Goal: Task Accomplishment & Management: Complete application form

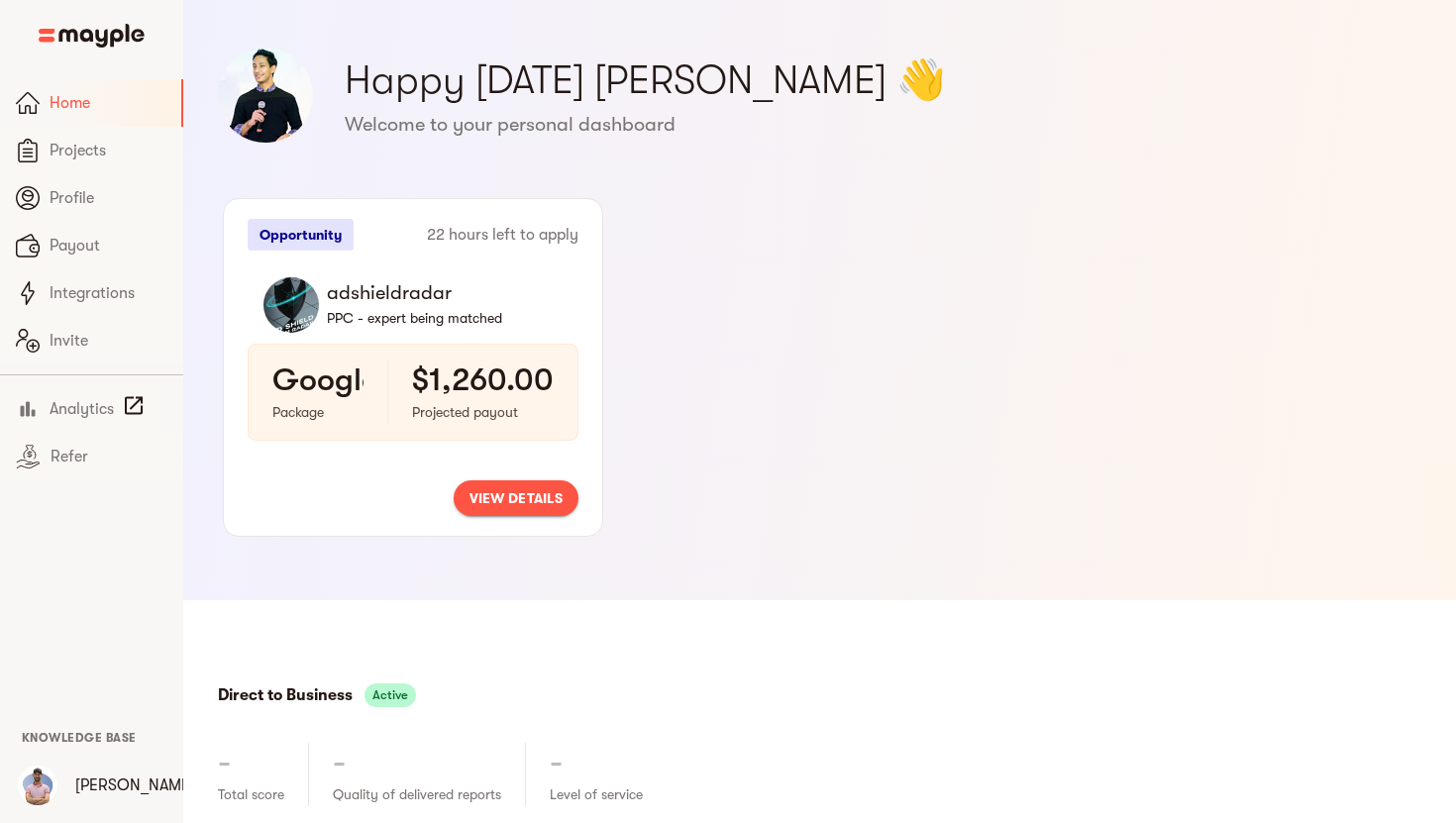
click at [542, 496] on span "view details" at bounding box center [516, 498] width 93 height 24
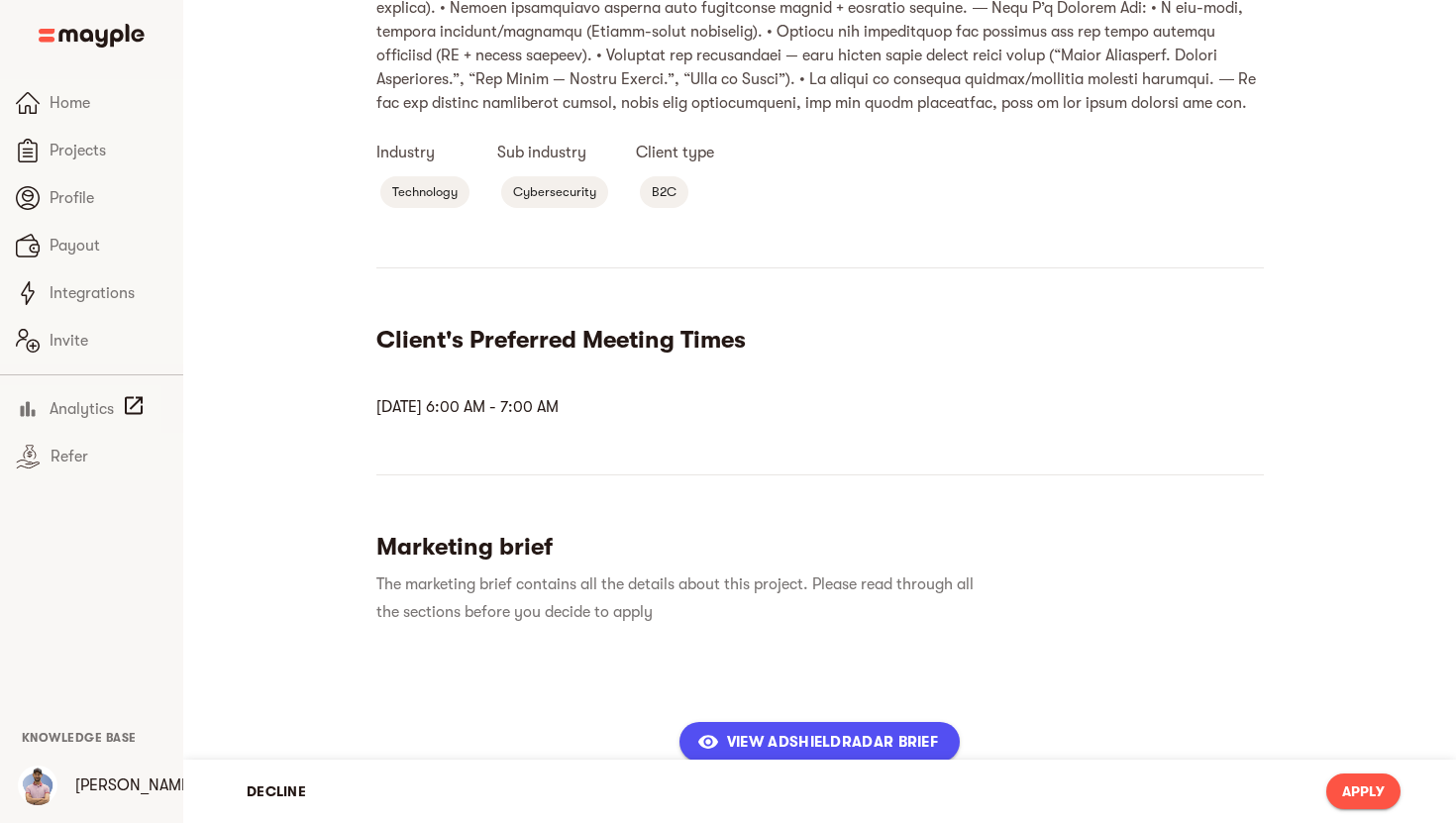
scroll to position [869, 0]
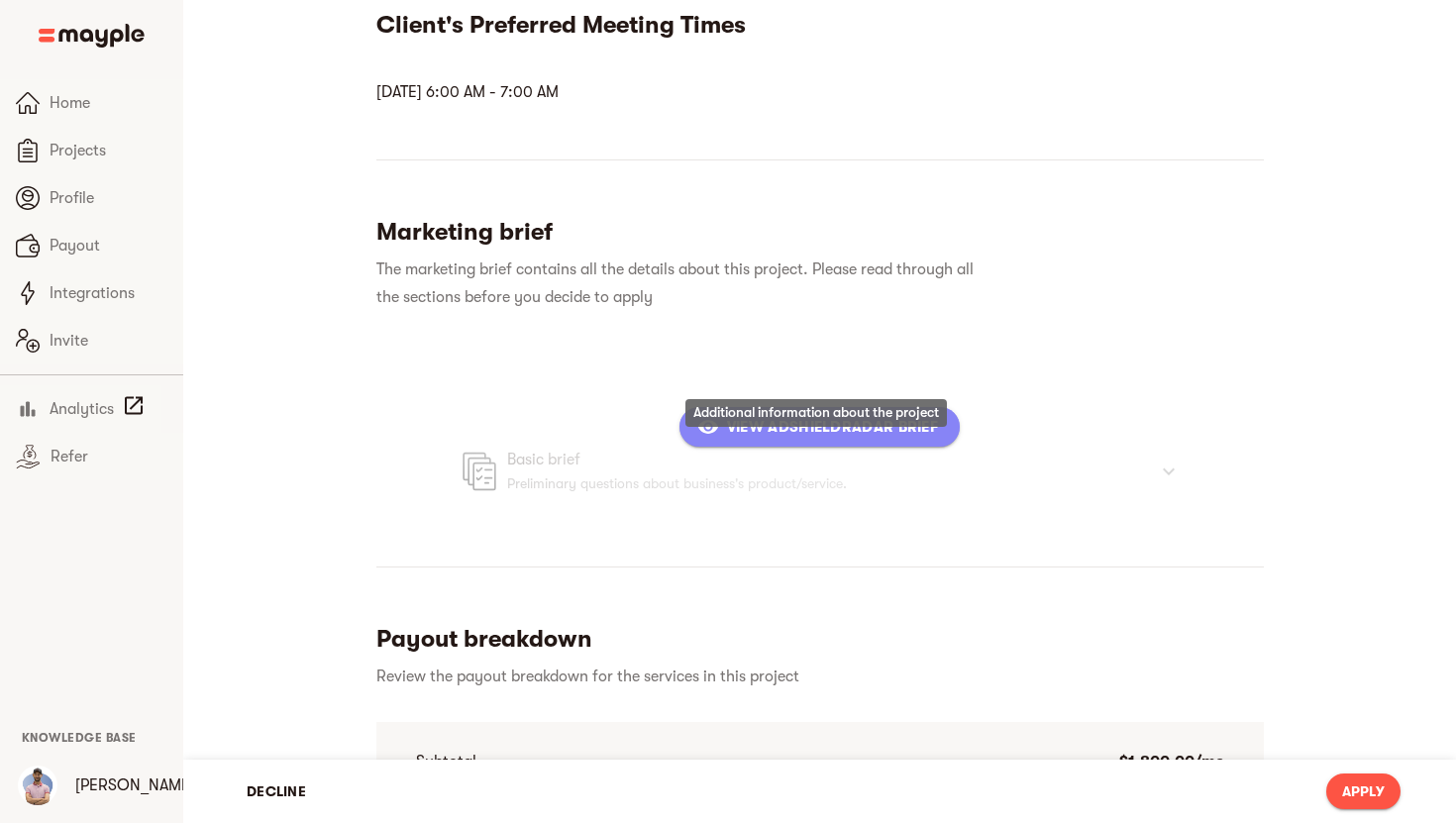
click at [843, 438] on span "View adshieldradar Brief" at bounding box center [819, 426] width 237 height 24
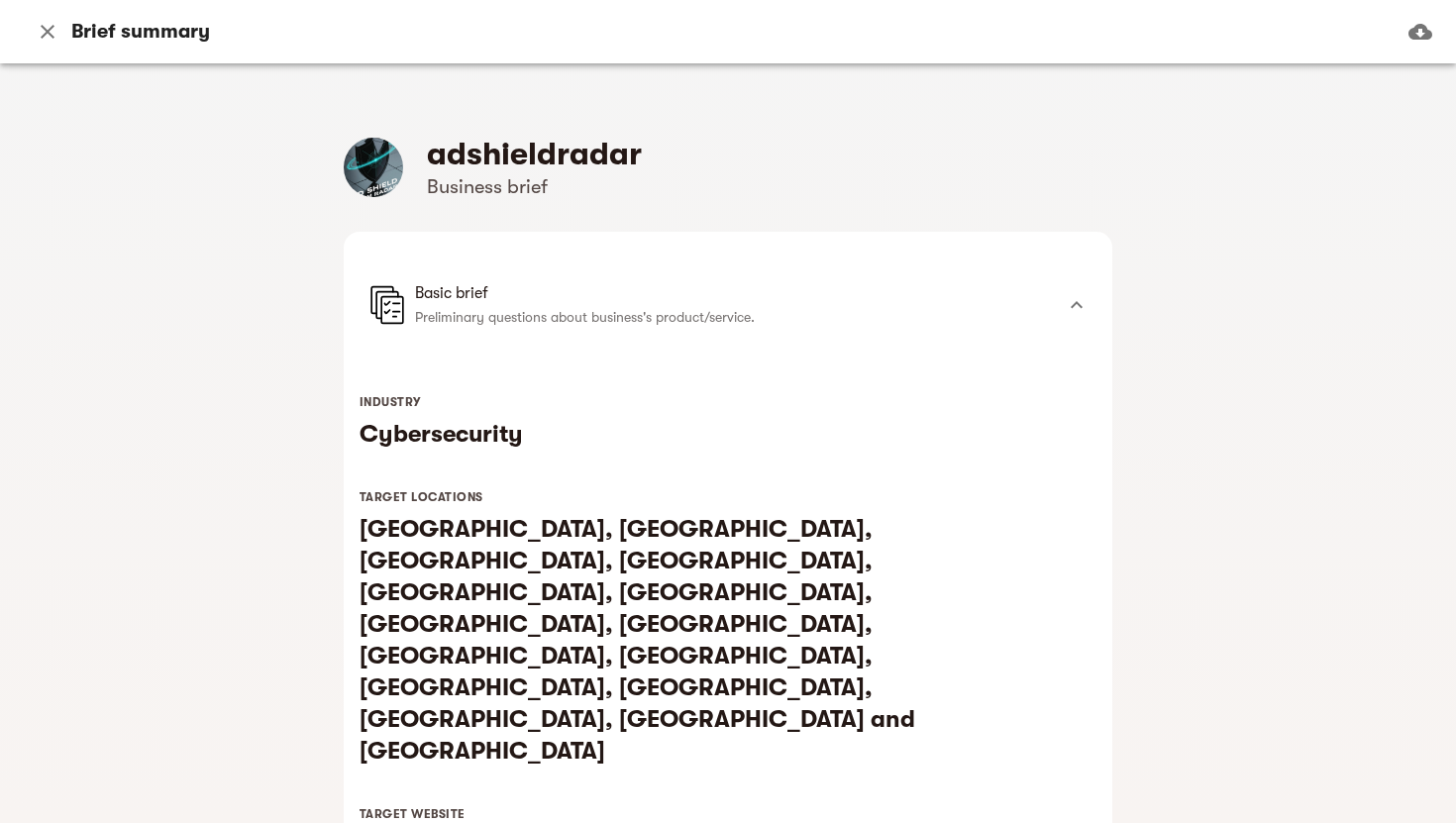
click at [67, 28] on button "button" at bounding box center [48, 32] width 48 height 48
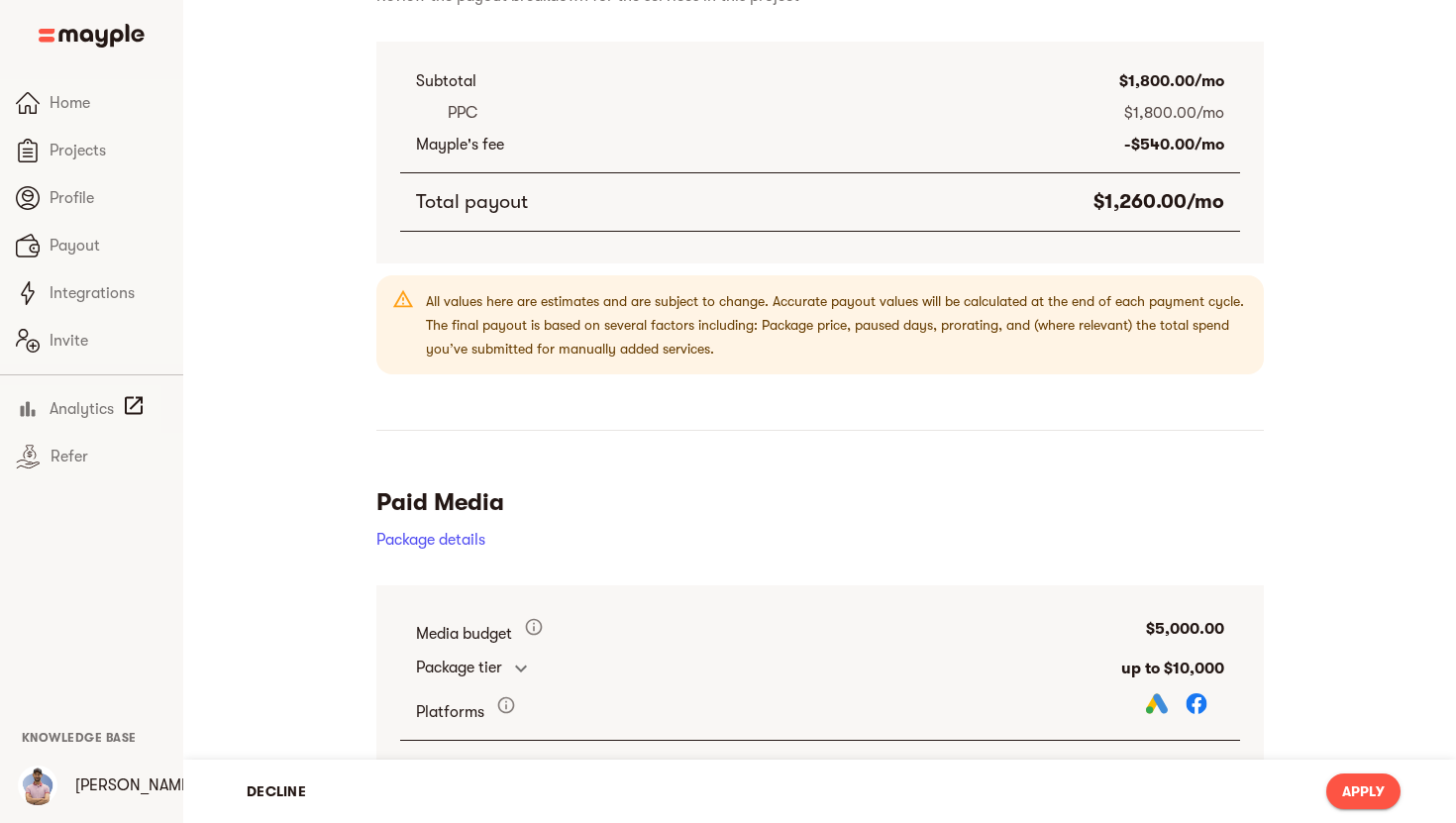
scroll to position [1706, 0]
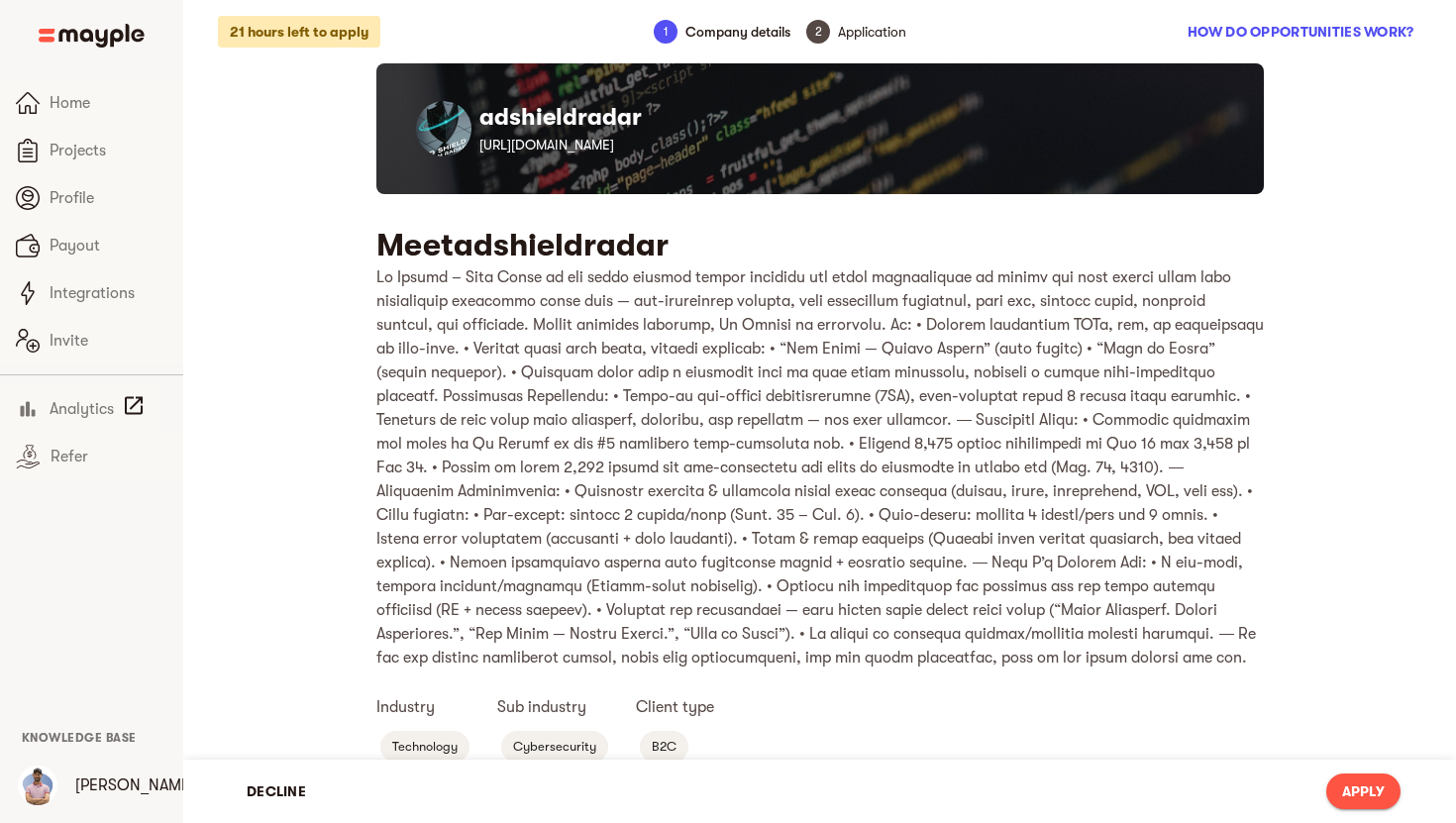
scroll to position [1706, 0]
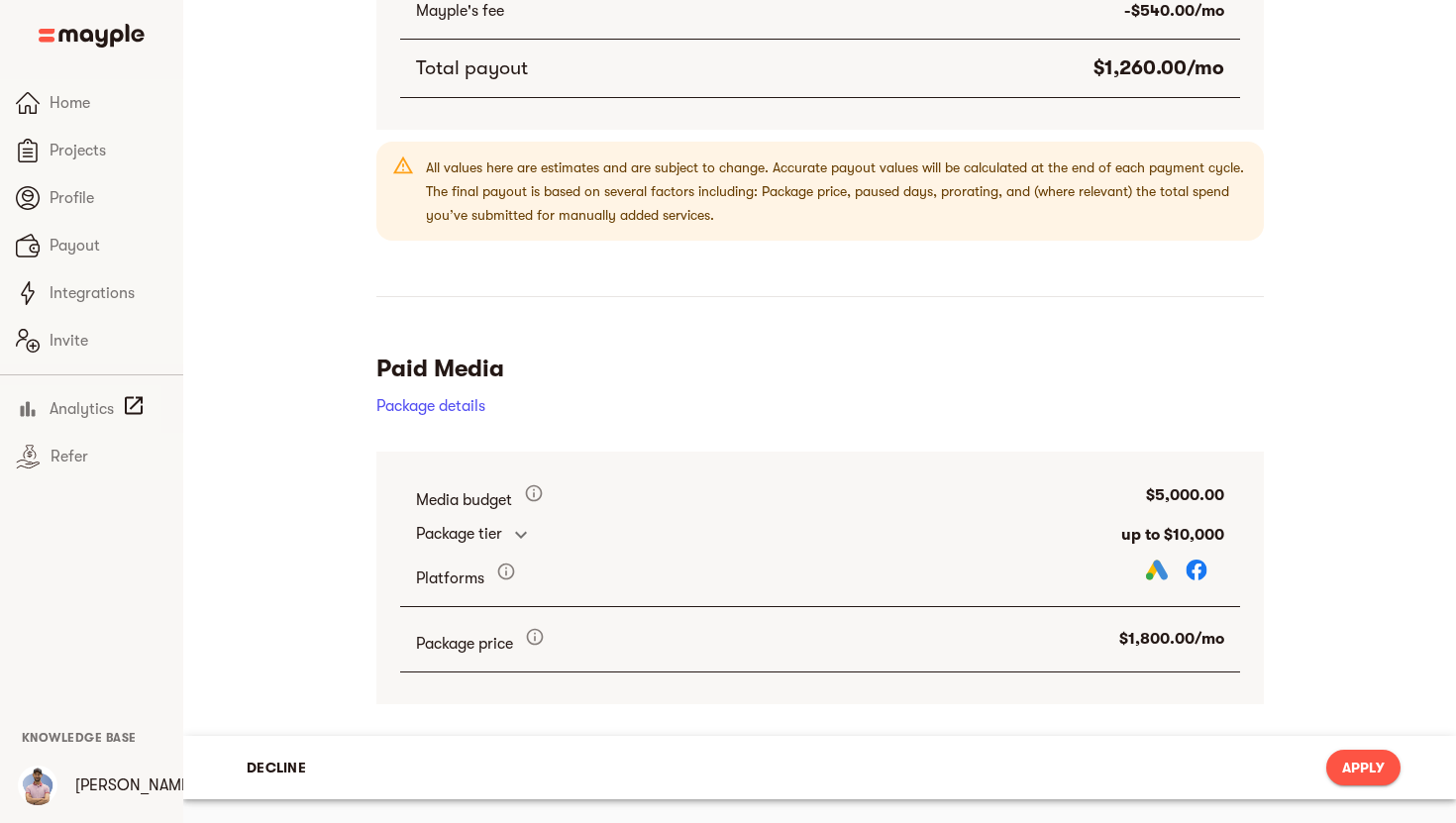
click at [1337, 755] on button "Apply" at bounding box center [1364, 767] width 75 height 36
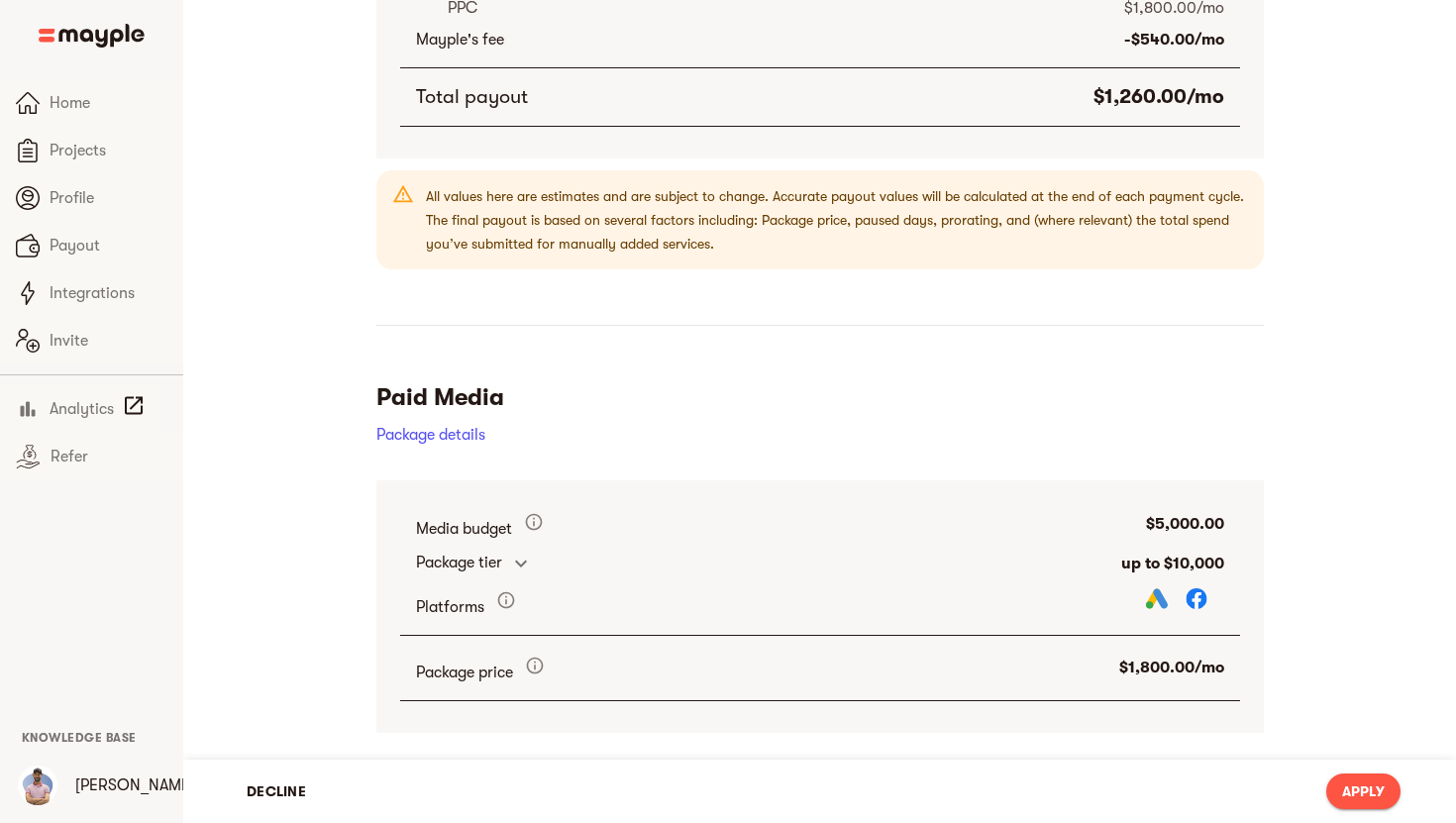
scroll to position [1052, 0]
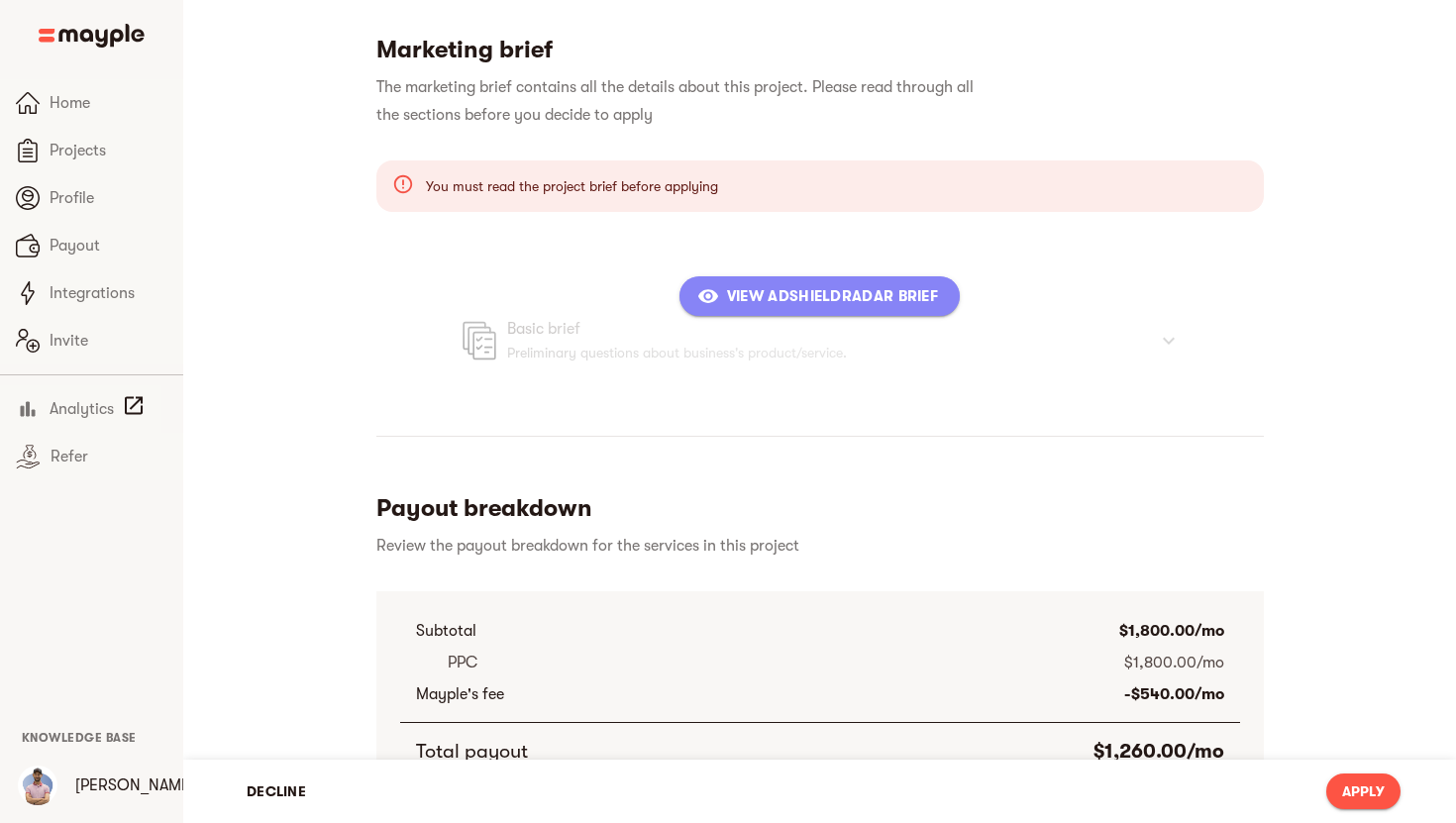
click at [849, 316] on button "View adshieldradar Brief" at bounding box center [819, 296] width 280 height 40
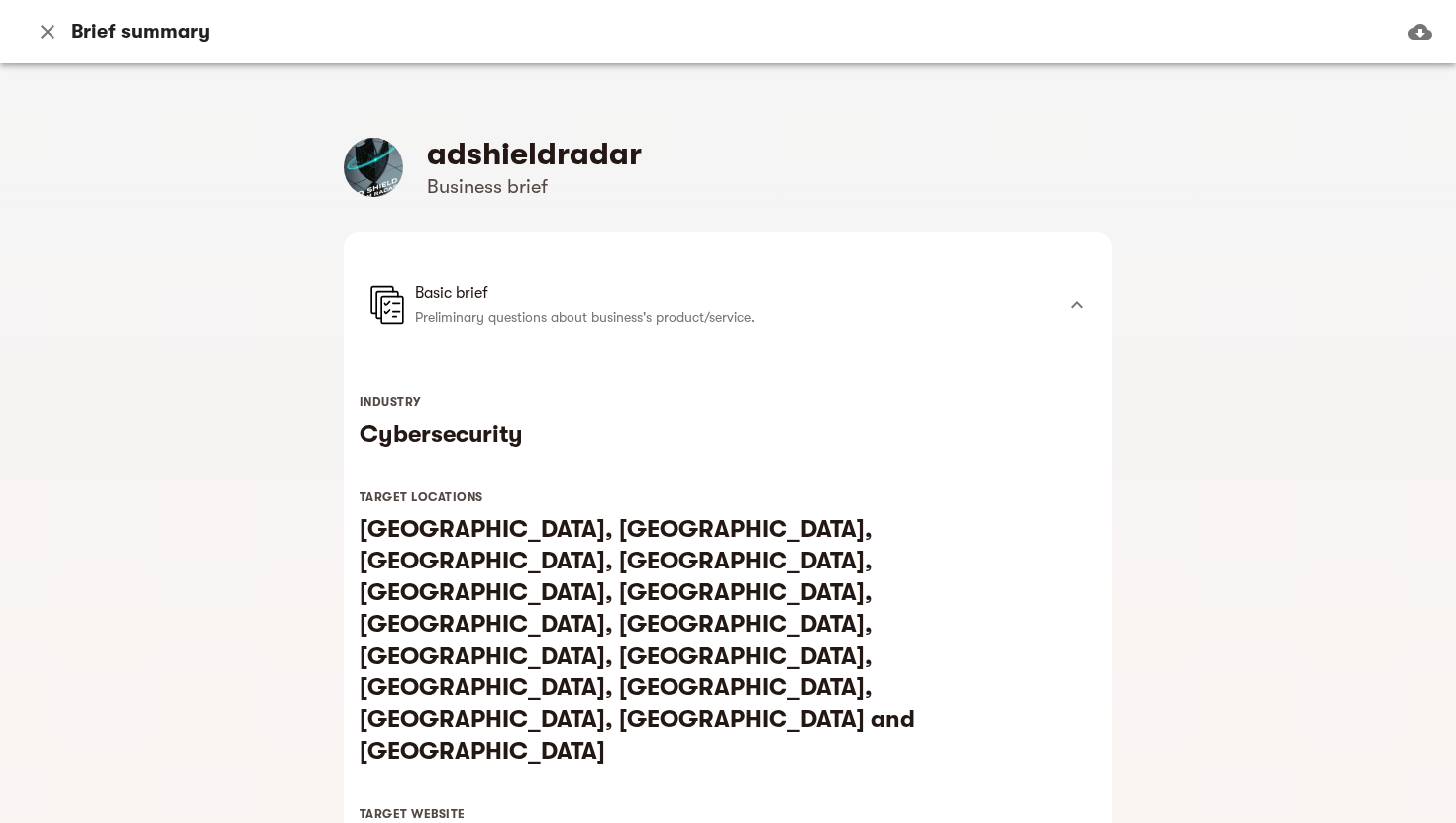
scroll to position [1456, 0]
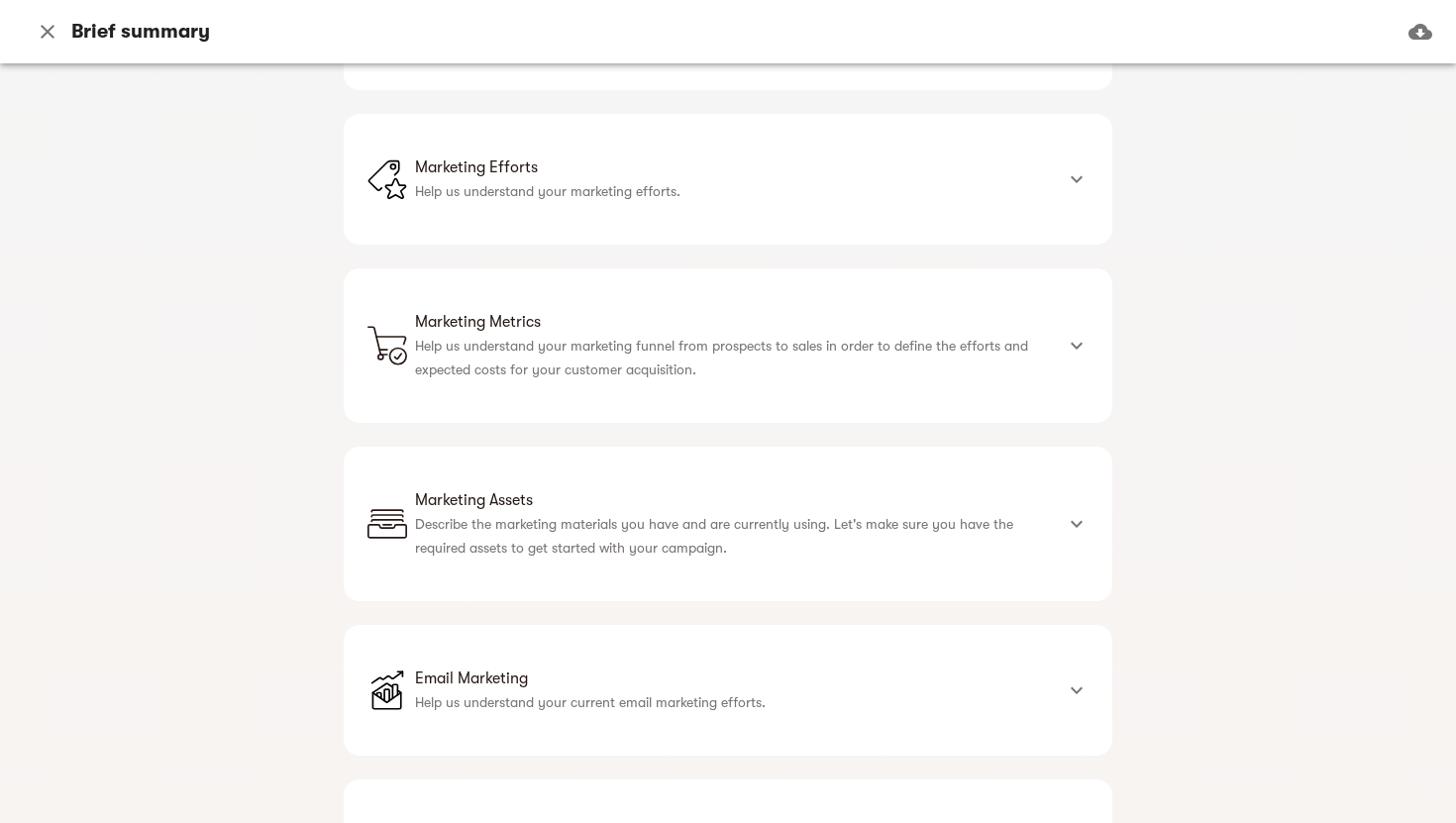
click at [49, 32] on icon "button" at bounding box center [48, 32] width 14 height 14
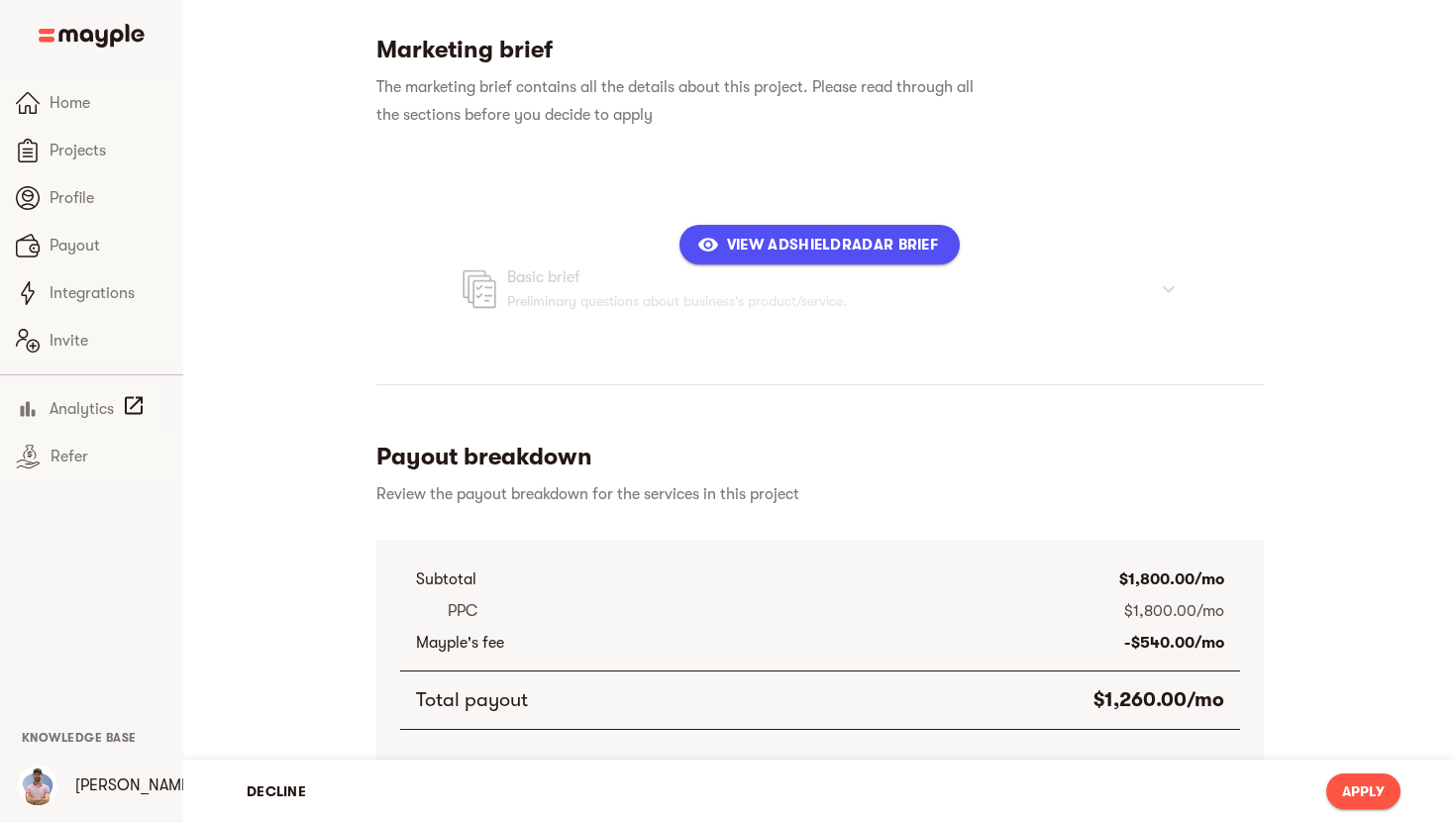
scroll to position [1706, 0]
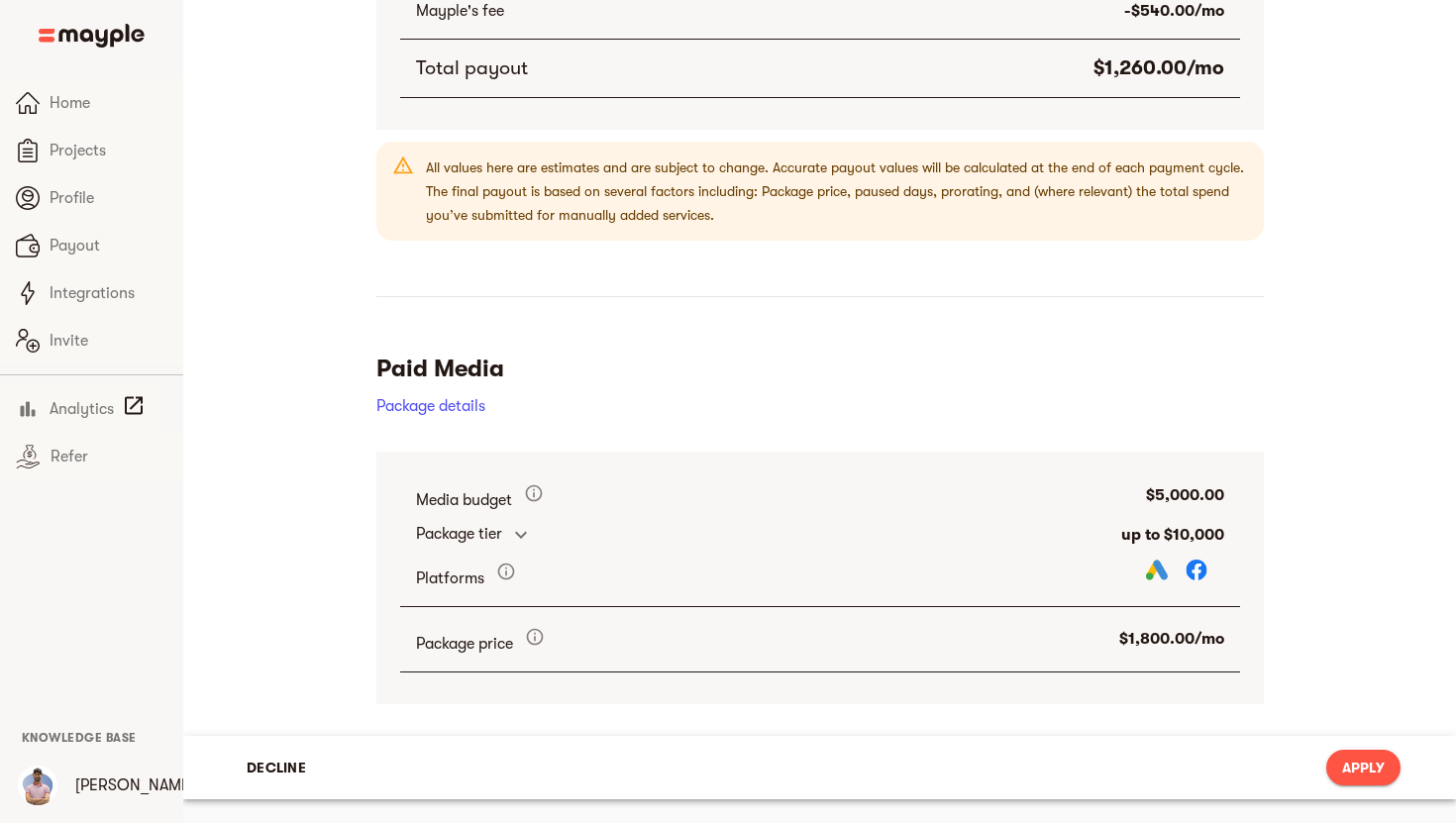
click at [1340, 785] on div "Decline Apply" at bounding box center [819, 767] width 1162 height 52
click at [1351, 753] on button "Apply" at bounding box center [1364, 767] width 75 height 36
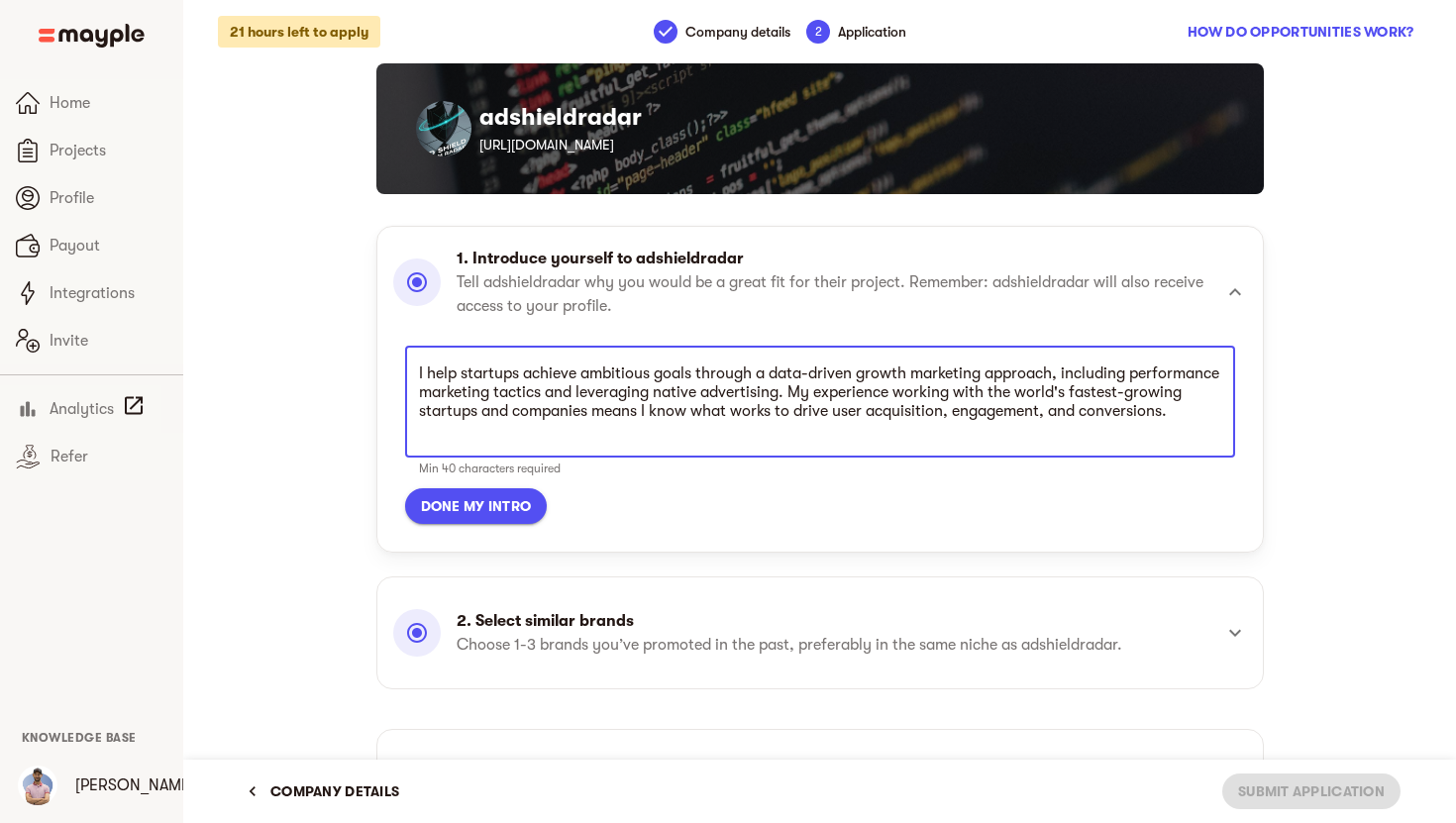
scroll to position [555, 0]
click at [587, 149] on link "[URL][DOMAIN_NAME]" at bounding box center [546, 144] width 134 height 16
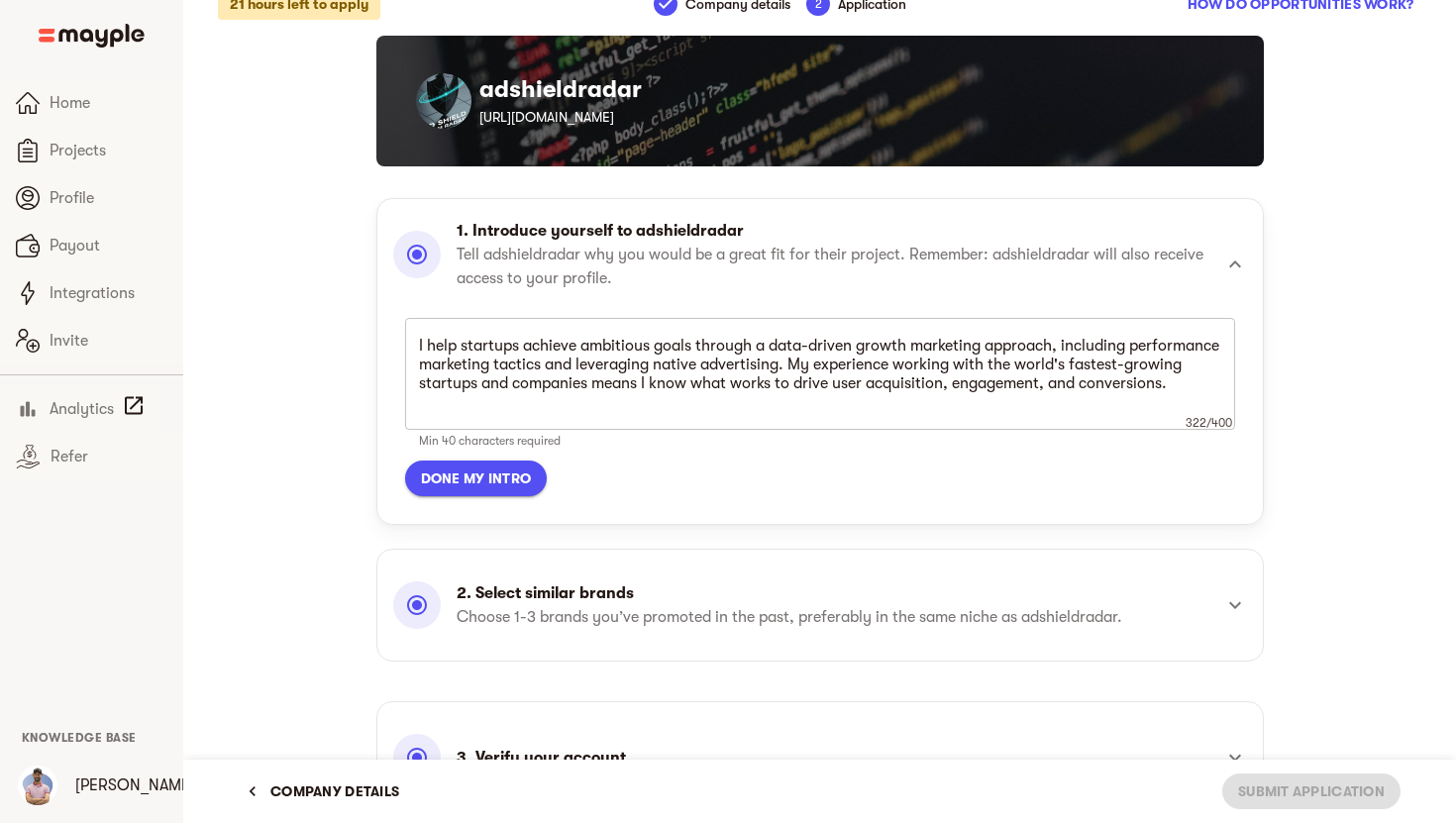
scroll to position [36, 0]
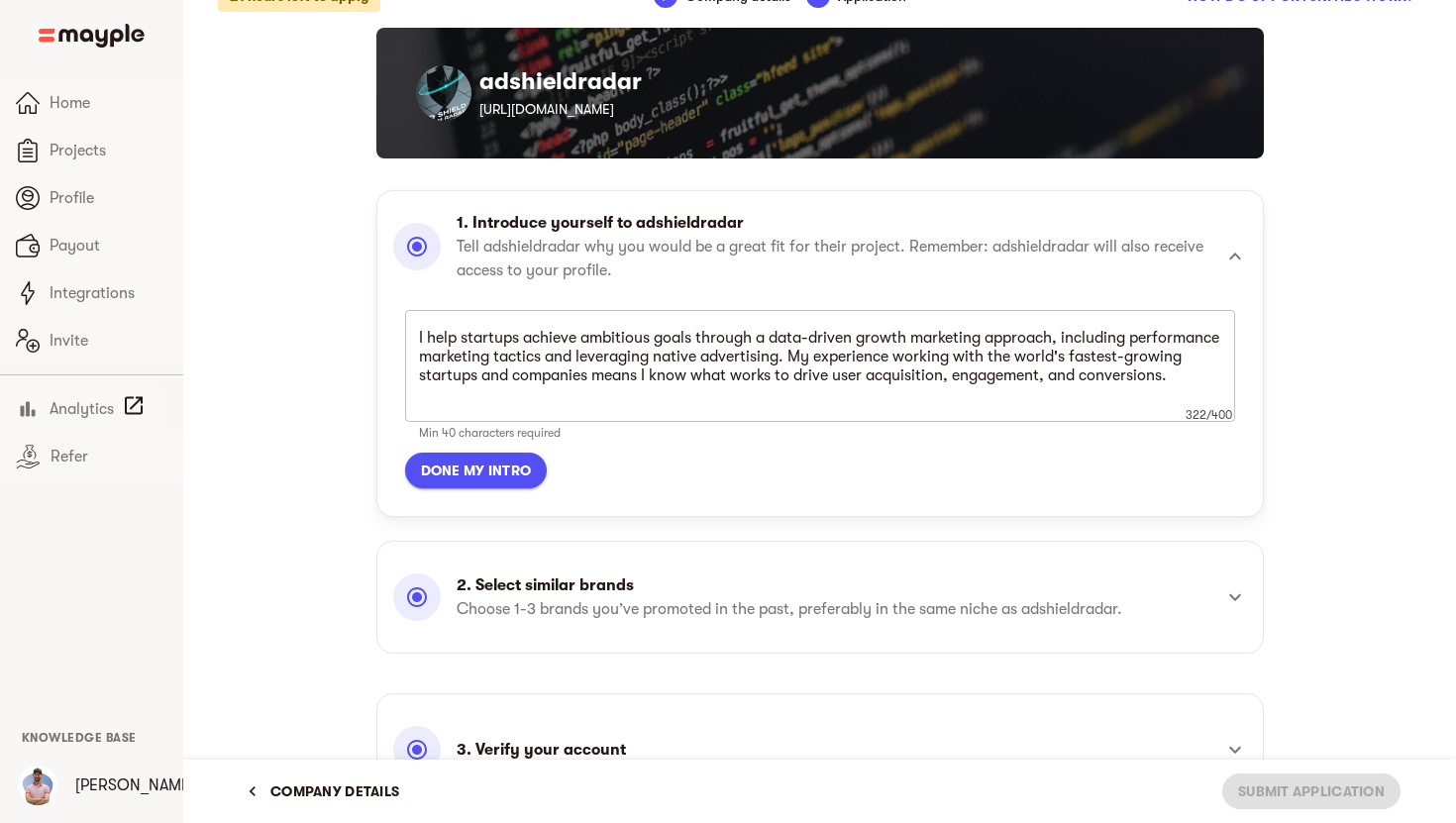
click at [585, 353] on textarea "I help startups achieve ambitious goals through a data-driven growth marketing …" at bounding box center [819, 367] width 803 height 76
drag, startPoint x: 618, startPoint y: 259, endPoint x: 488, endPoint y: 250, distance: 130.3
click at [488, 248] on p "Tell adshieldradar why you would be a great fit for their project. Remember: ad…" at bounding box center [833, 258] width 755 height 48
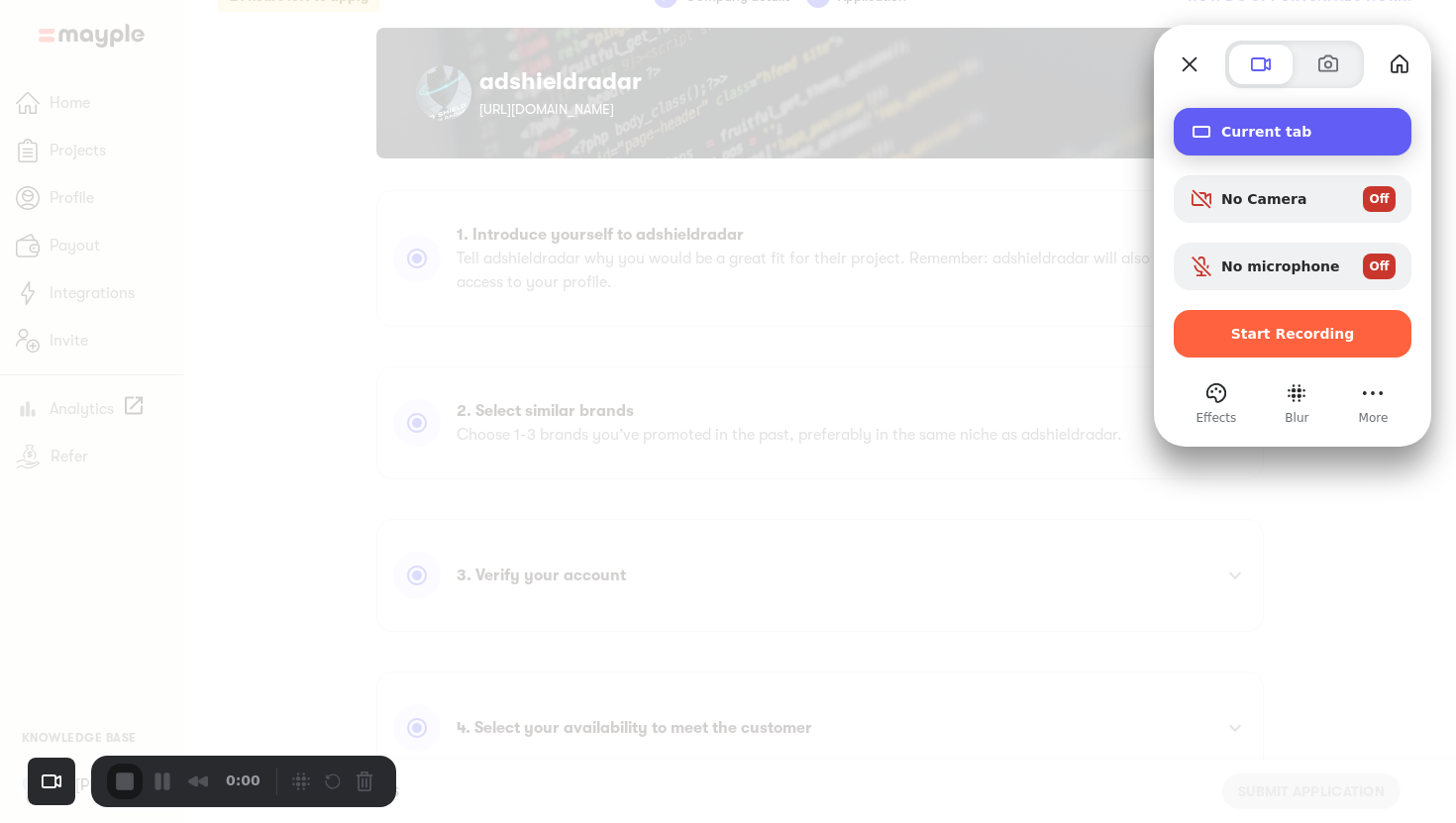
click at [1317, 132] on span "Current tab" at bounding box center [1308, 131] width 174 height 16
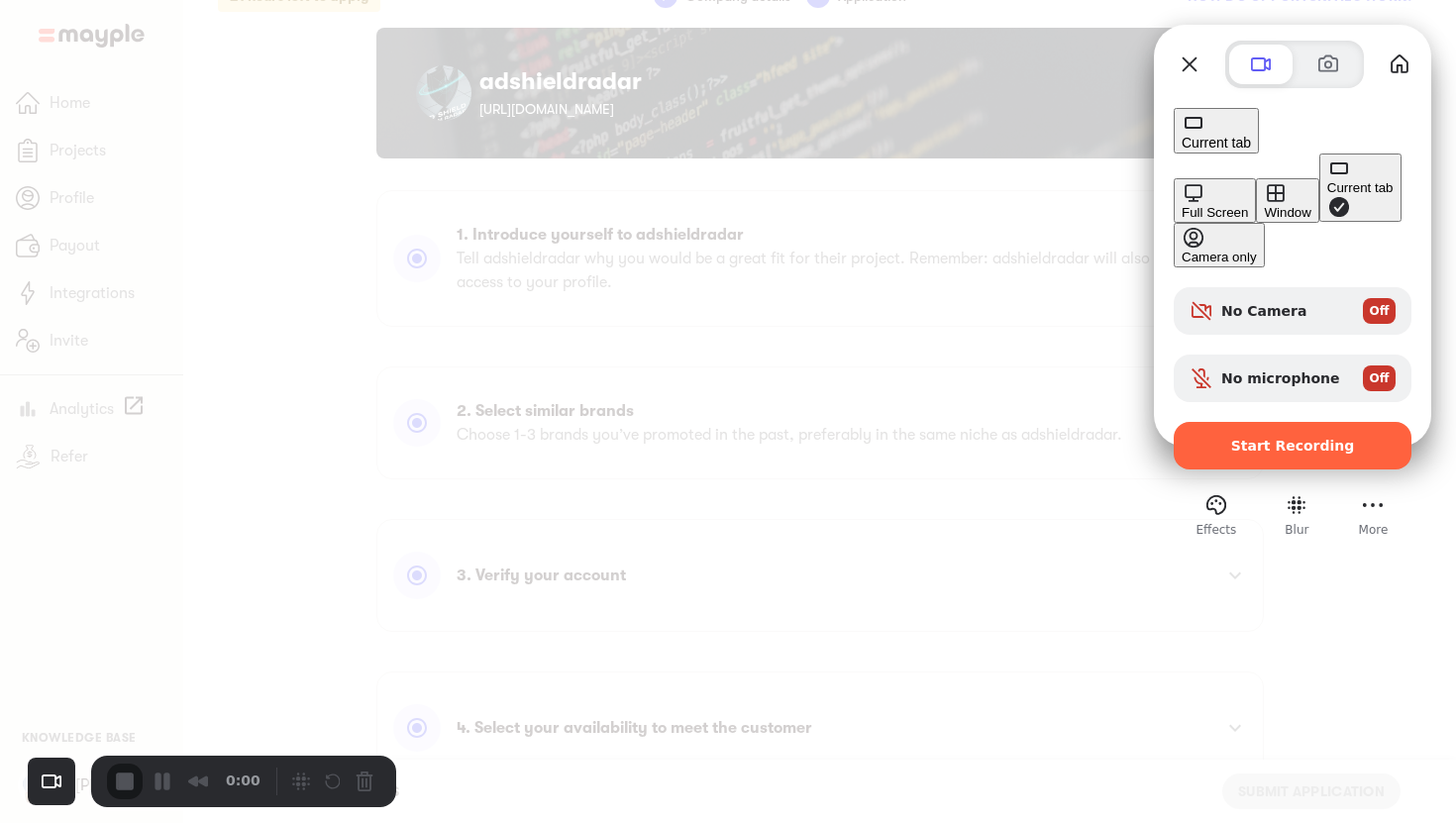
click at [1174, 178] on button "Full Screen" at bounding box center [1214, 200] width 83 height 45
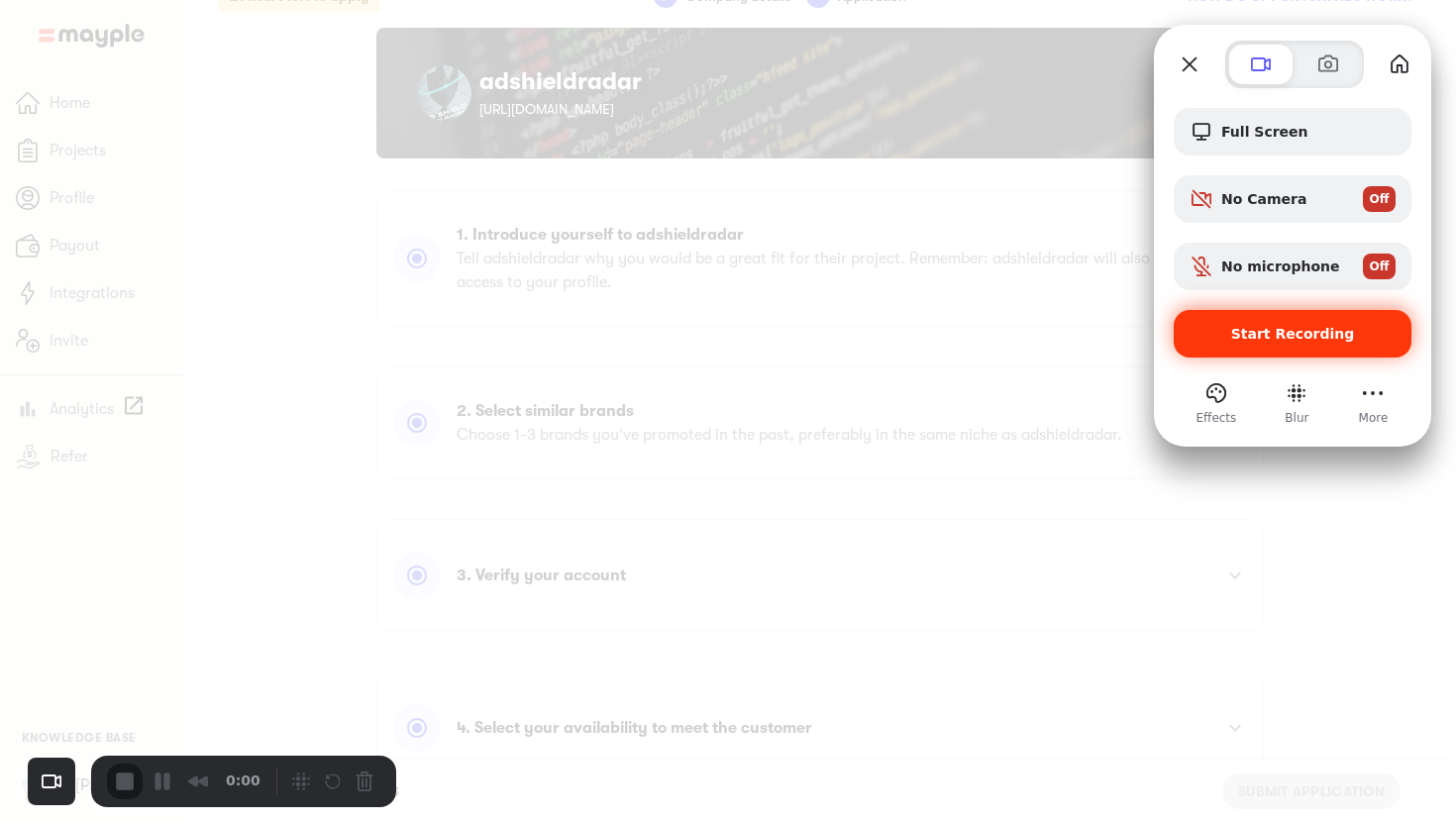
click at [1309, 348] on div "Start Recording" at bounding box center [1292, 334] width 238 height 48
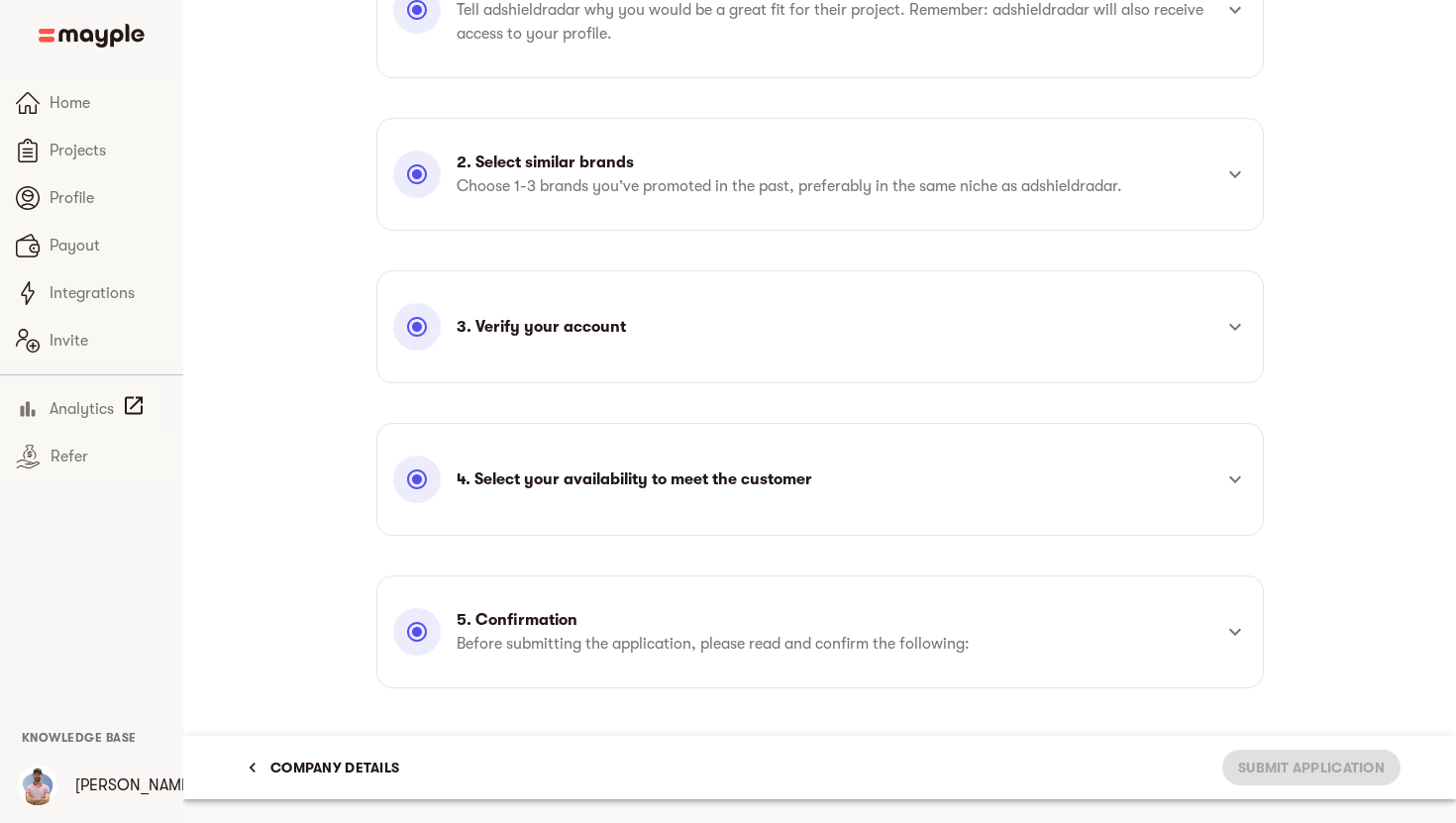
scroll to position [0, 0]
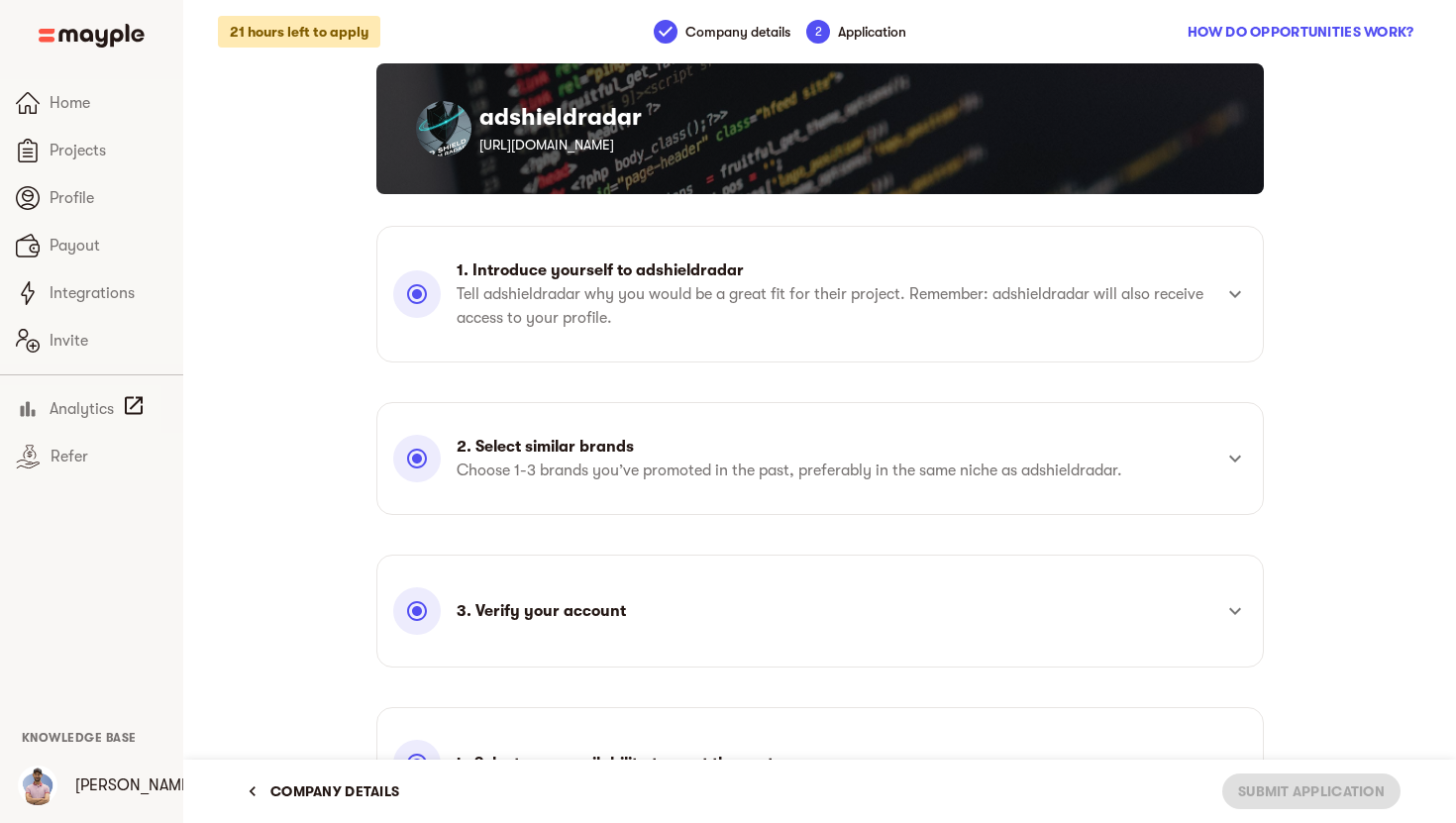
click at [595, 307] on p "Tell adshieldradar why you would be a great fit for their project. Remember: ad…" at bounding box center [833, 306] width 755 height 48
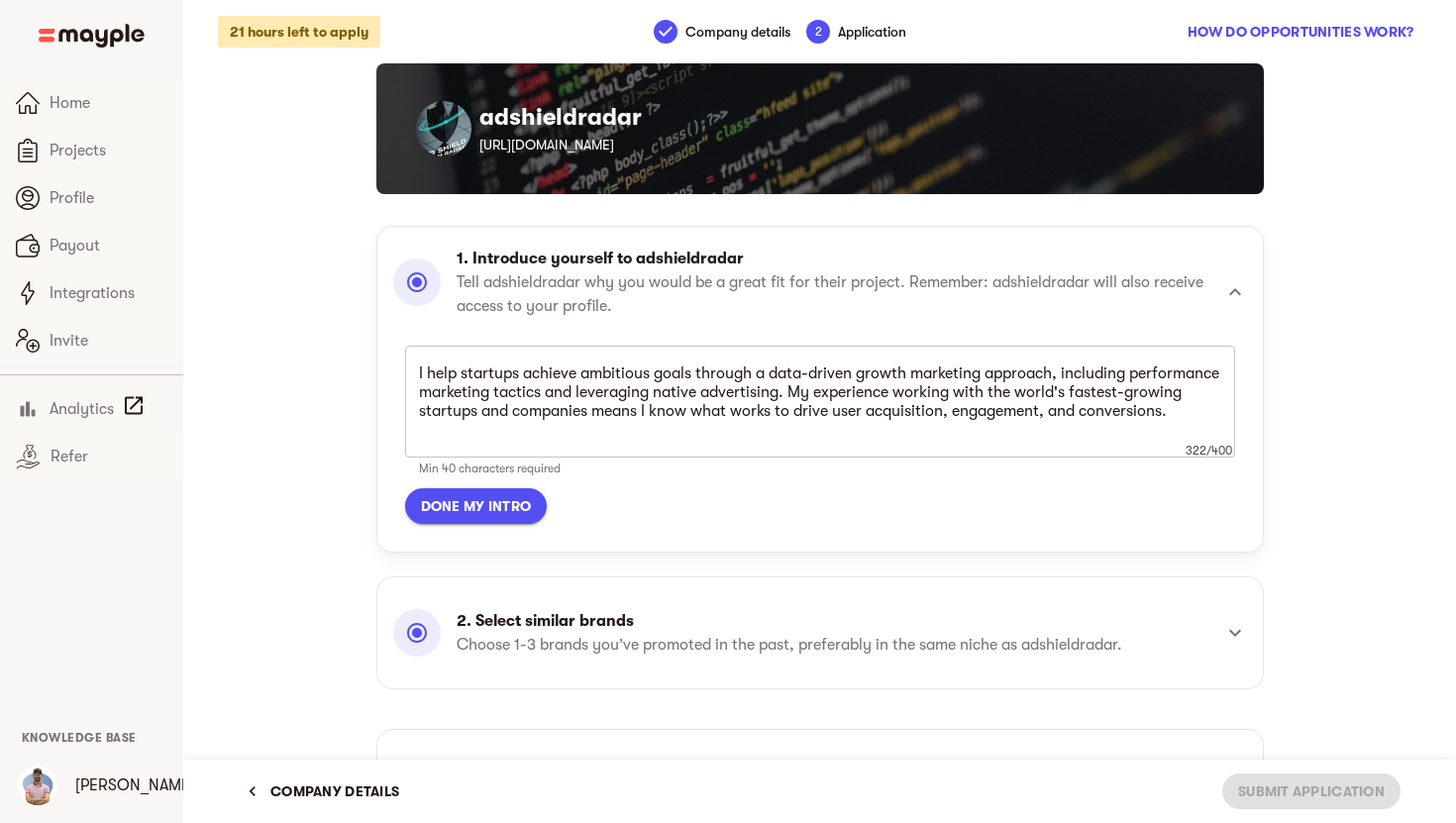
click at [545, 396] on textarea "I help startups achieve ambitious goals through a data-driven growth marketing …" at bounding box center [819, 403] width 803 height 76
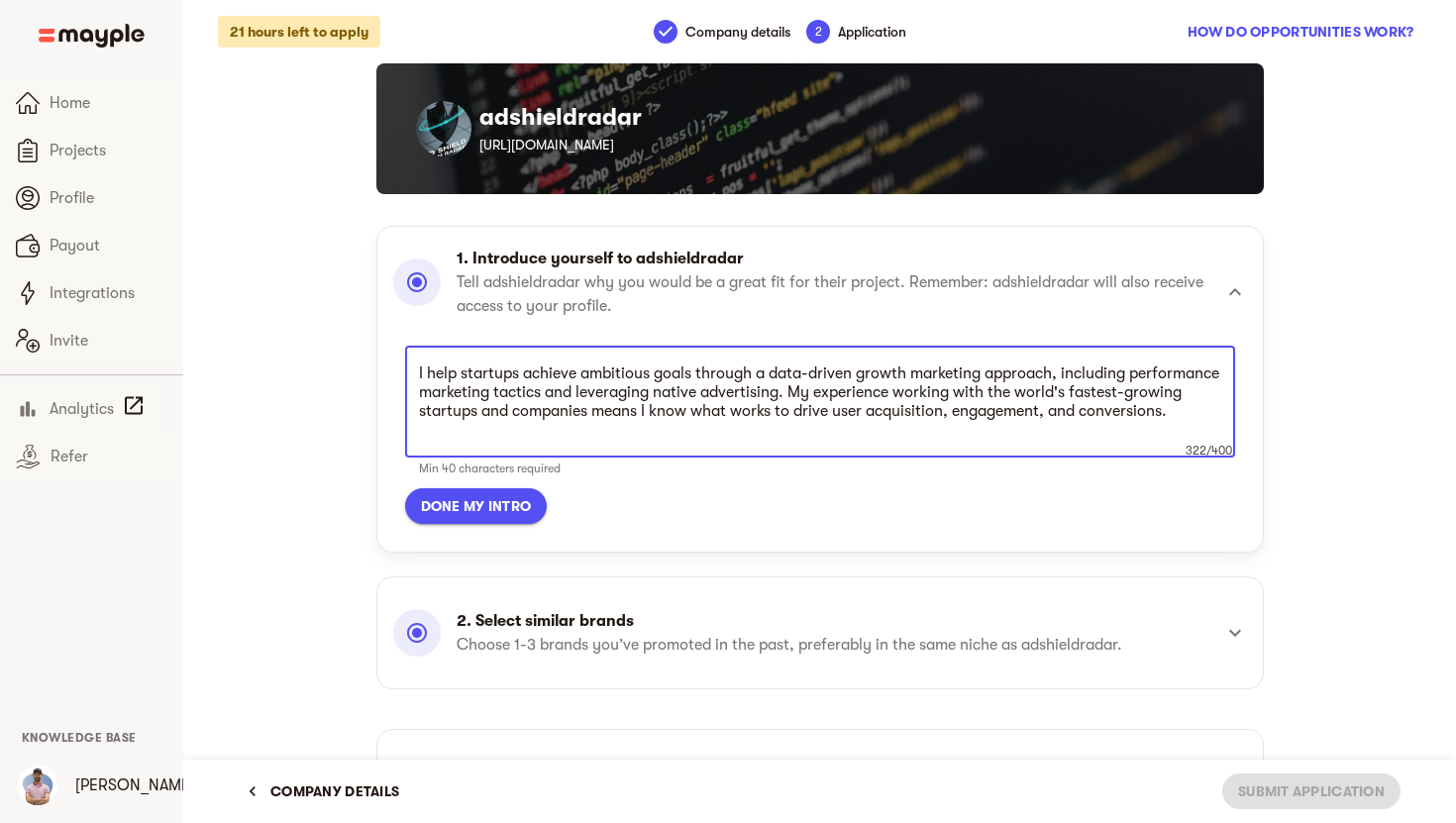
paste textarea "’m a strong fit for this role because I’ve spent the past decade helping early-…"
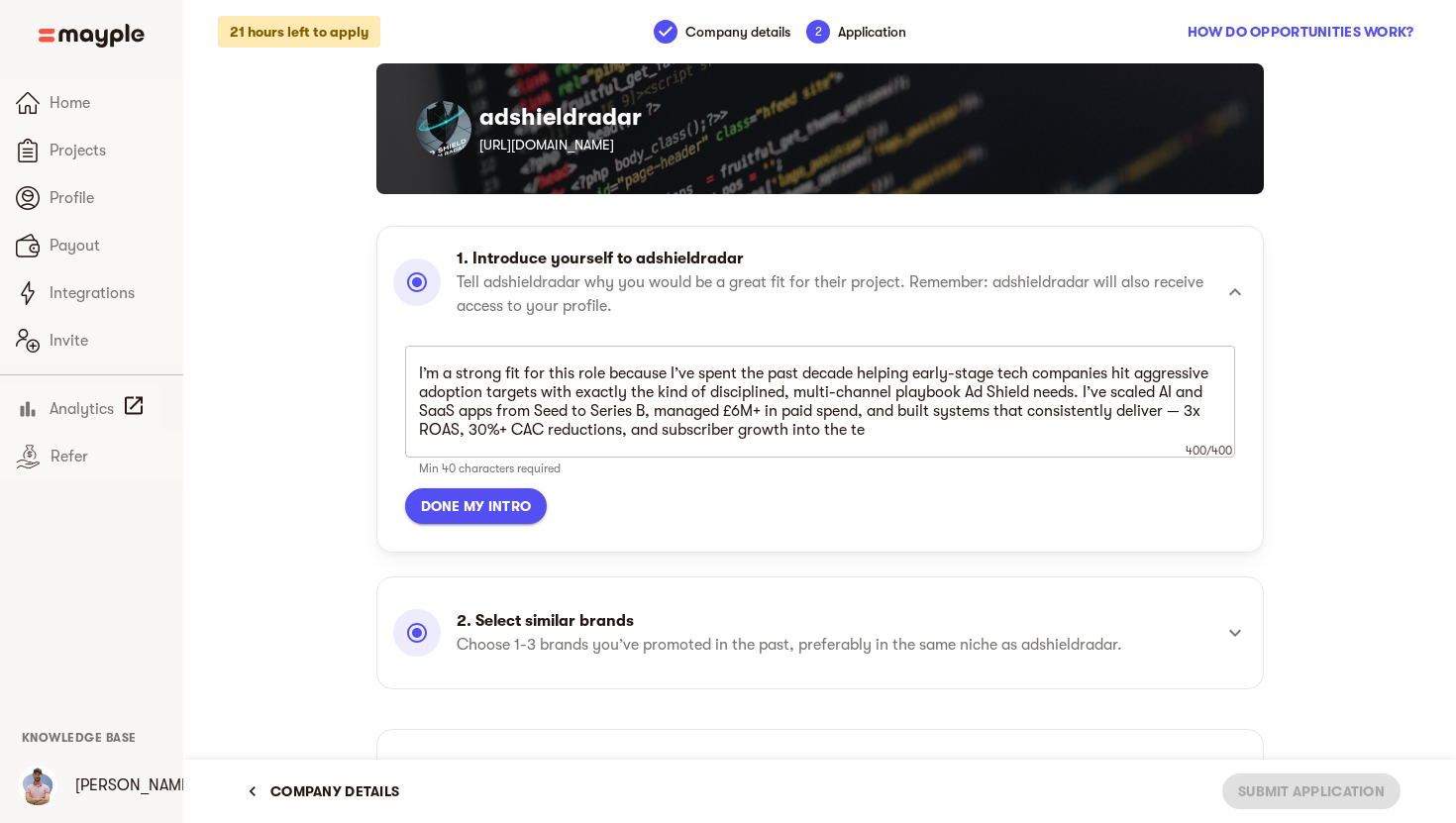
click at [822, 423] on textarea "I’m a strong fit for this role because I’ve spent the past decade helping early…" at bounding box center [819, 403] width 803 height 76
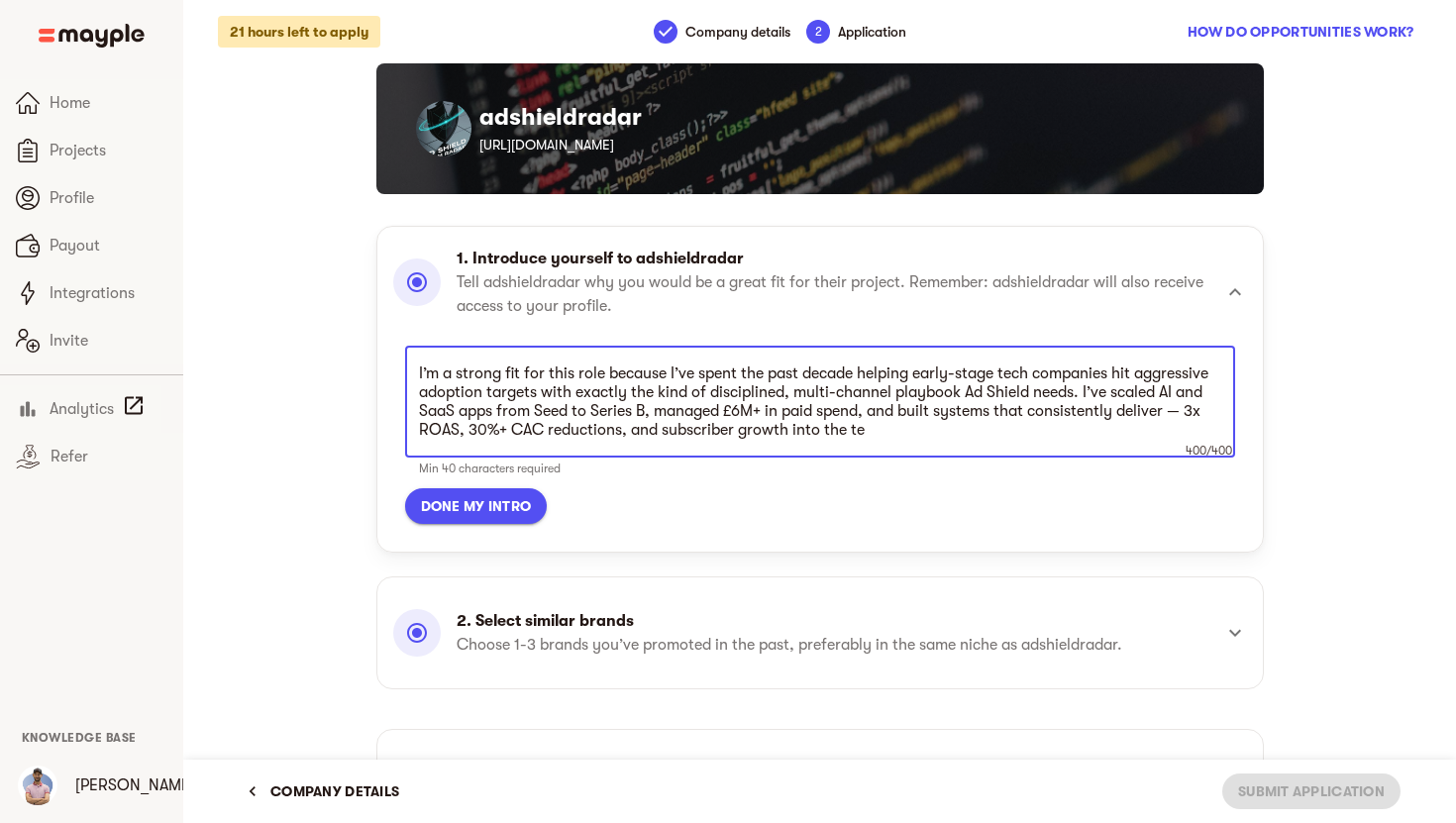
paste textarea "proven growth leader with 10+ years scaling apps from Seed to Series B, managin…"
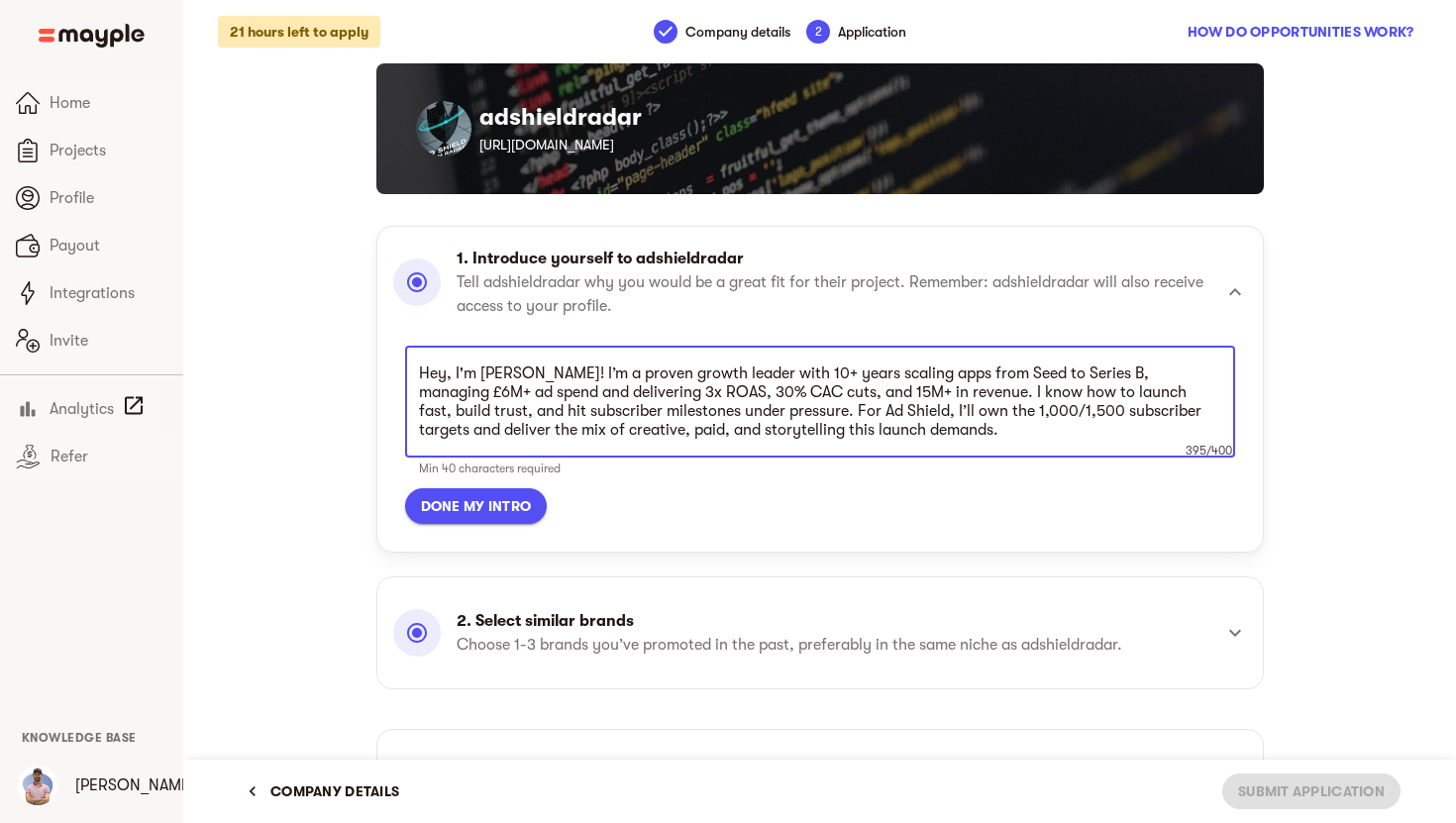
click at [781, 392] on textarea "Hey, I'm [PERSON_NAME]! I’m a proven growth leader with 10+ years scaling apps …" at bounding box center [819, 403] width 803 height 76
click at [1177, 393] on textarea "Hey, I'm [PERSON_NAME]! I’m a proven growth leader with 10+ years scaling apps …" at bounding box center [819, 403] width 803 height 76
click at [1178, 390] on textarea "Hey, I'm [PERSON_NAME]! I’m a proven growth leader with 10+ years scaling apps …" at bounding box center [819, 403] width 803 height 76
click at [700, 408] on textarea "Hey, I'm [PERSON_NAME]! I’m a proven growth leader with 10+ years scaling apps …" at bounding box center [819, 403] width 803 height 76
type textarea "Hey, I'm [PERSON_NAME]! I’m a proven growth leader with 10+ years scaling apps …"
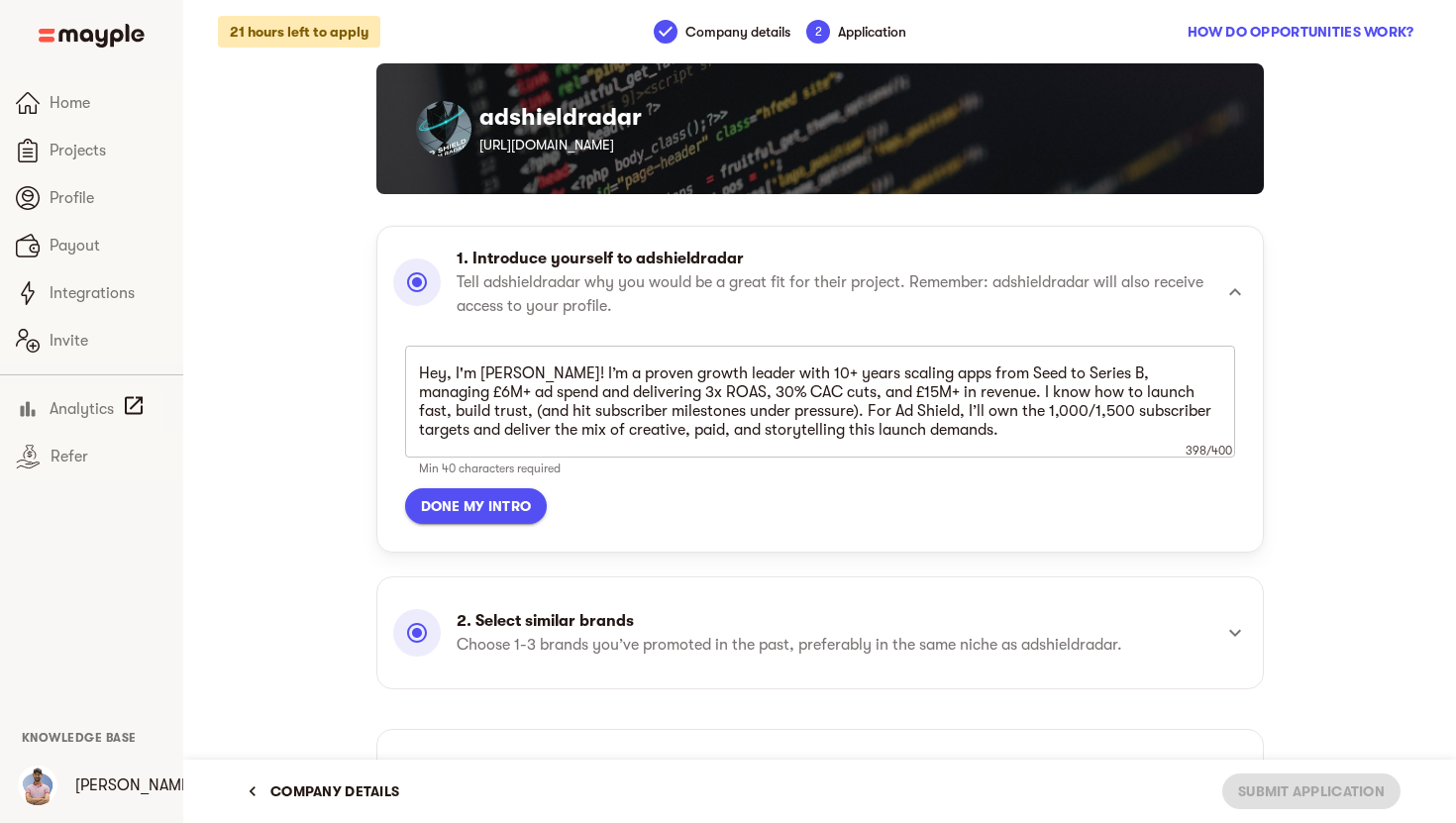
click at [469, 534] on div "1. Introduce yourself to adshieldradar Tell adshieldradar why you would be a gr…" at bounding box center [819, 389] width 887 height 327
click at [453, 488] on button "Done my intro" at bounding box center [475, 506] width 142 height 36
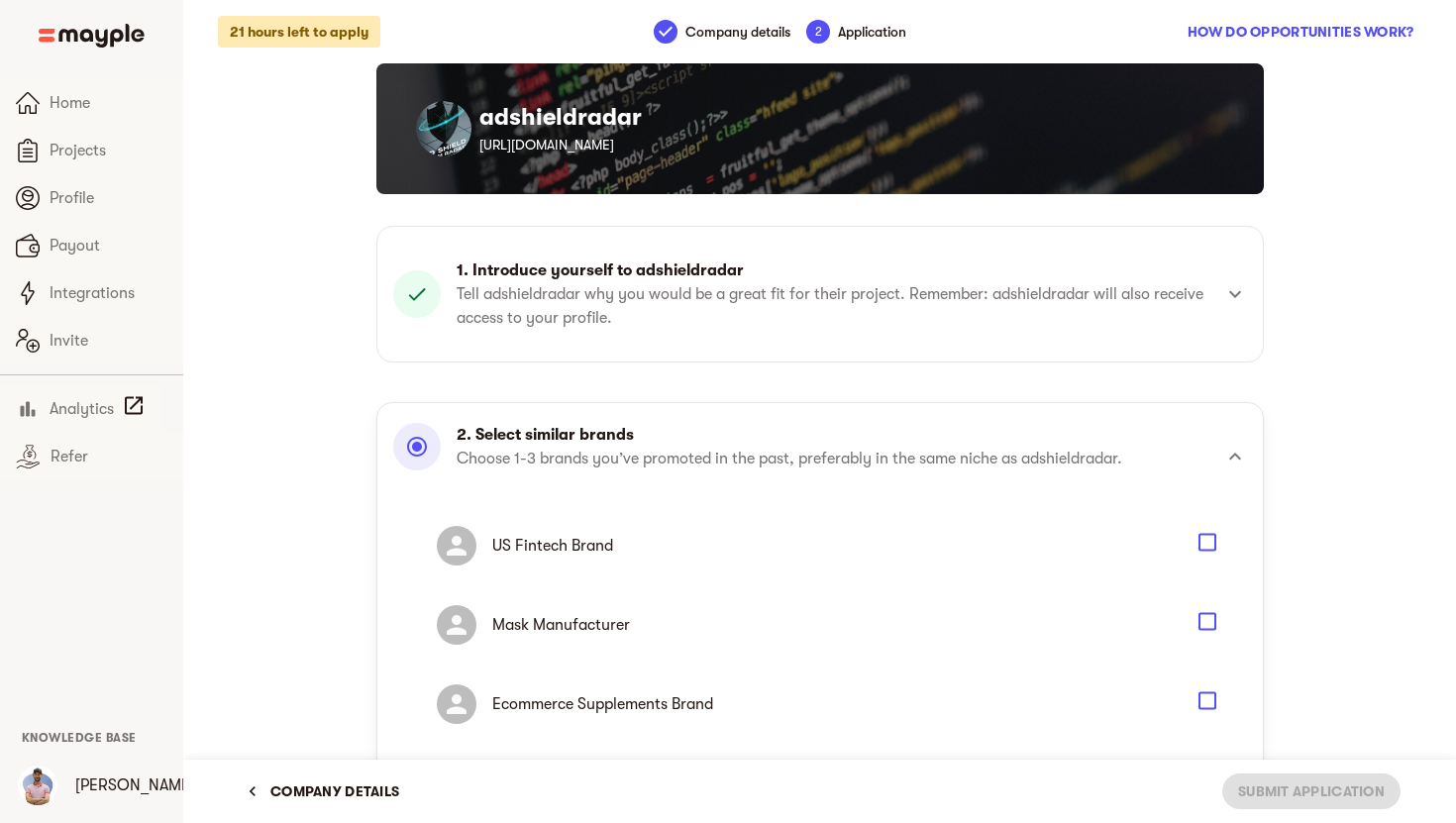
click at [558, 435] on p "2. Select similar brands" at bounding box center [789, 434] width 665 height 24
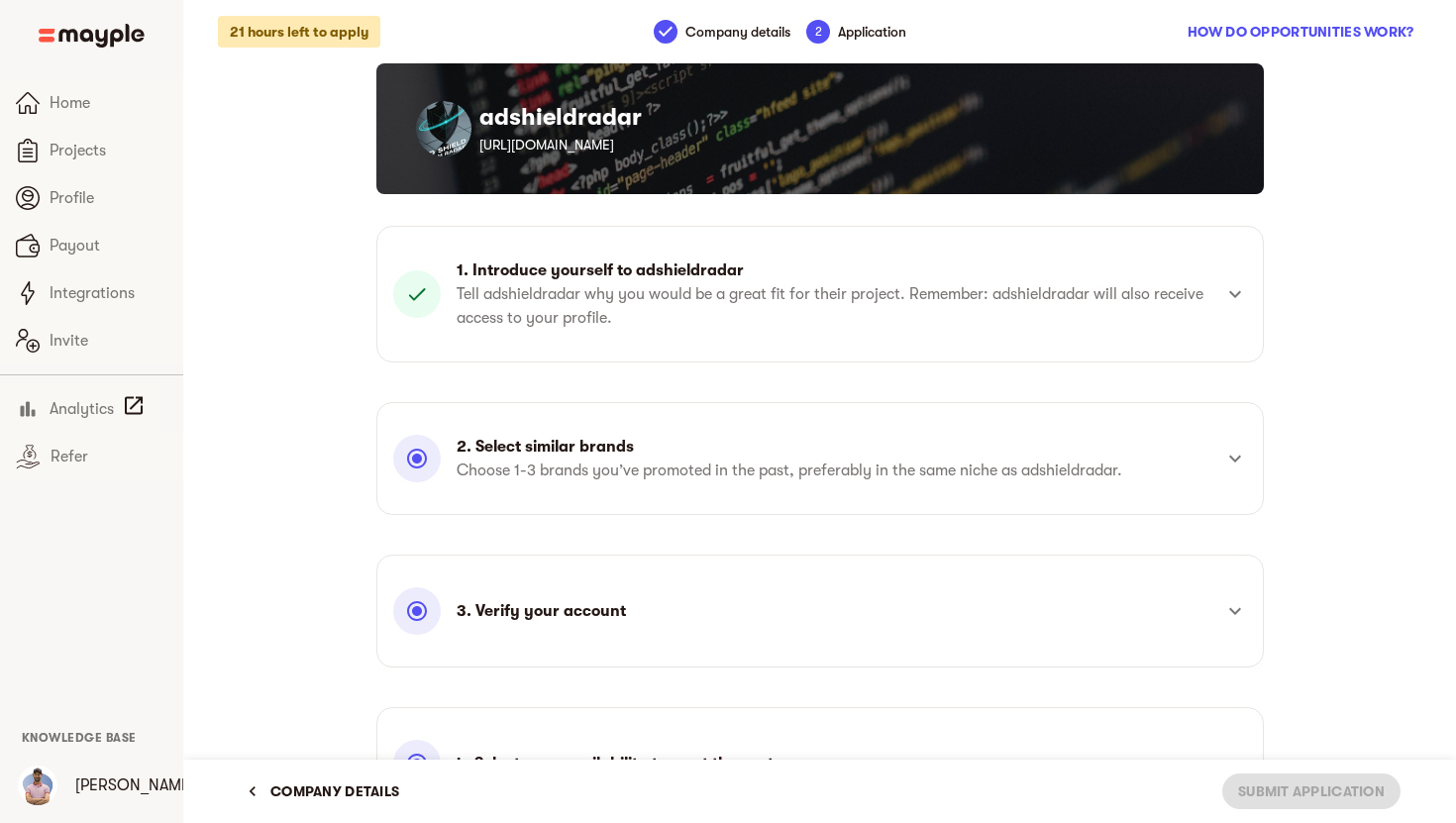
click at [557, 447] on p "2. Select similar brands" at bounding box center [789, 446] width 665 height 24
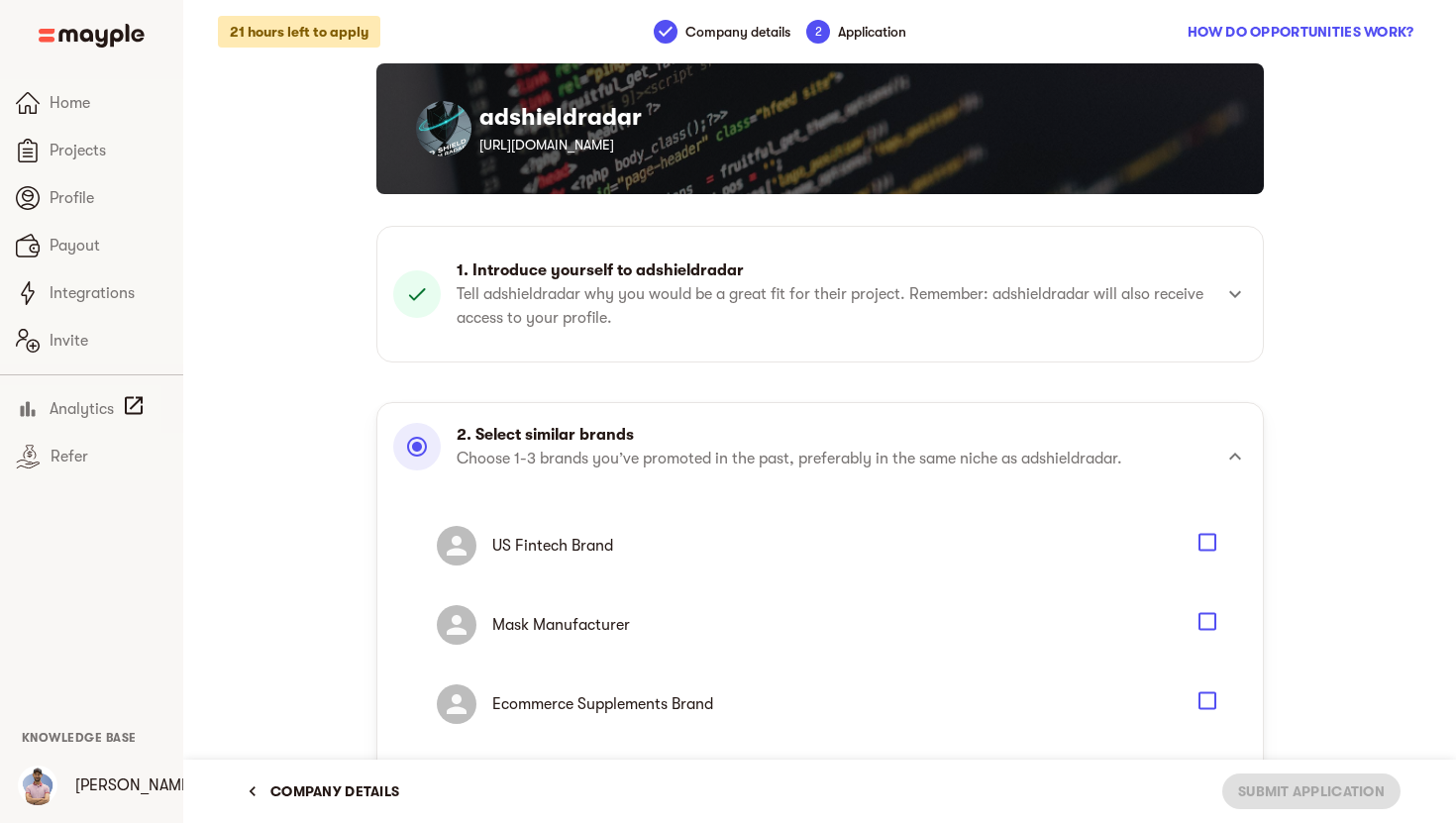
click at [569, 557] on p "US Fintech Brand" at bounding box center [831, 546] width 679 height 24
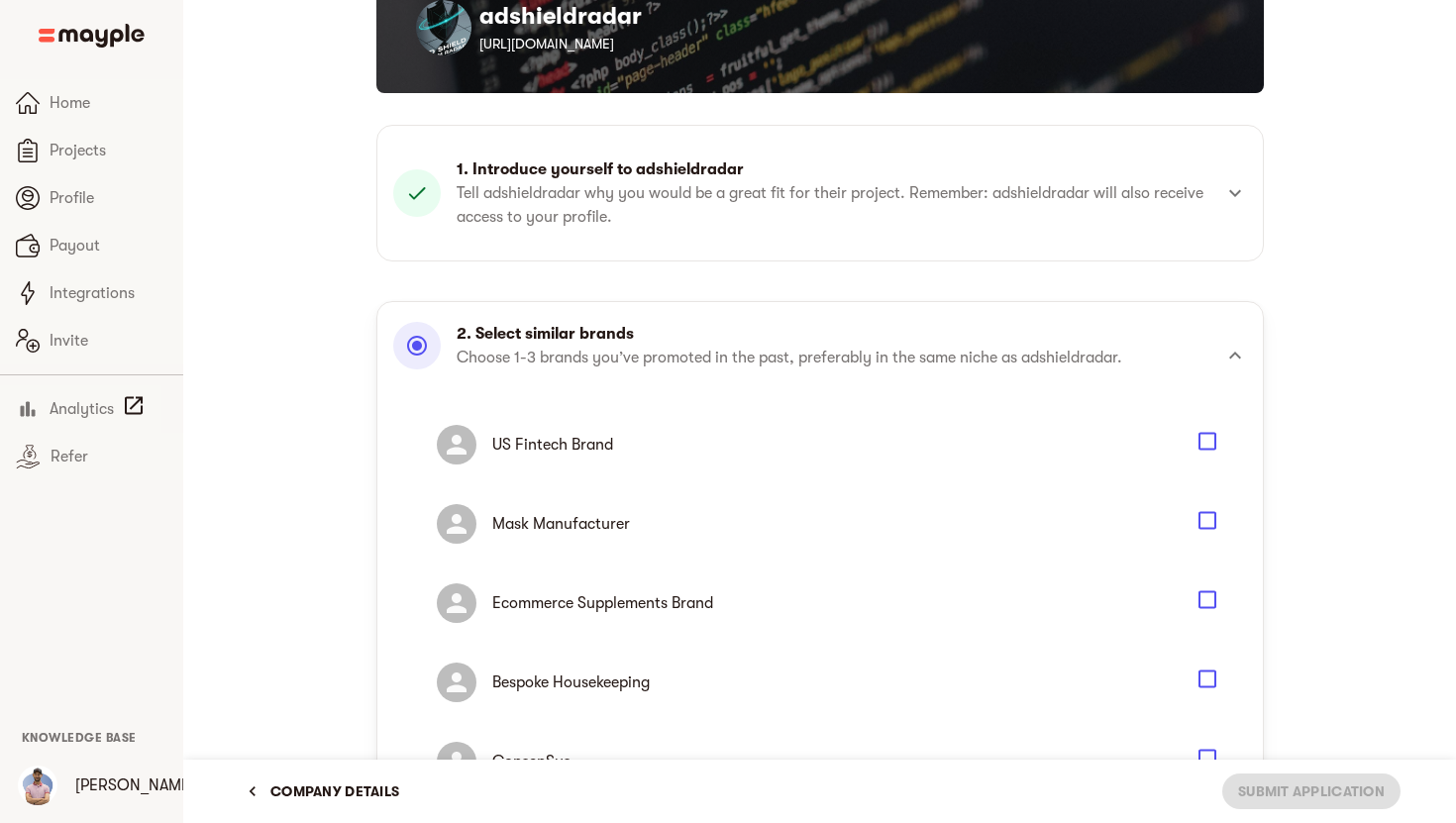
scroll to position [106, 0]
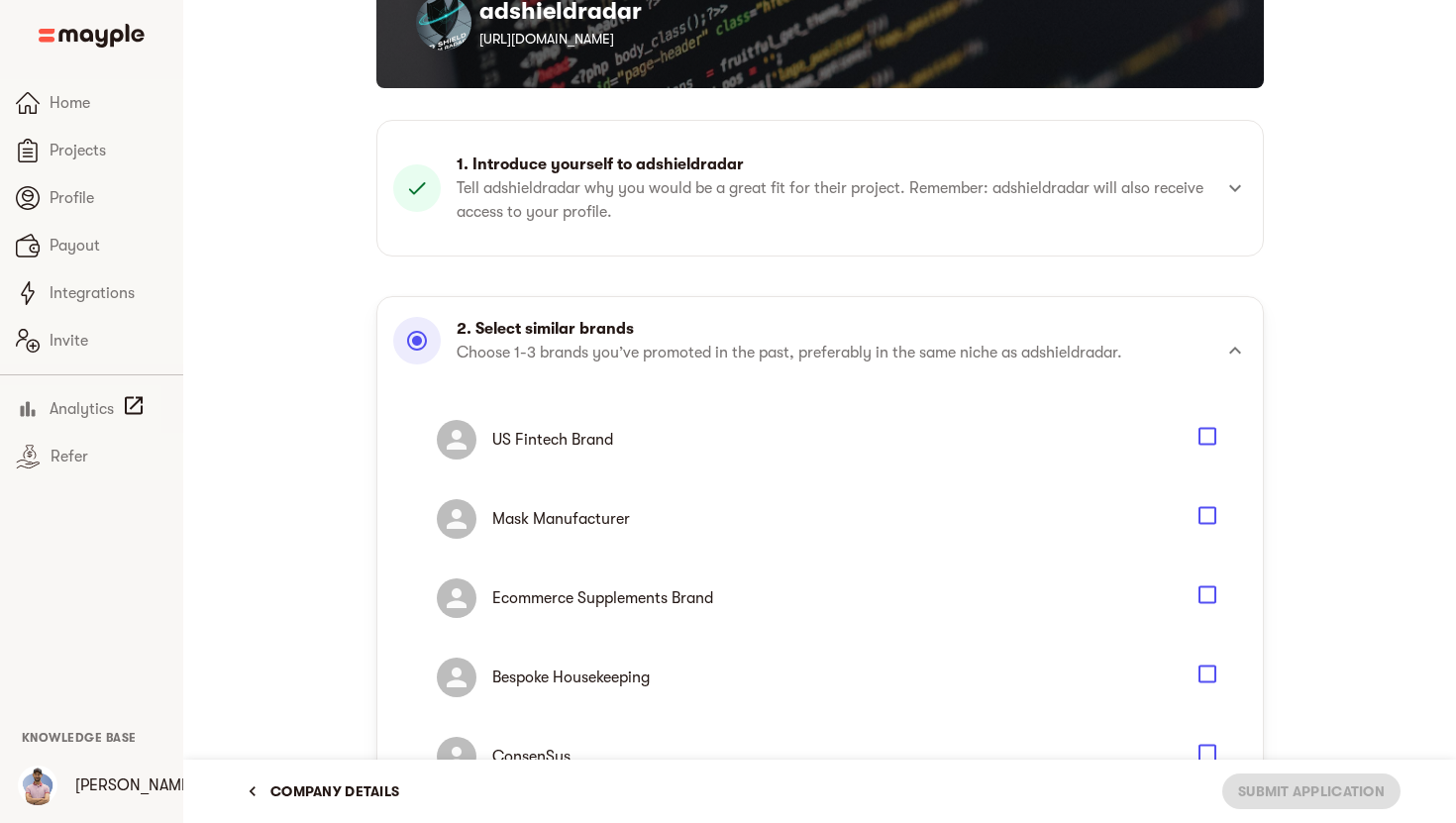
click at [1206, 428] on icon "Select" at bounding box center [1207, 436] width 24 height 24
click at [1208, 576] on div "Ecommerce Supplements Brand" at bounding box center [819, 598] width 830 height 80
click at [1206, 606] on icon "Select" at bounding box center [1207, 595] width 24 height 24
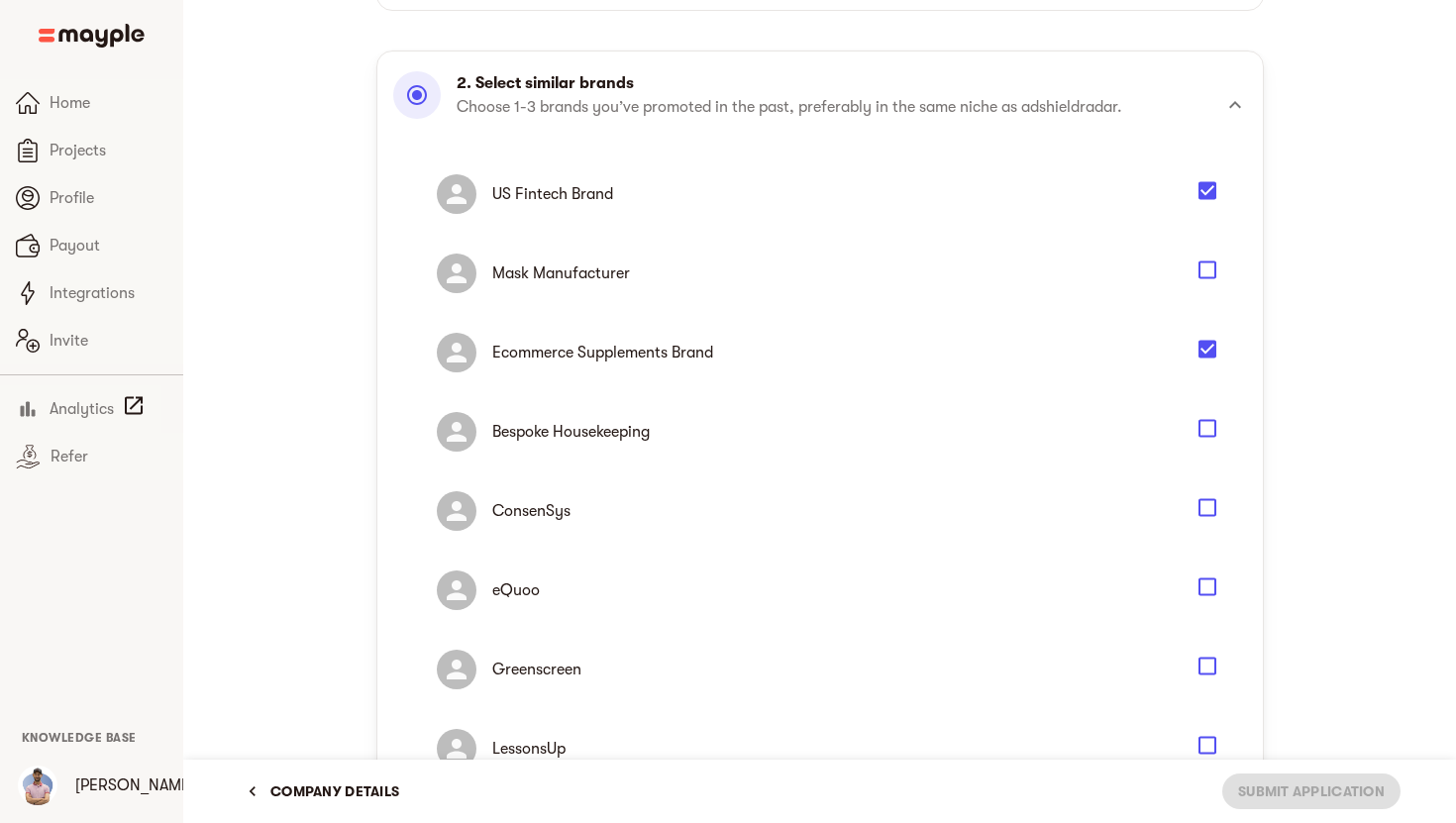
scroll to position [372, 0]
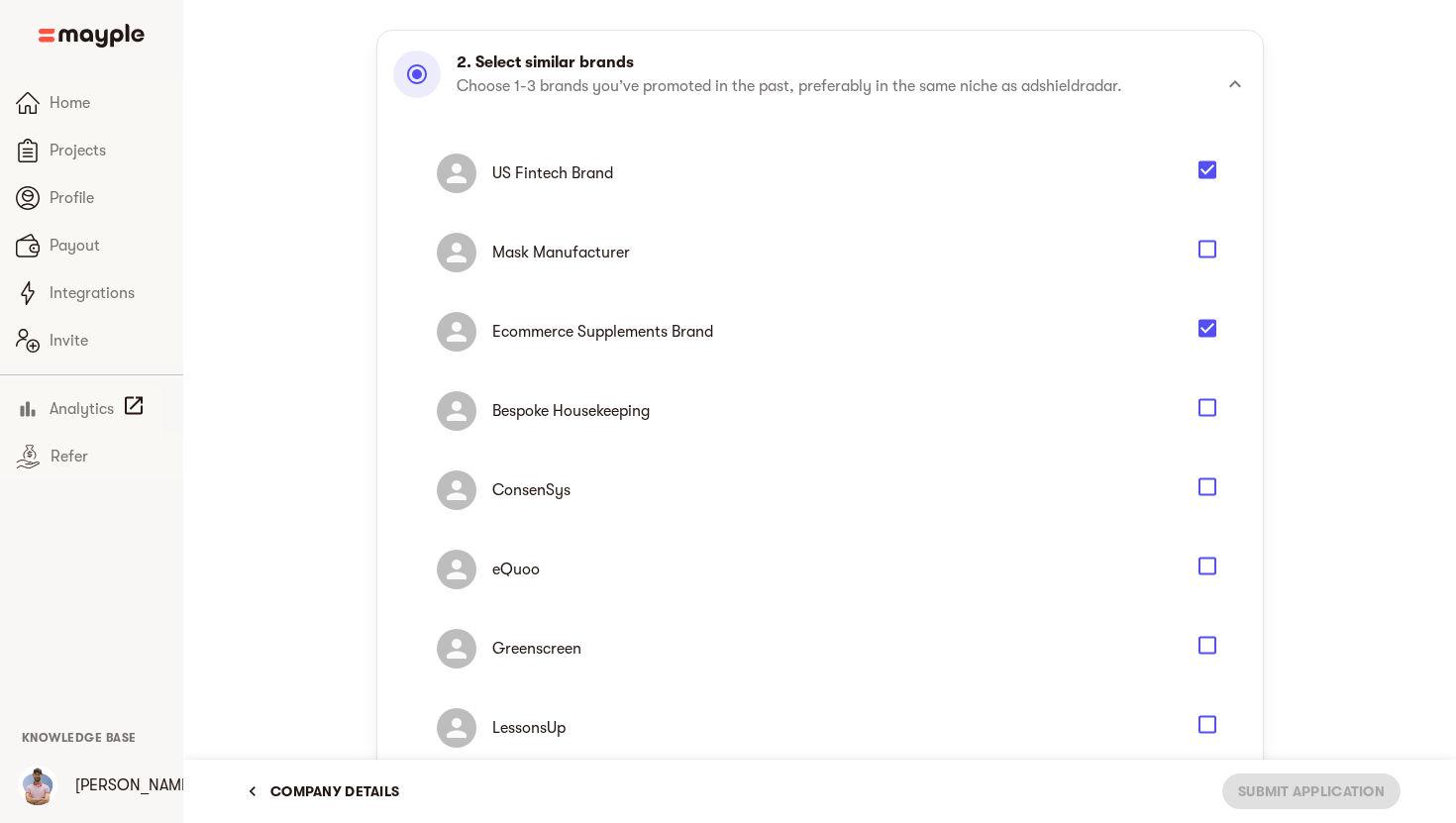
click at [1208, 481] on icon "Select" at bounding box center [1207, 487] width 24 height 24
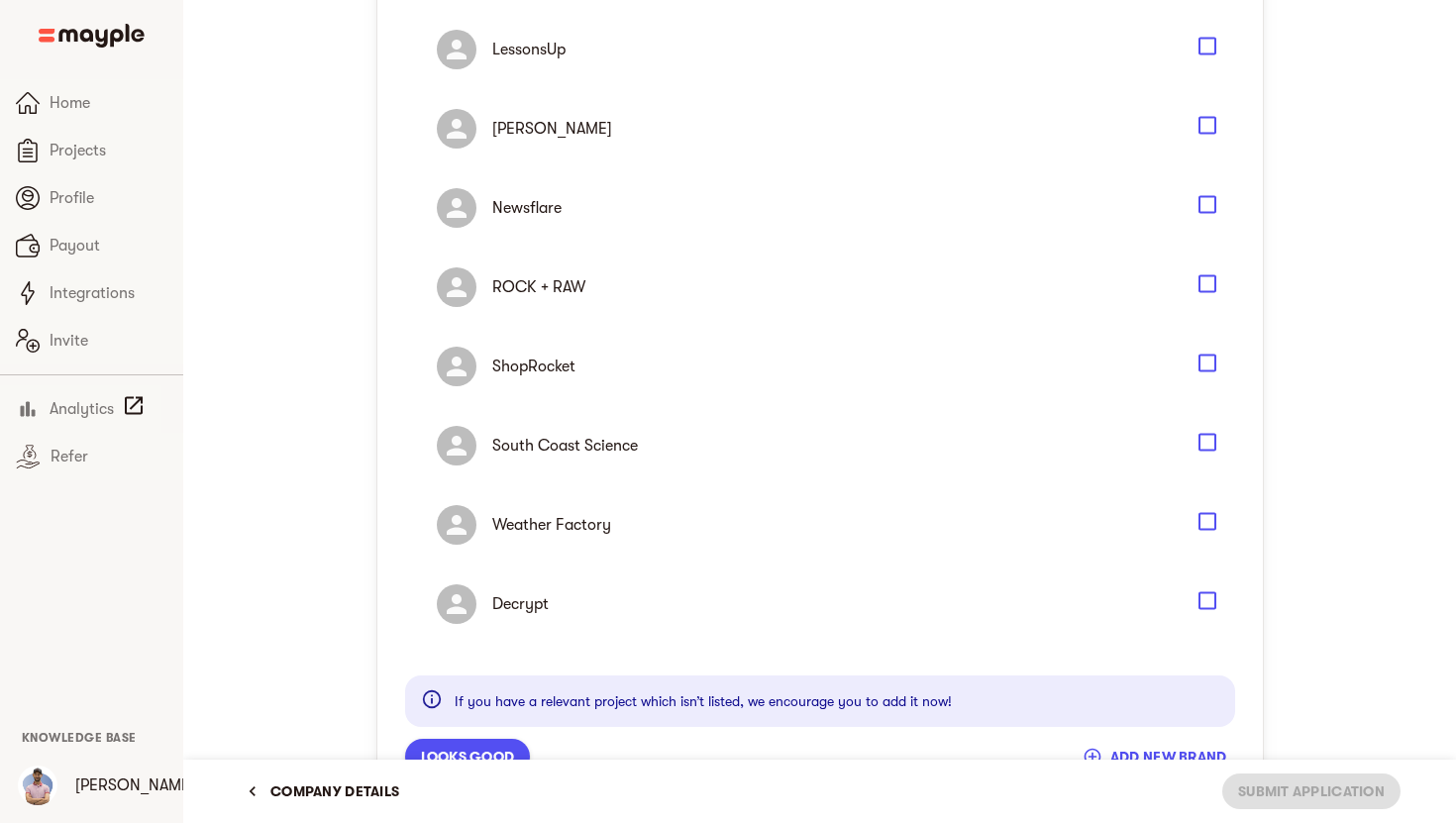
scroll to position [1591, 0]
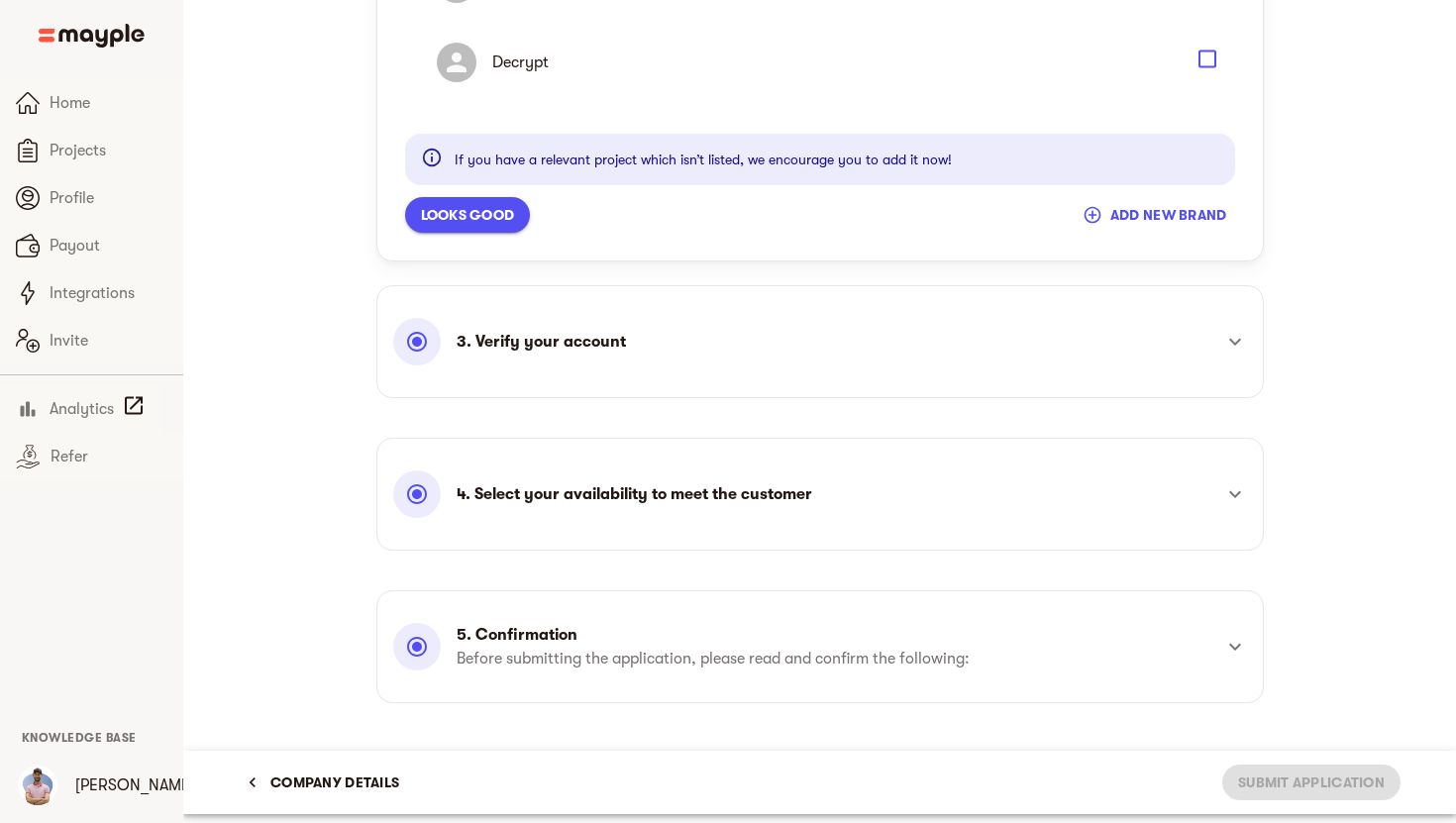
click at [466, 209] on span "Looks good" at bounding box center [467, 215] width 94 height 24
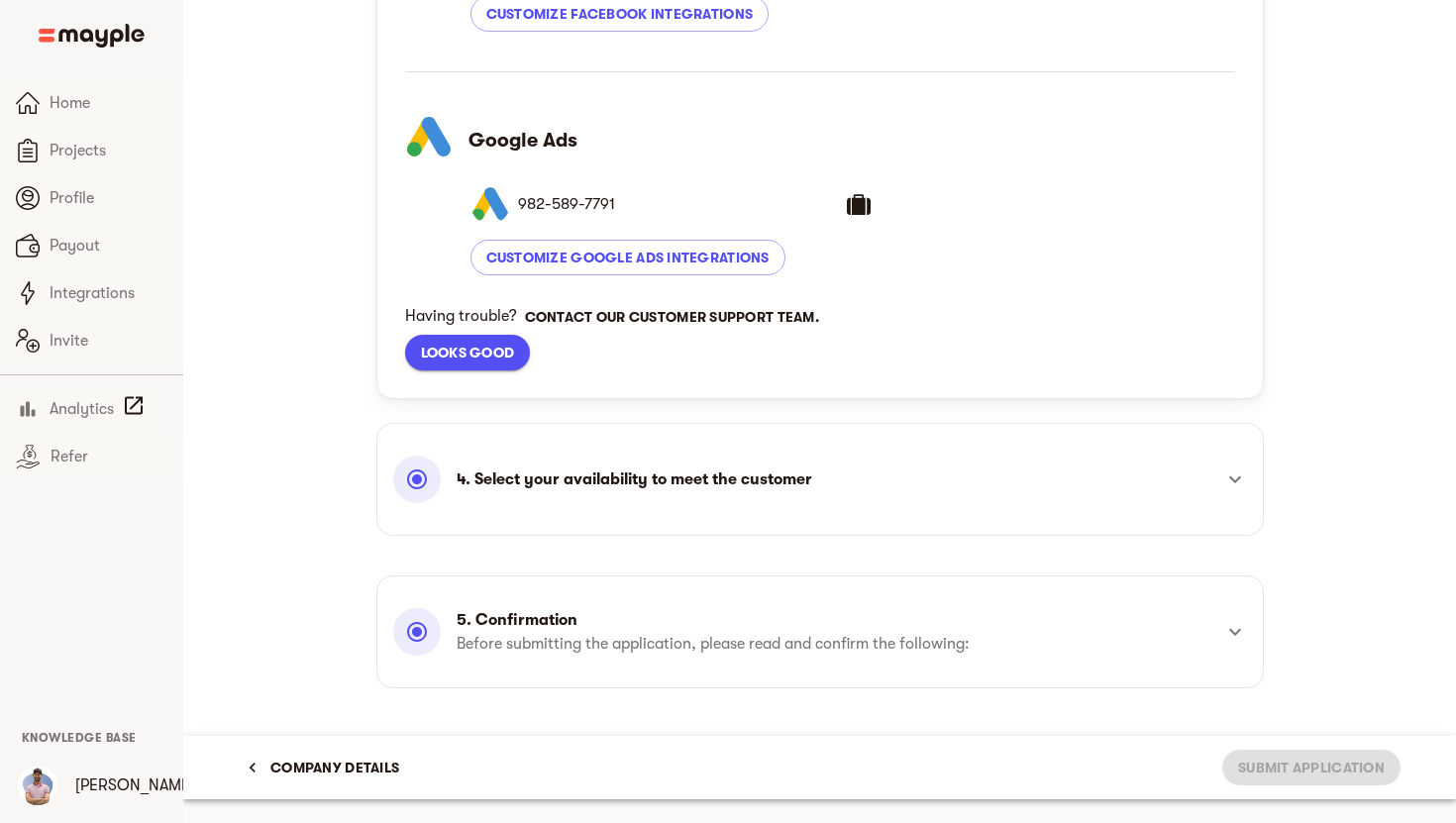
click at [466, 209] on div "9 8 2 - 5 8 9 - 7 7 9 1 Customize Google Ads Integrations" at bounding box center [819, 233] width 830 height 130
click at [439, 349] on span "Looks good" at bounding box center [467, 353] width 94 height 24
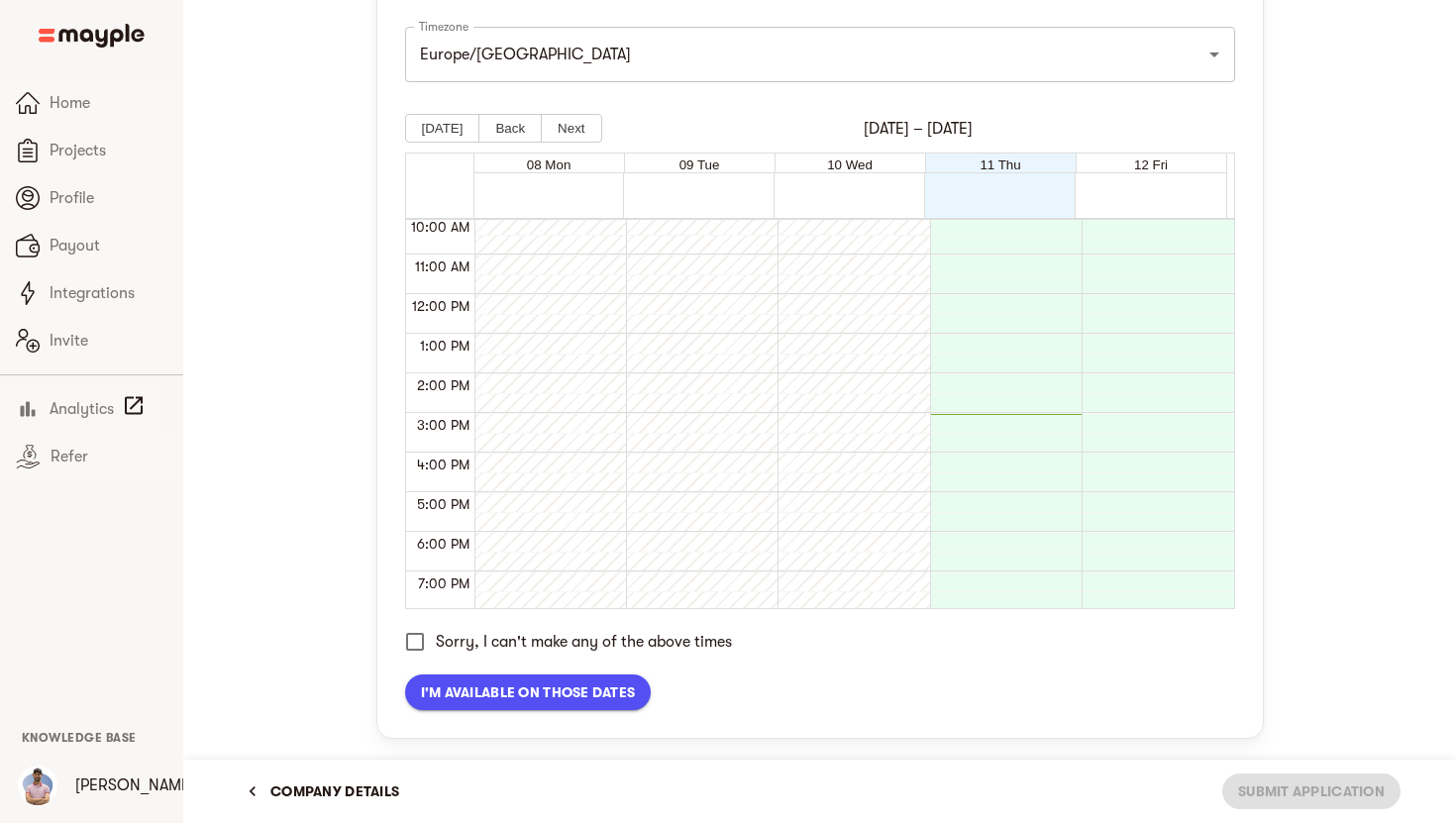
scroll to position [402, 0]
click at [1133, 345] on div at bounding box center [1153, 293] width 141 height 950
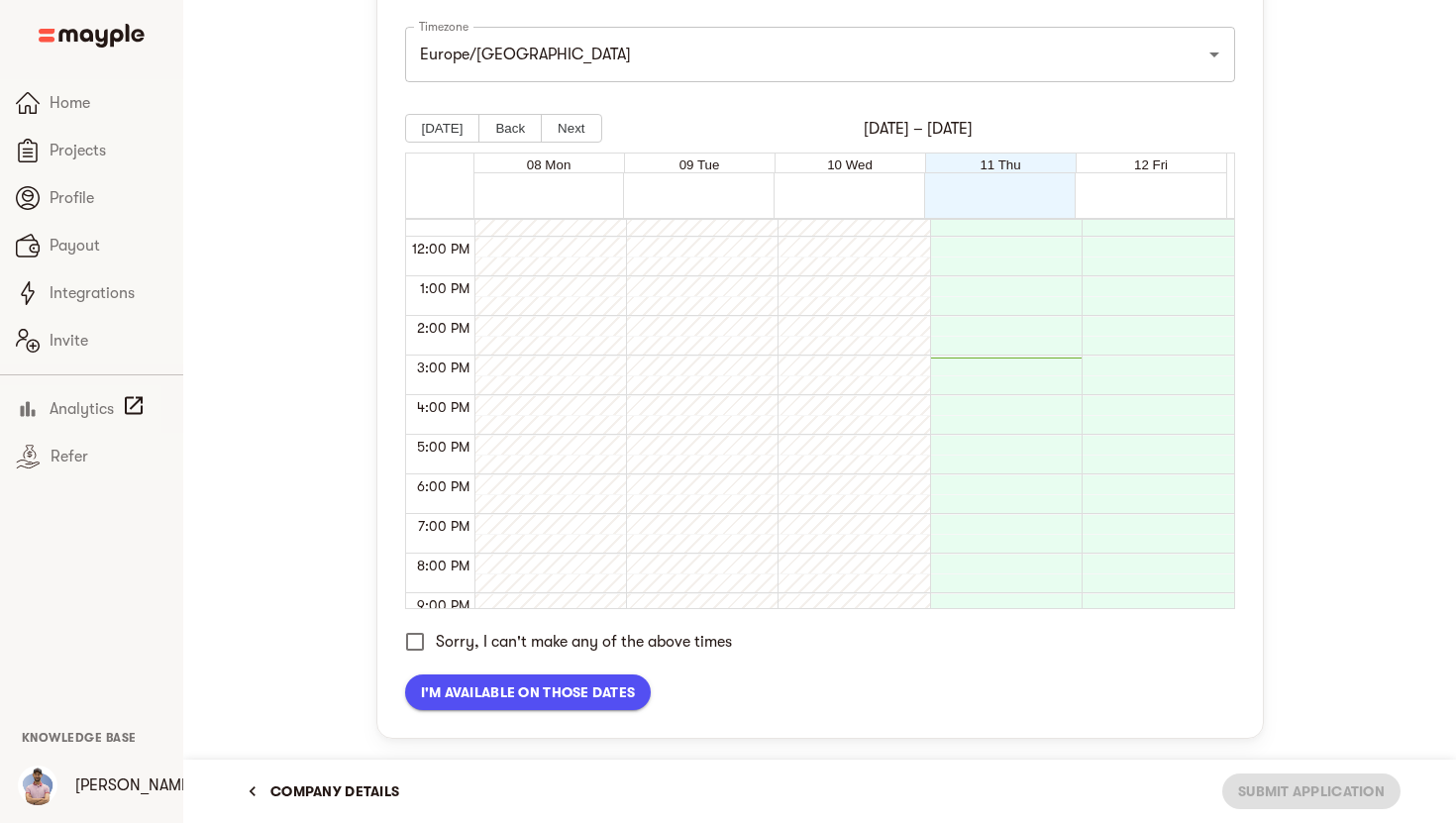
scroll to position [461, 0]
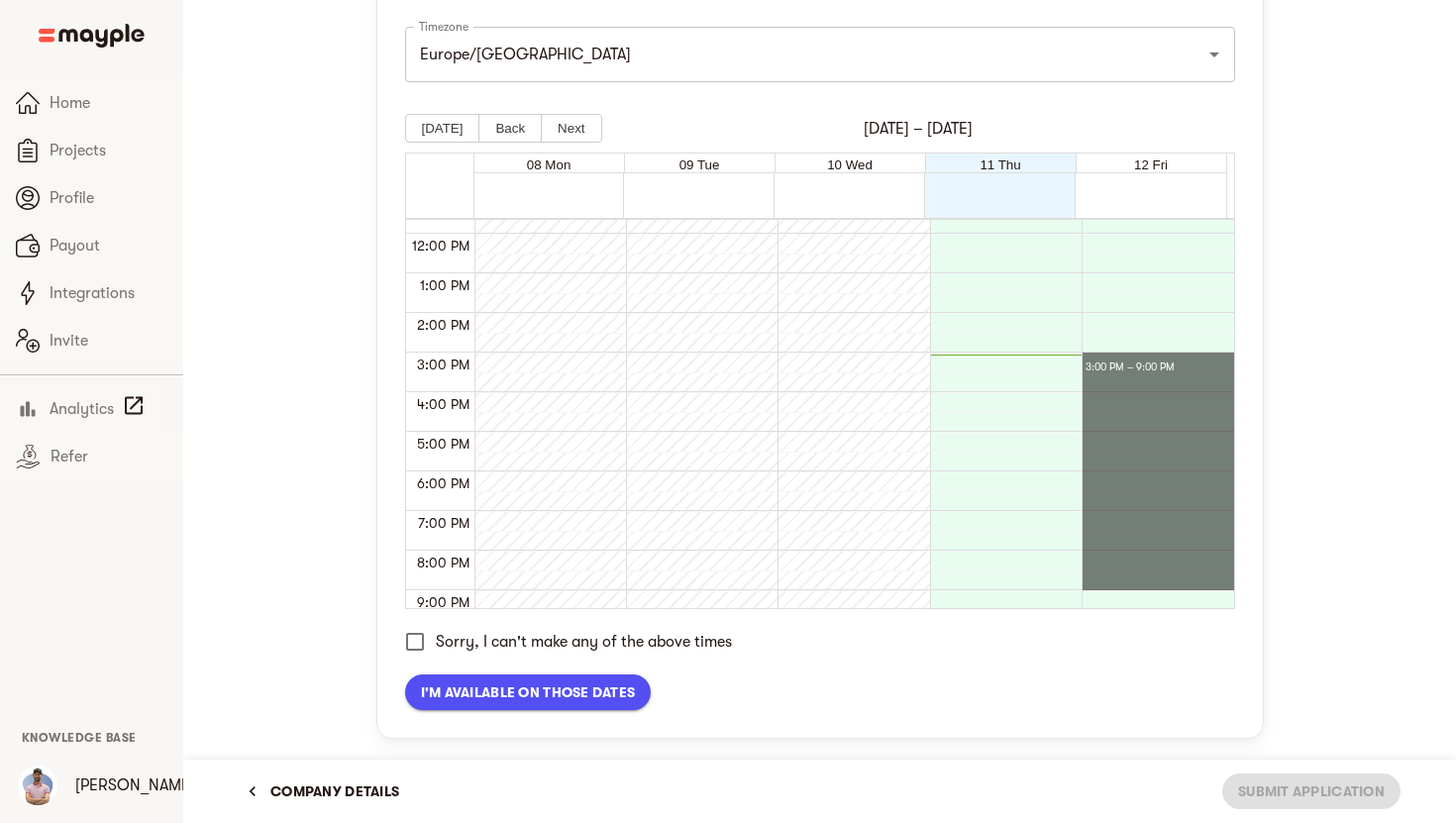
drag, startPoint x: 1114, startPoint y: 359, endPoint x: 1177, endPoint y: 586, distance: 235.6
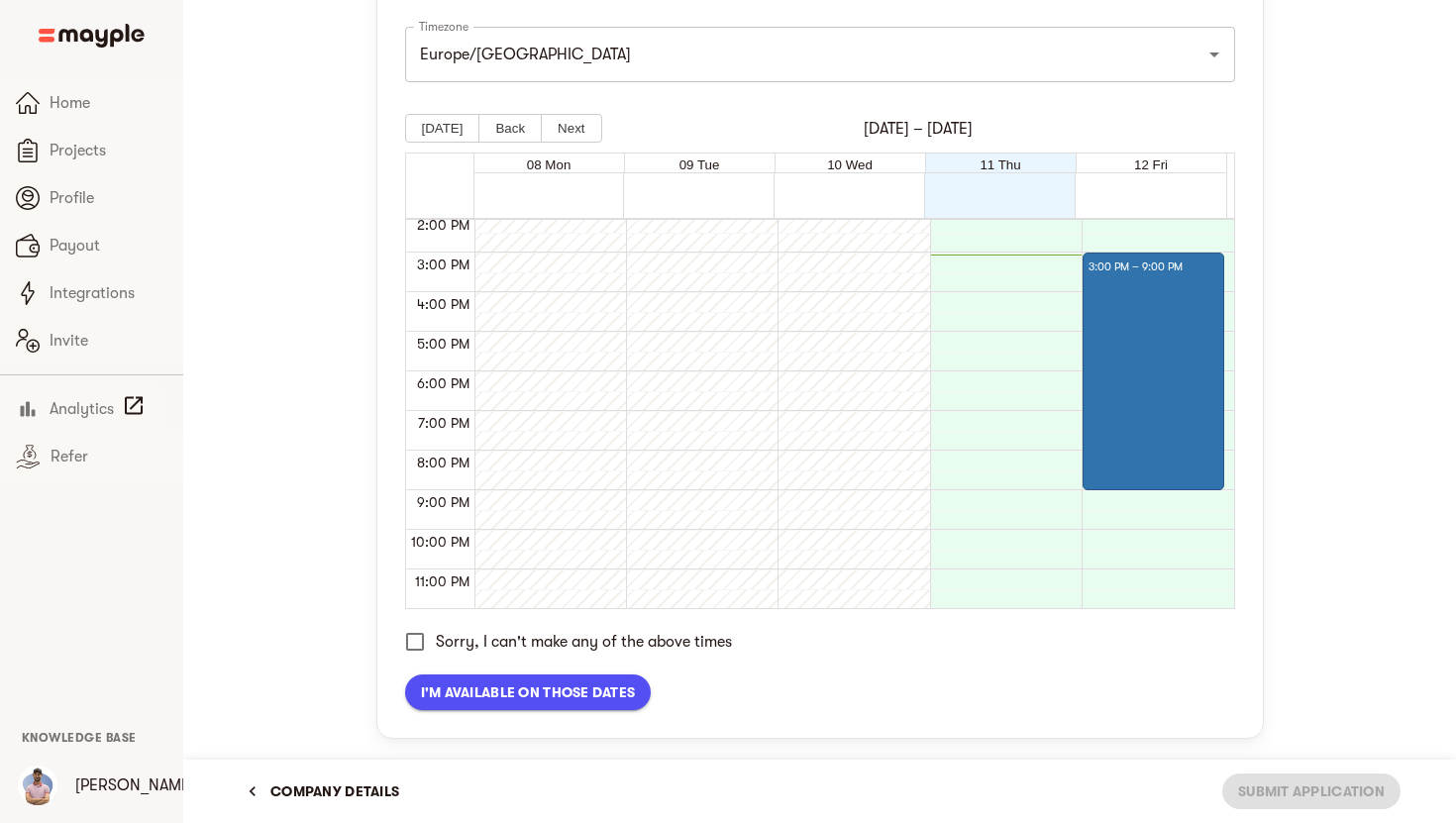
scroll to position [563, 0]
click at [573, 129] on button "Next" at bounding box center [571, 128] width 61 height 29
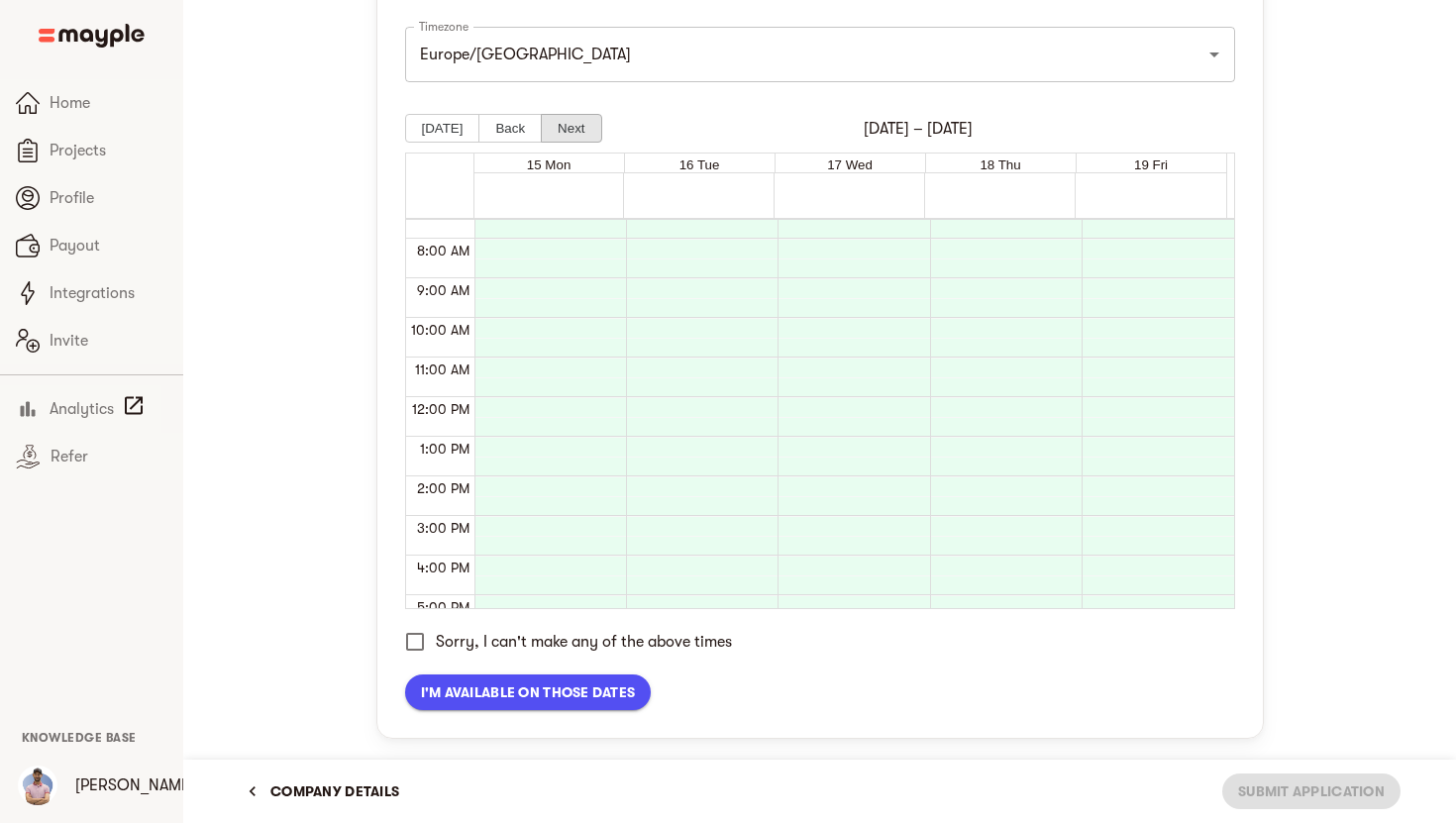
scroll to position [299, 0]
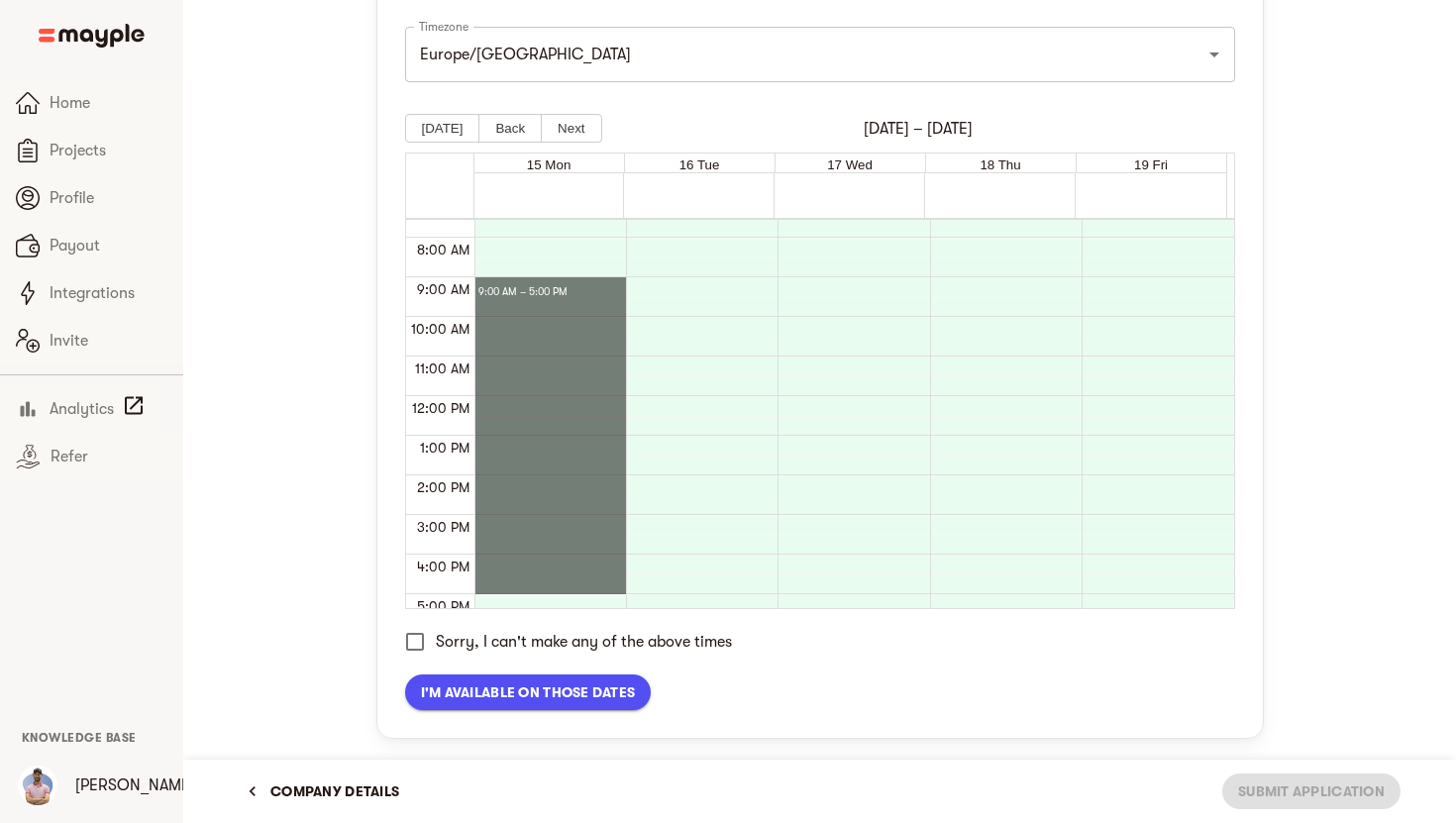
drag, startPoint x: 522, startPoint y: 278, endPoint x: 551, endPoint y: 586, distance: 309.4
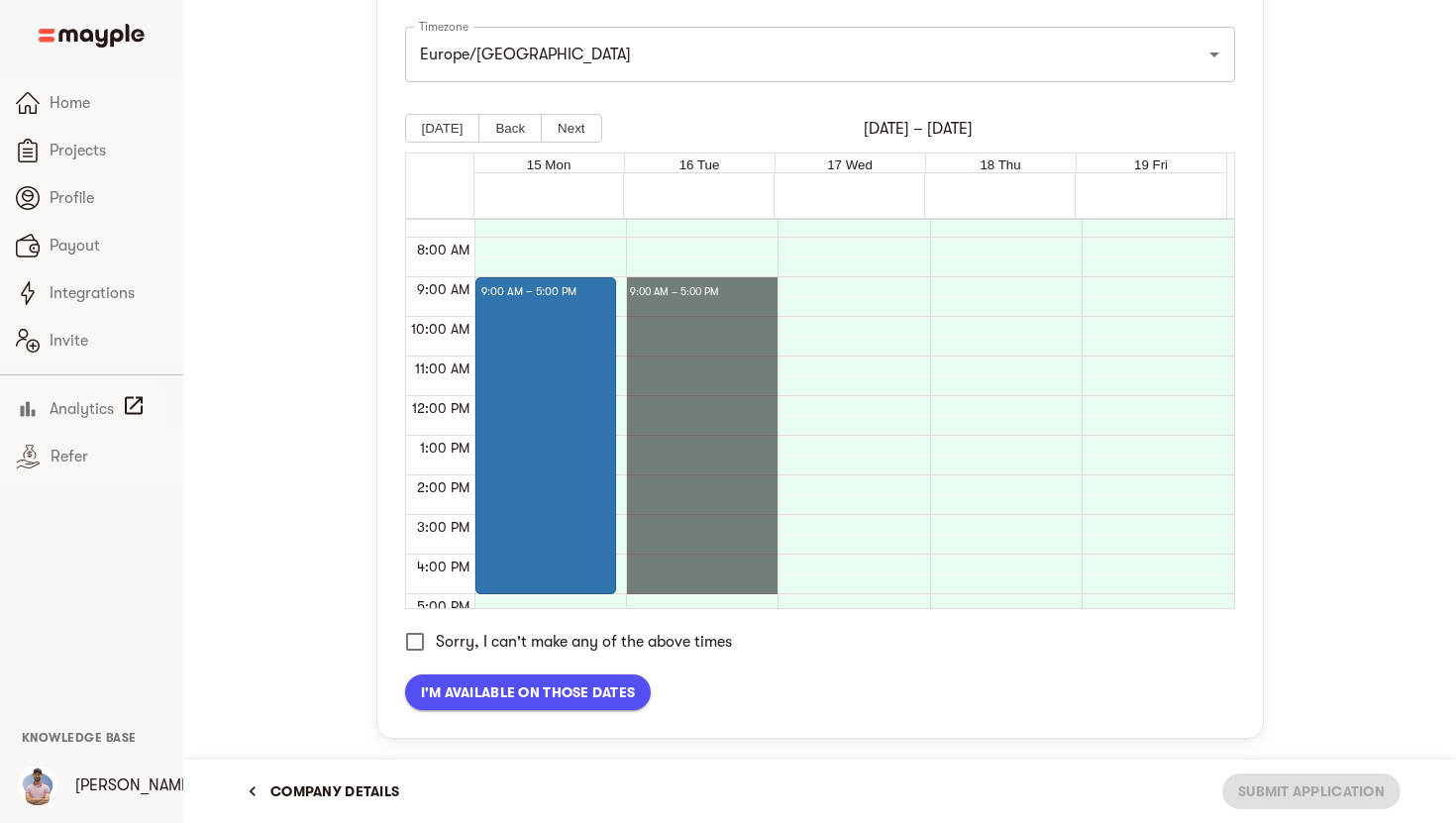
drag, startPoint x: 747, startPoint y: 279, endPoint x: 734, endPoint y: 591, distance: 312.3
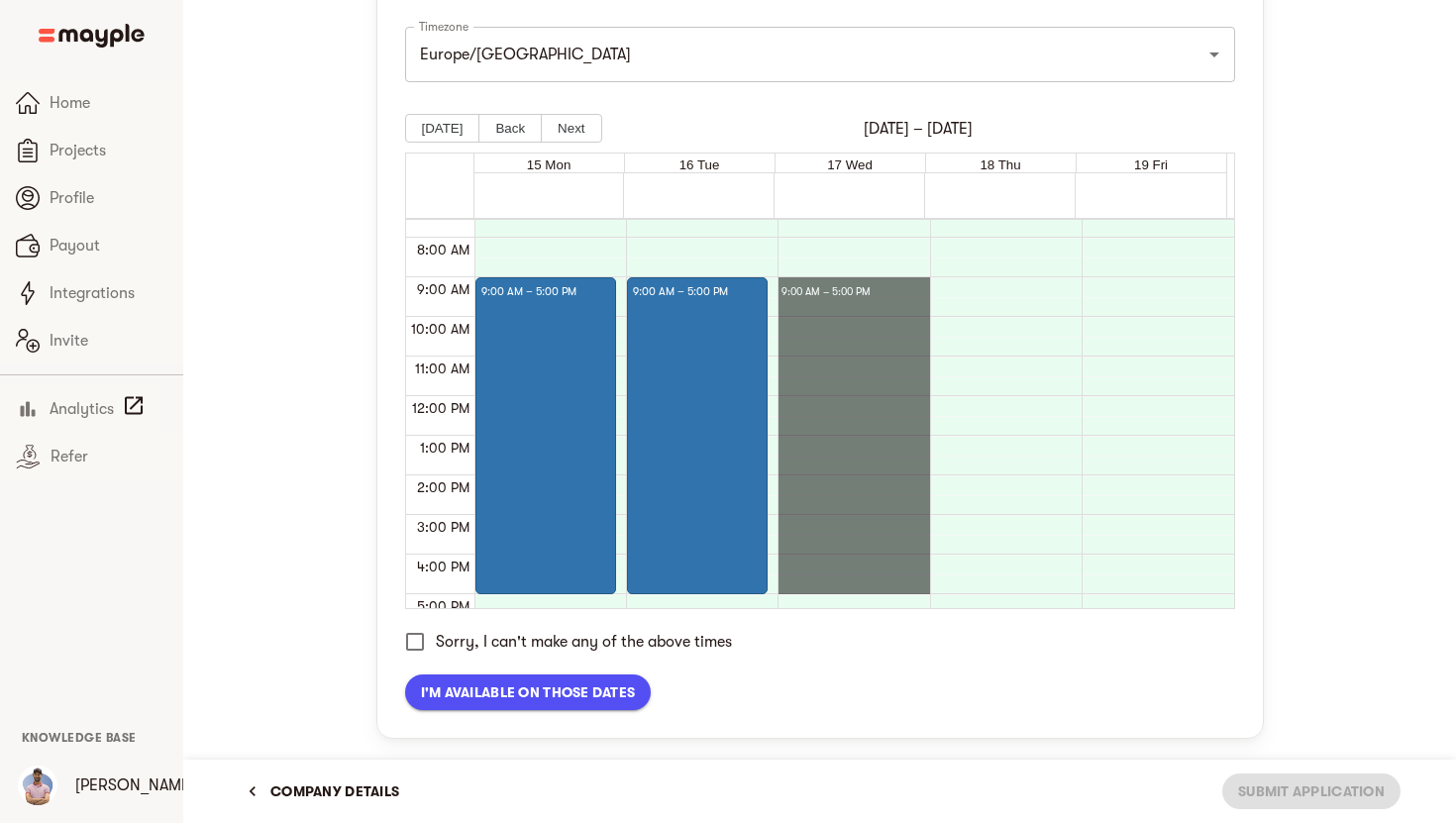
drag, startPoint x: 825, startPoint y: 284, endPoint x: 834, endPoint y: 591, distance: 307.1
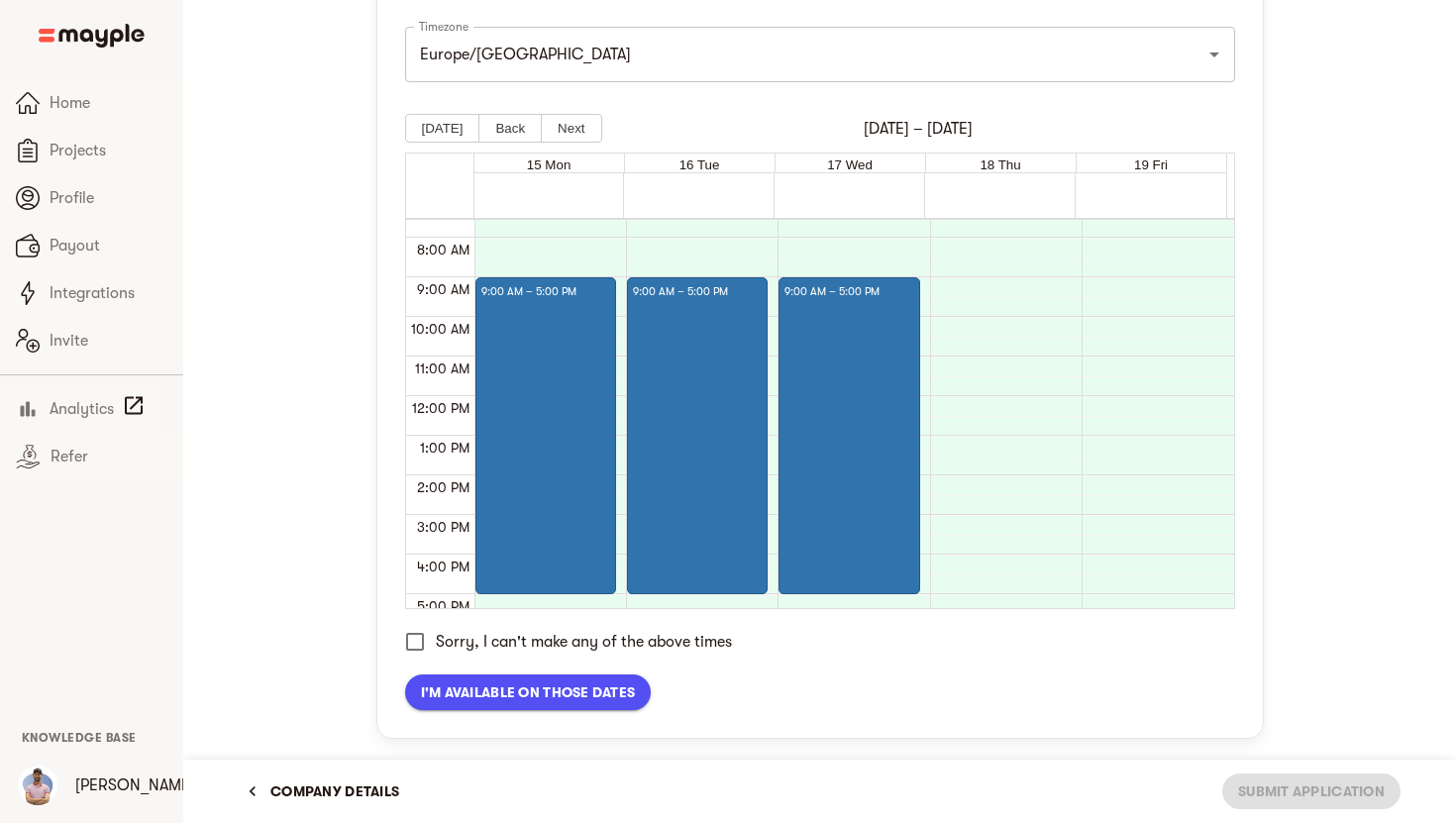
click at [624, 686] on span "I'm available on those dates" at bounding box center [528, 692] width 215 height 24
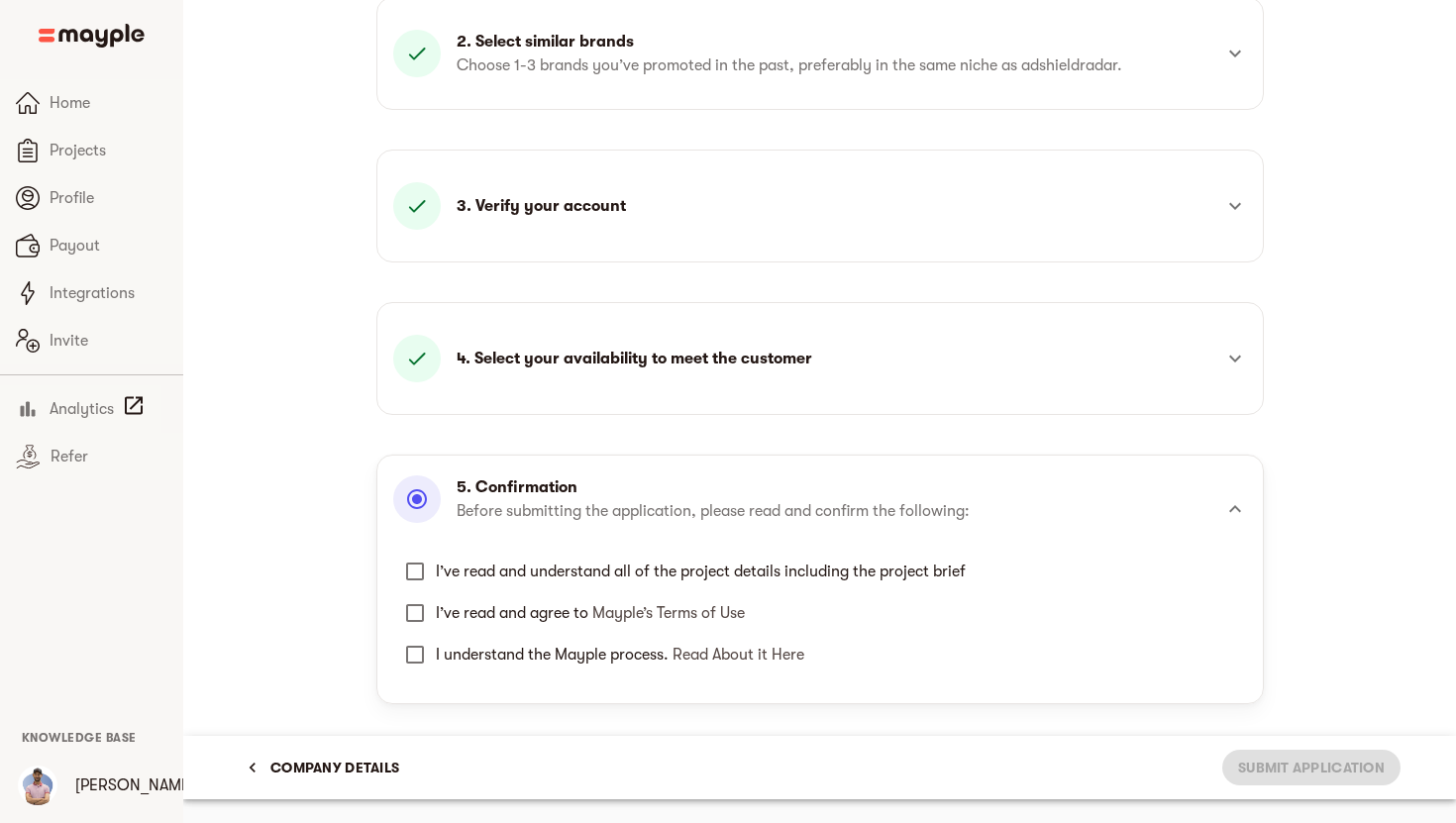
scroll to position [405, 0]
click at [733, 577] on span "I’ve read and understand all of the project details including the project brief" at bounding box center [700, 572] width 530 height 24
click at [436, 577] on input "I’ve read and understand all of the project details including the project brief" at bounding box center [415, 572] width 42 height 42
click at [499, 399] on div "4. Select your availability to meet the customer Timezone [GEOGRAPHIC_DATA]/[GE…" at bounding box center [819, 359] width 887 height 113
click at [544, 361] on p "4. Select your availability to meet the customer" at bounding box center [635, 359] width 356 height 24
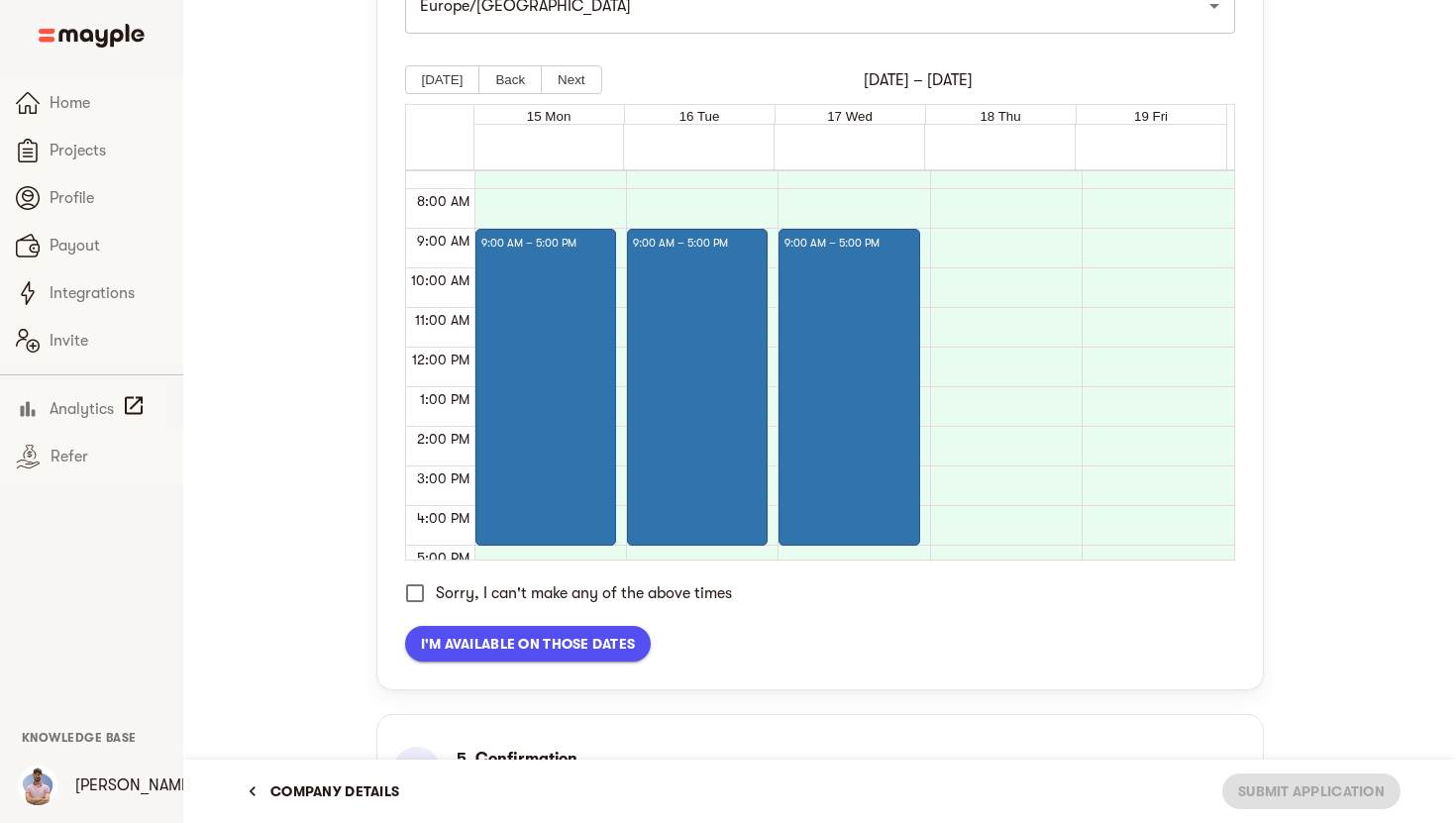
scroll to position [846, 0]
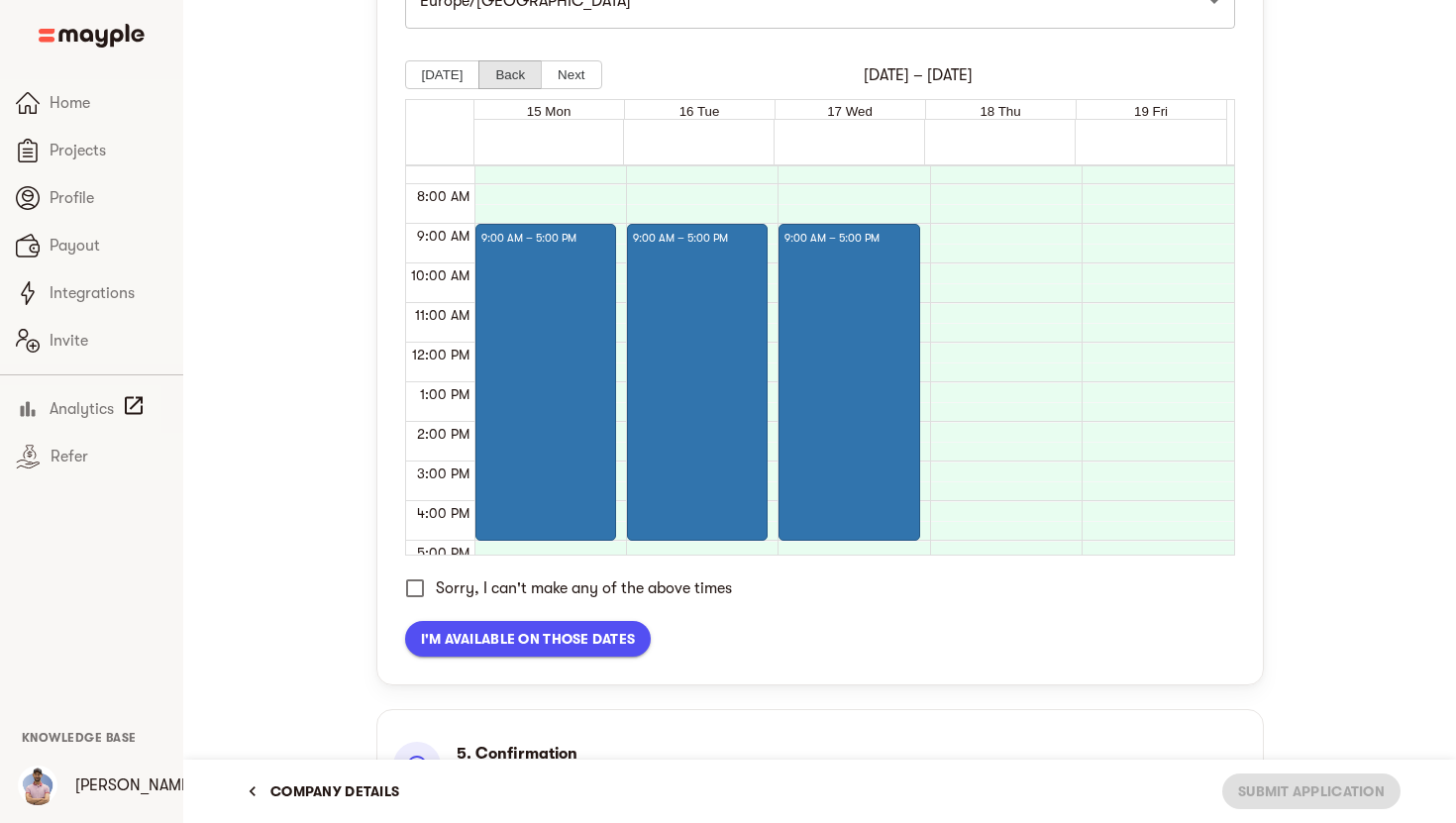
click at [515, 67] on button "Back" at bounding box center [510, 75] width 64 height 29
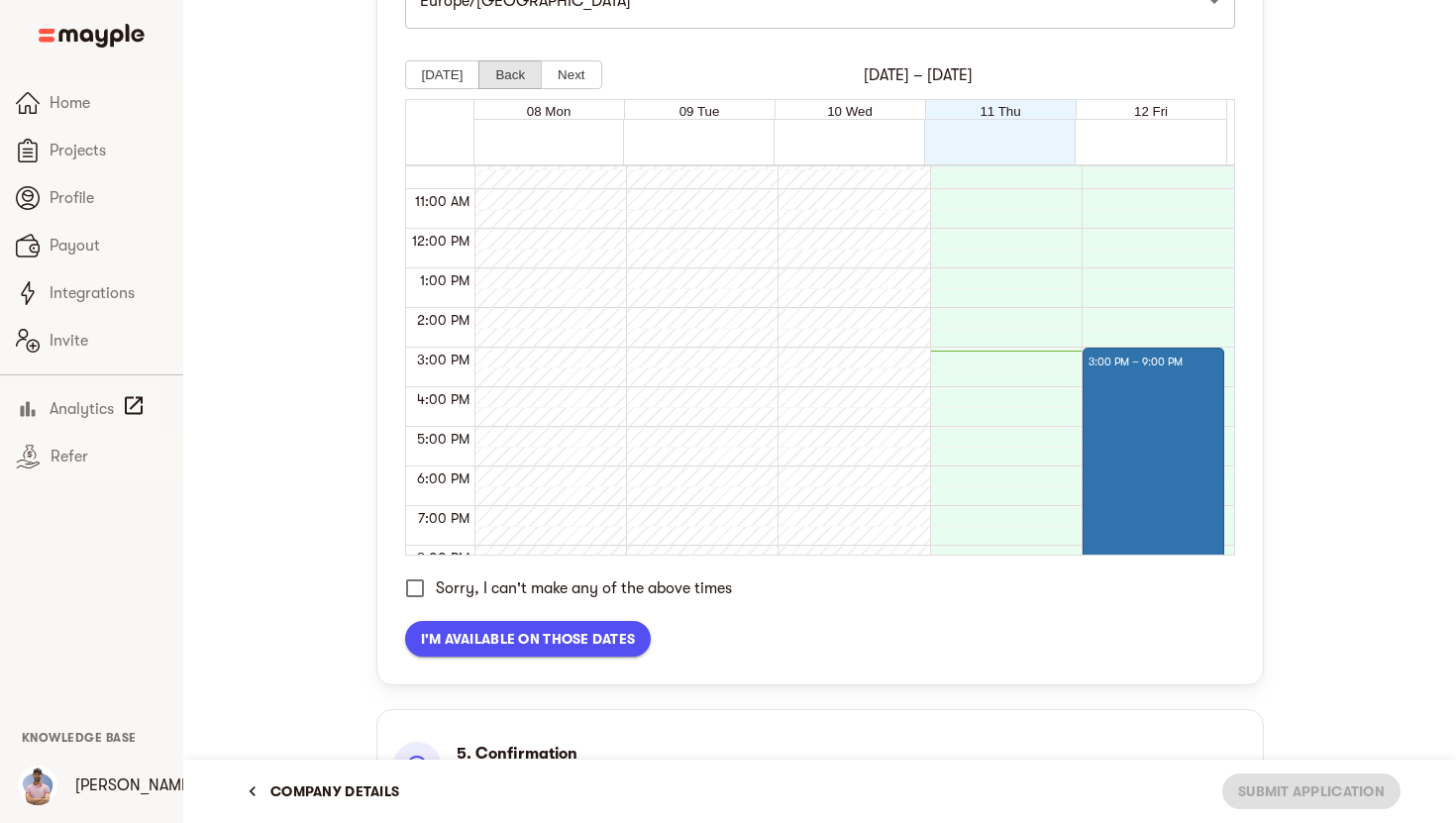
scroll to position [436, 0]
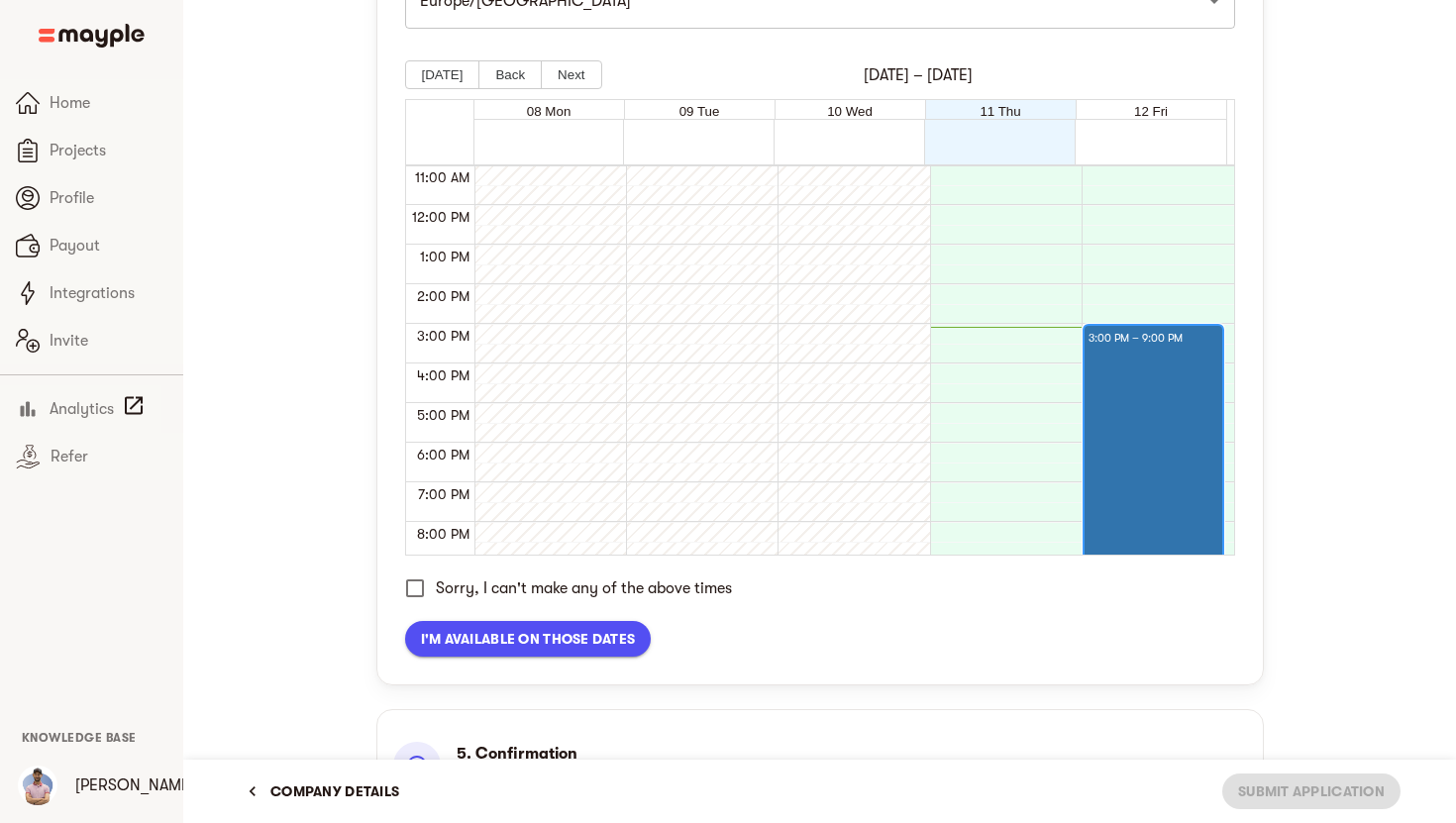
click at [1115, 400] on div at bounding box center [1153, 454] width 128 height 208
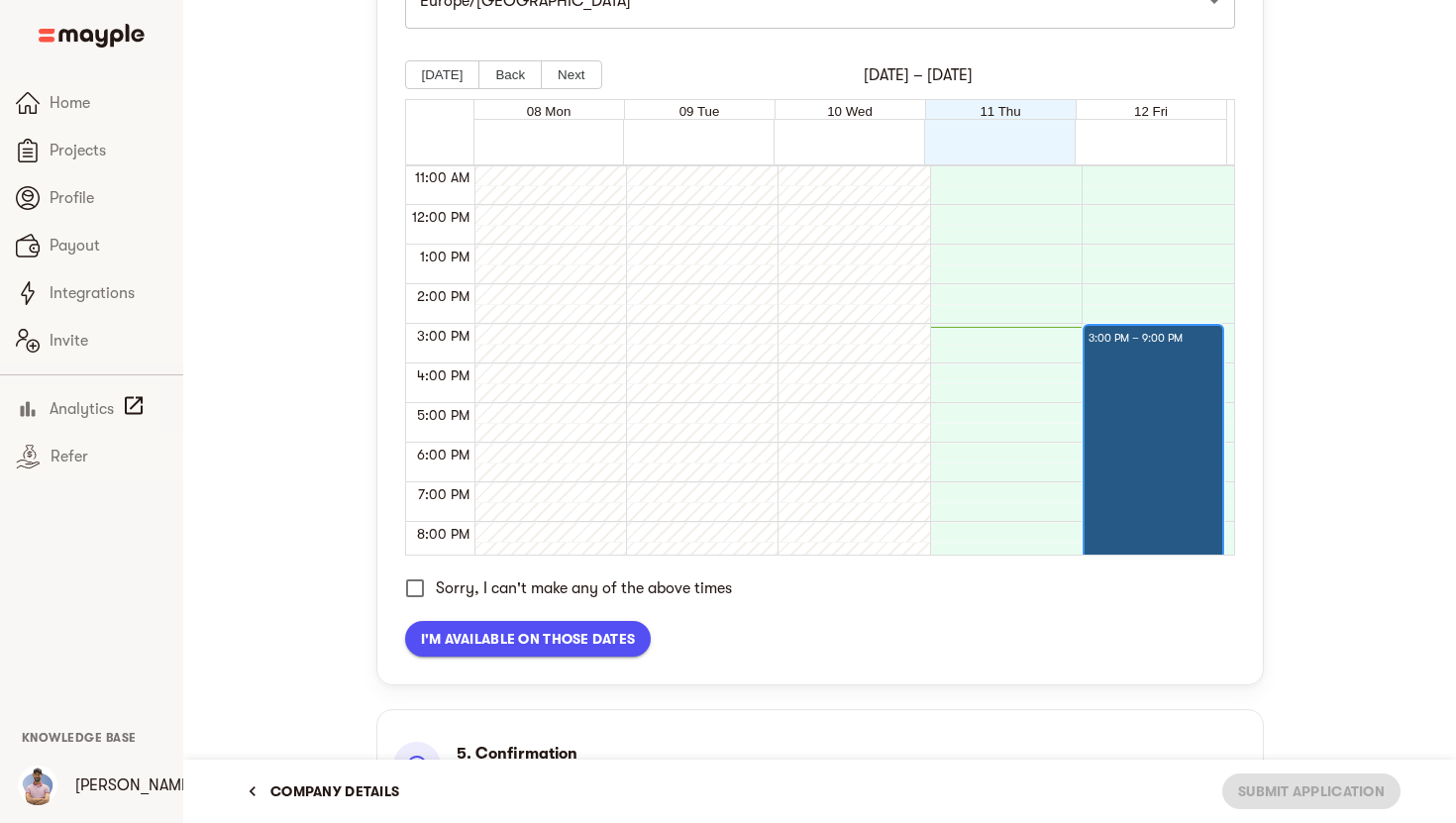
scroll to position [563, 0]
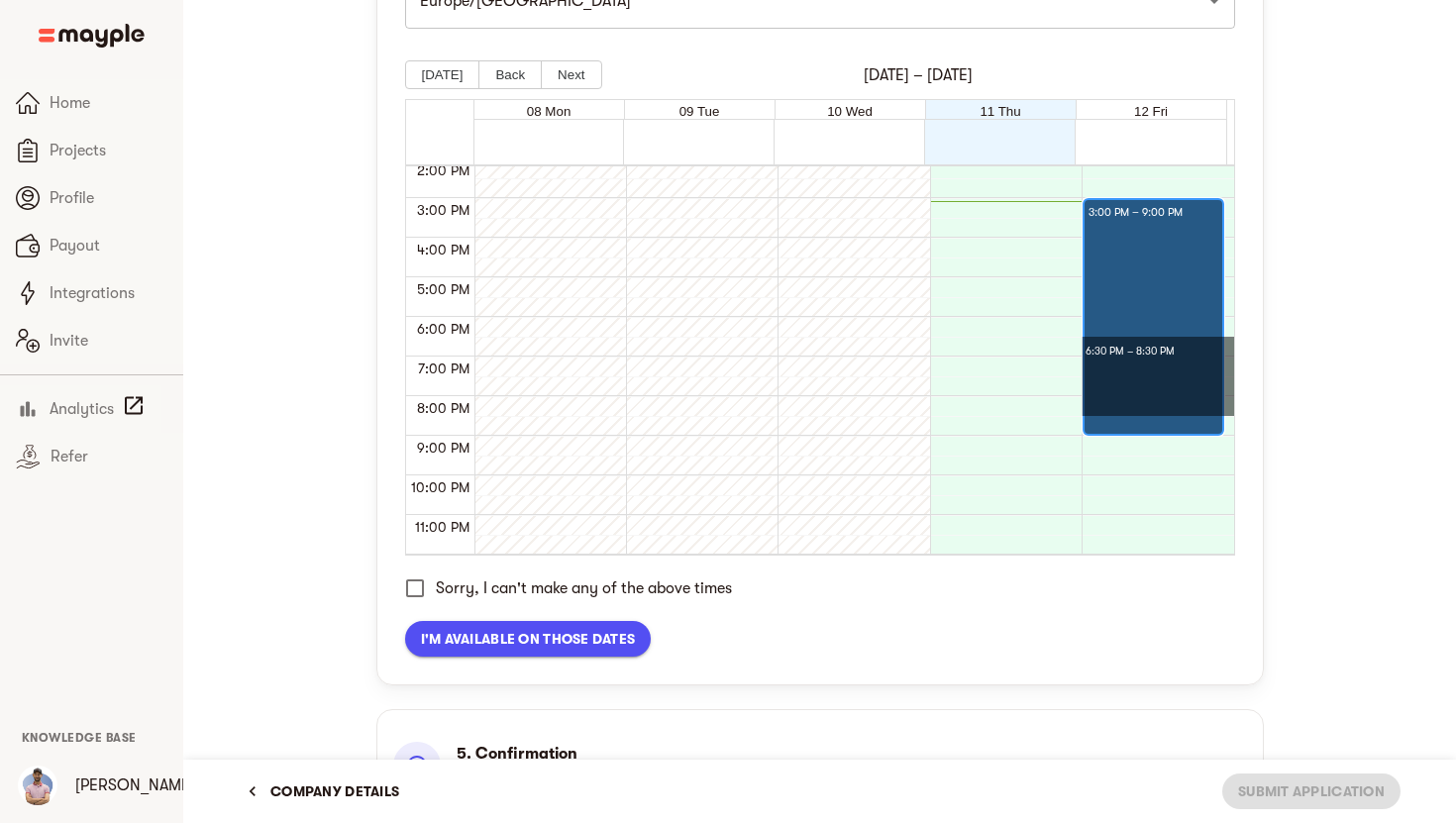
drag, startPoint x: 1130, startPoint y: 406, endPoint x: 1113, endPoint y: 342, distance: 66.2
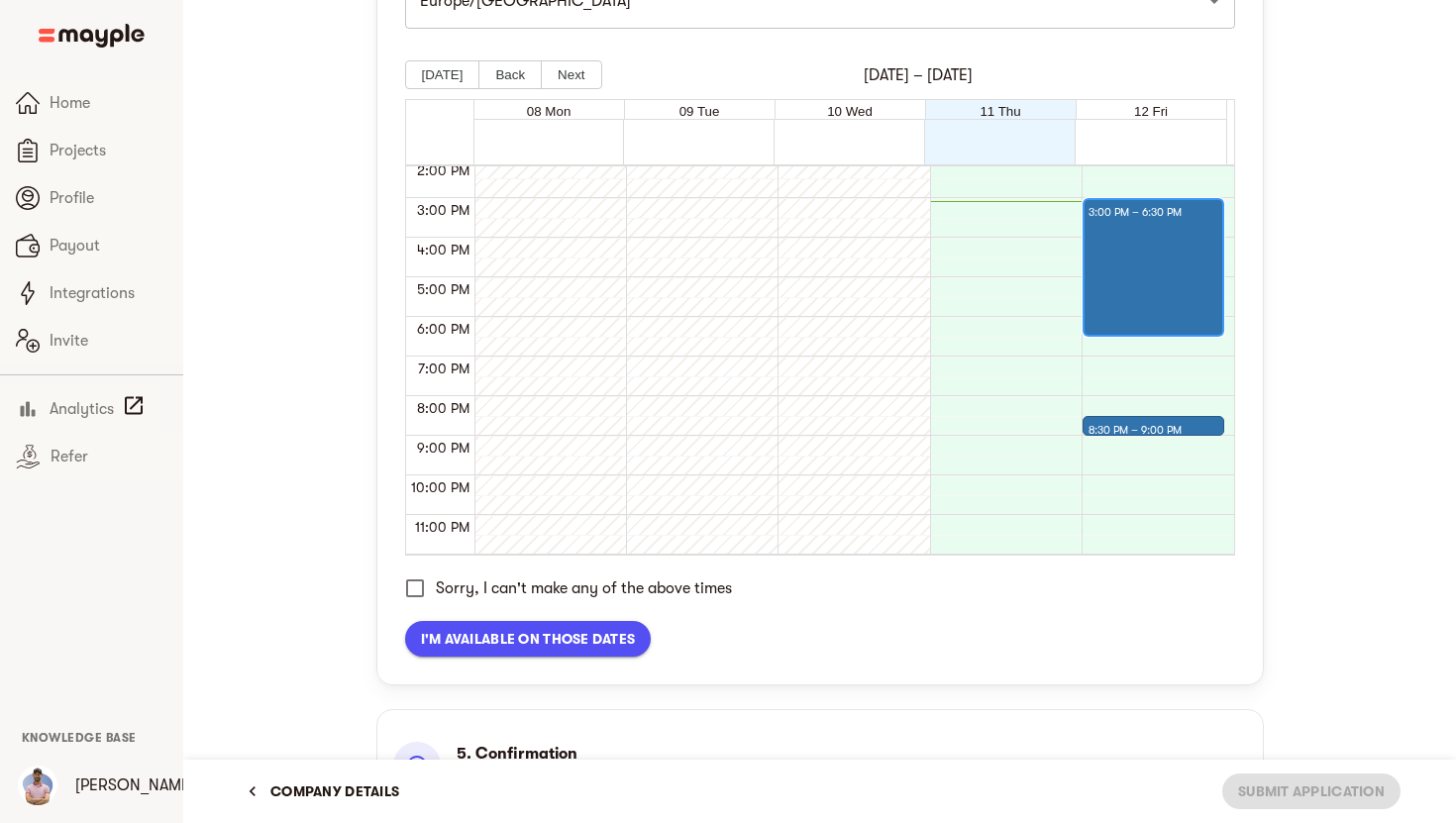
click at [1143, 300] on div at bounding box center [1153, 279] width 128 height 109
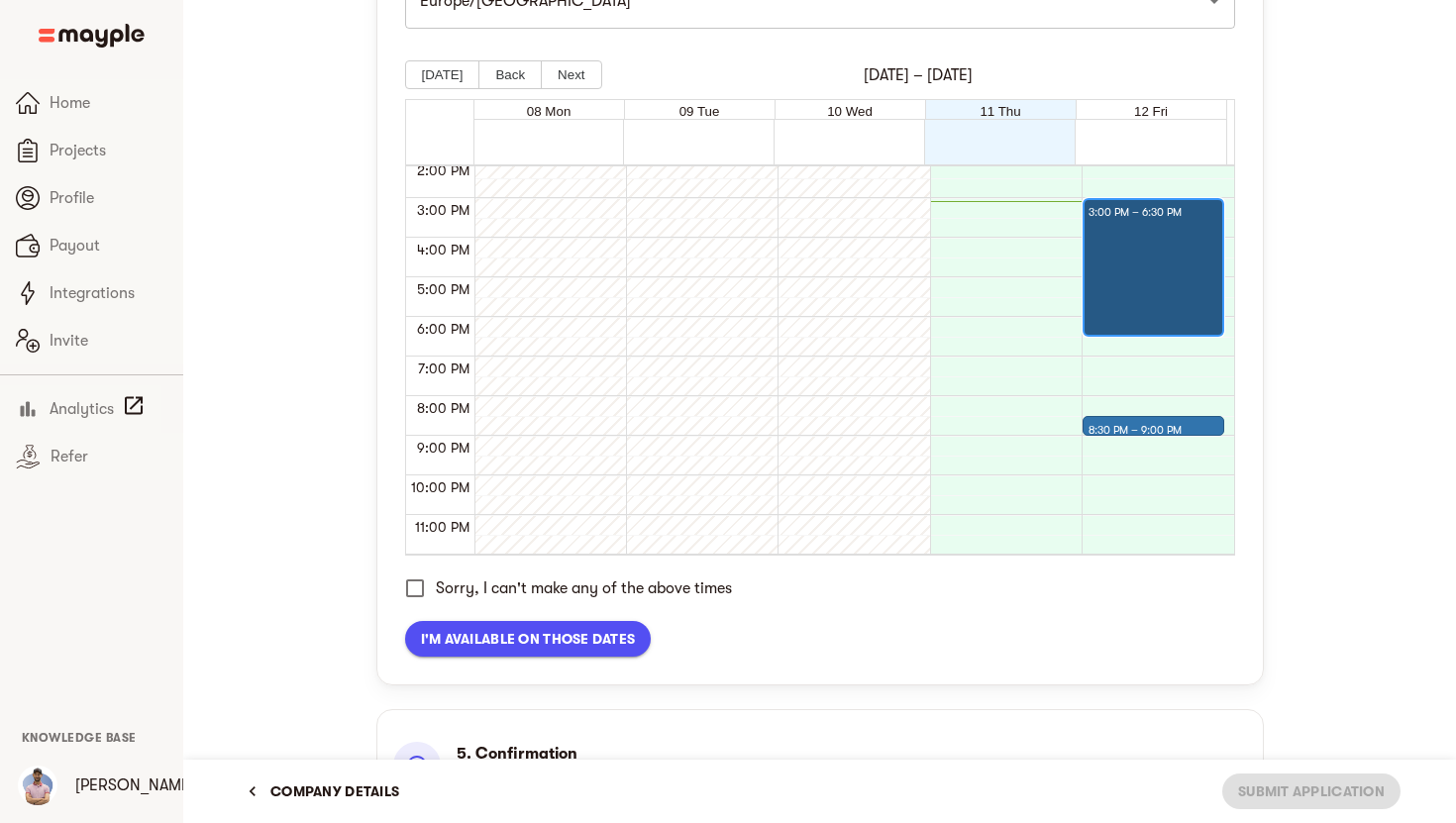
click at [1153, 335] on div "3:00 PM – 6:30 PM" at bounding box center [1153, 266] width 140 height 138
click at [1144, 431] on div "8:30 PM – 9:00 PM" at bounding box center [1138, 430] width 98 height 24
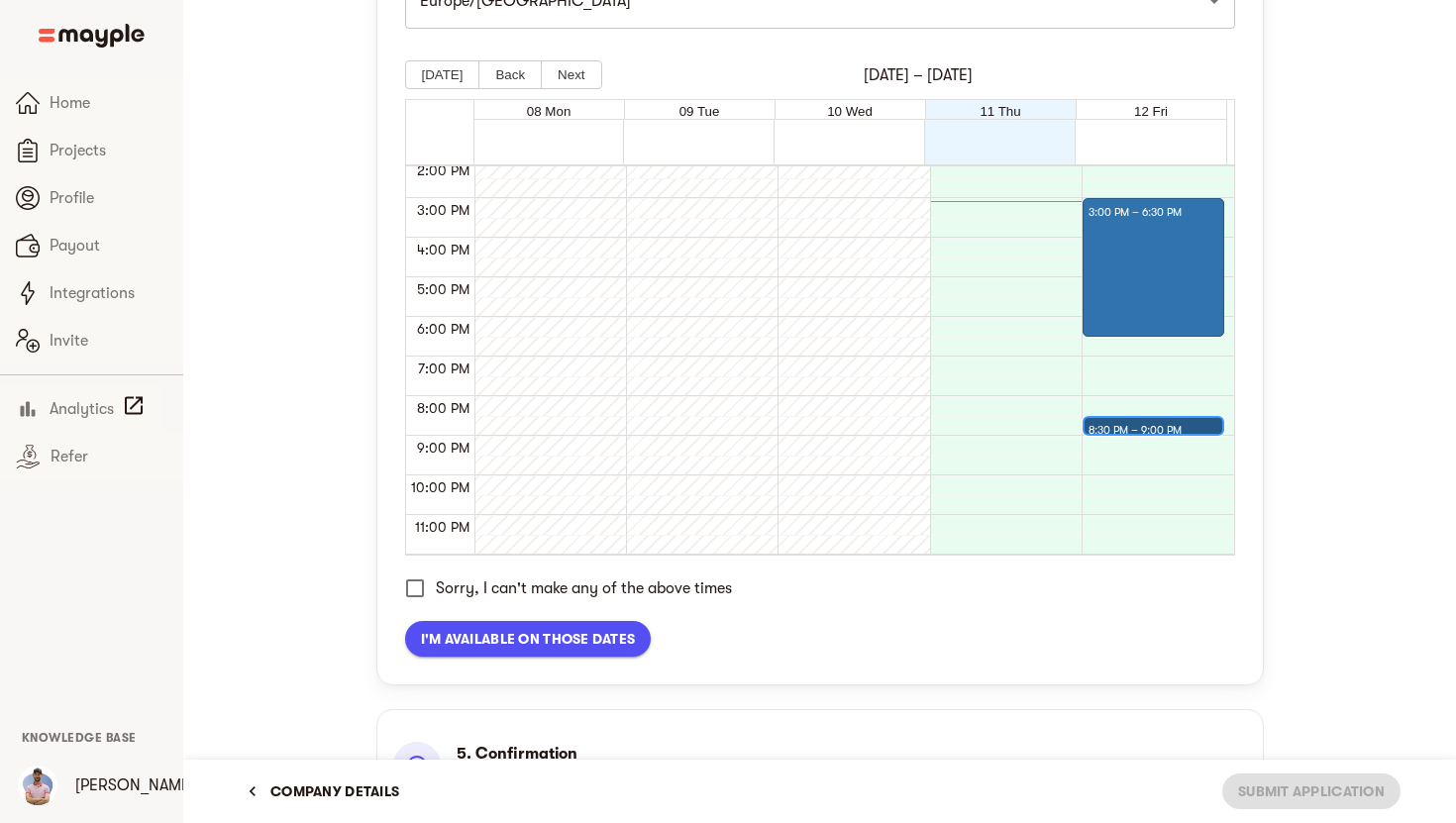
click at [1144, 431] on div "8:30 PM – 9:00 PM" at bounding box center [1138, 430] width 98 height 24
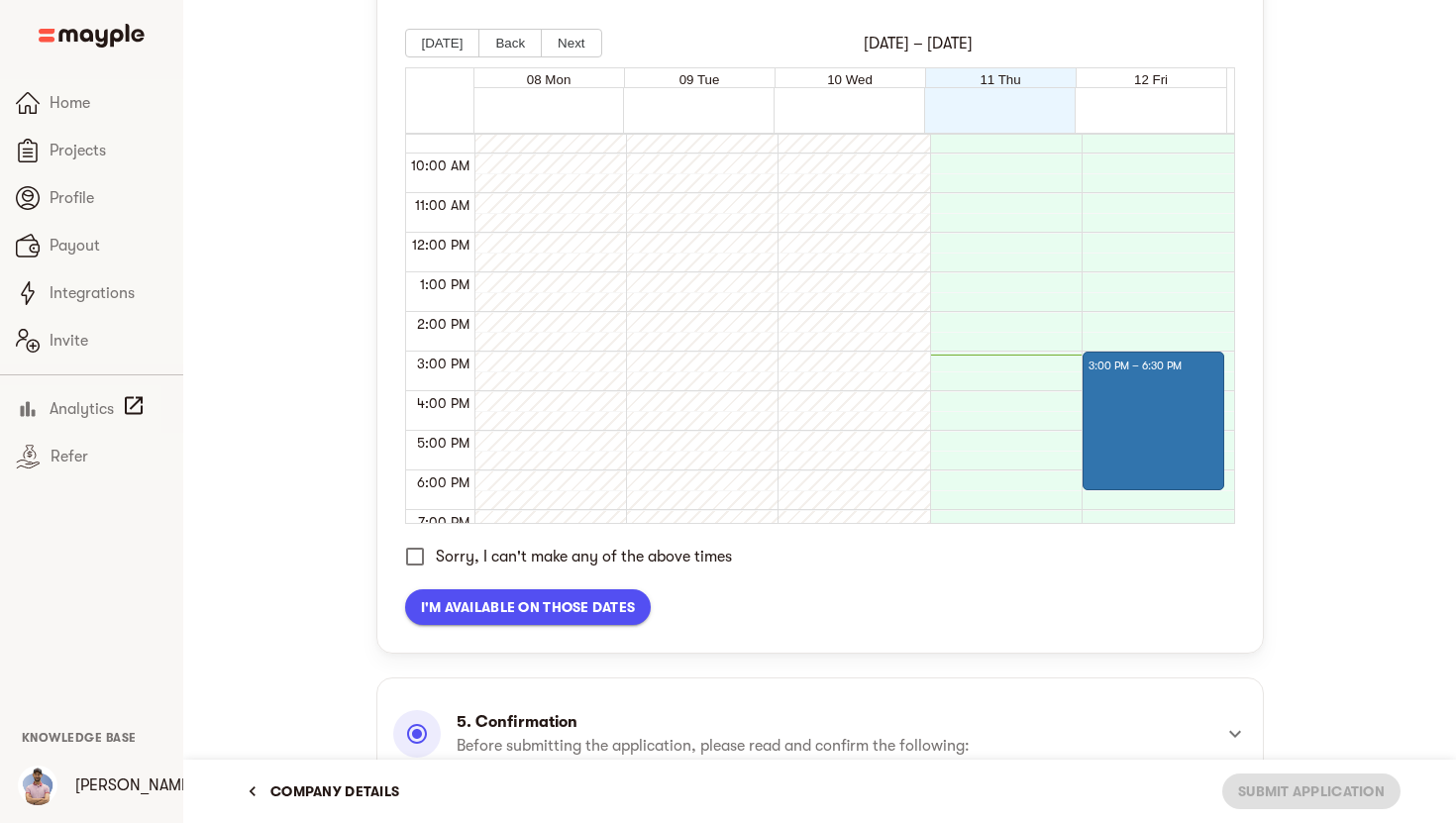
scroll to position [556, 0]
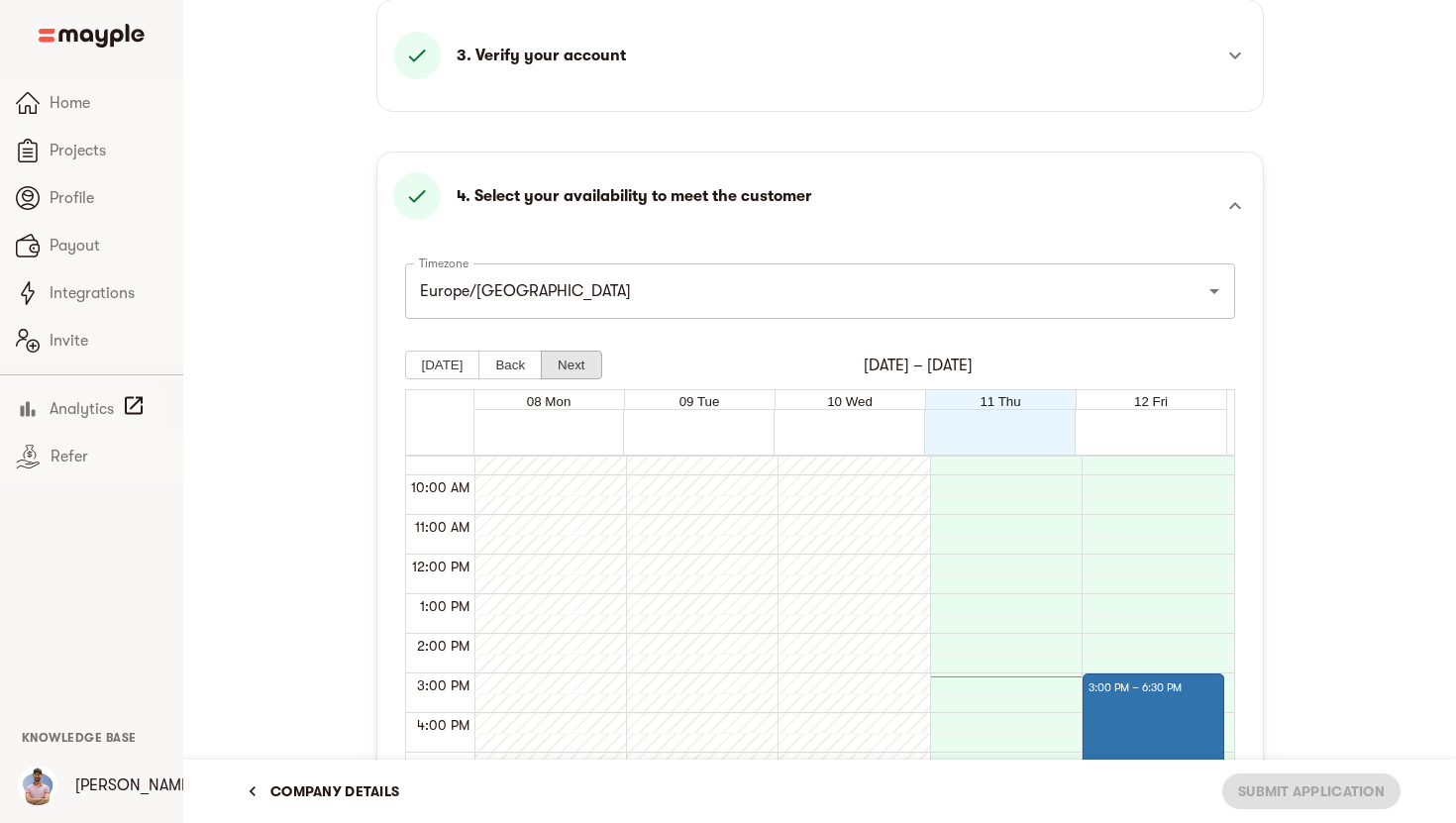
click at [559, 362] on button "Next" at bounding box center [571, 365] width 61 height 29
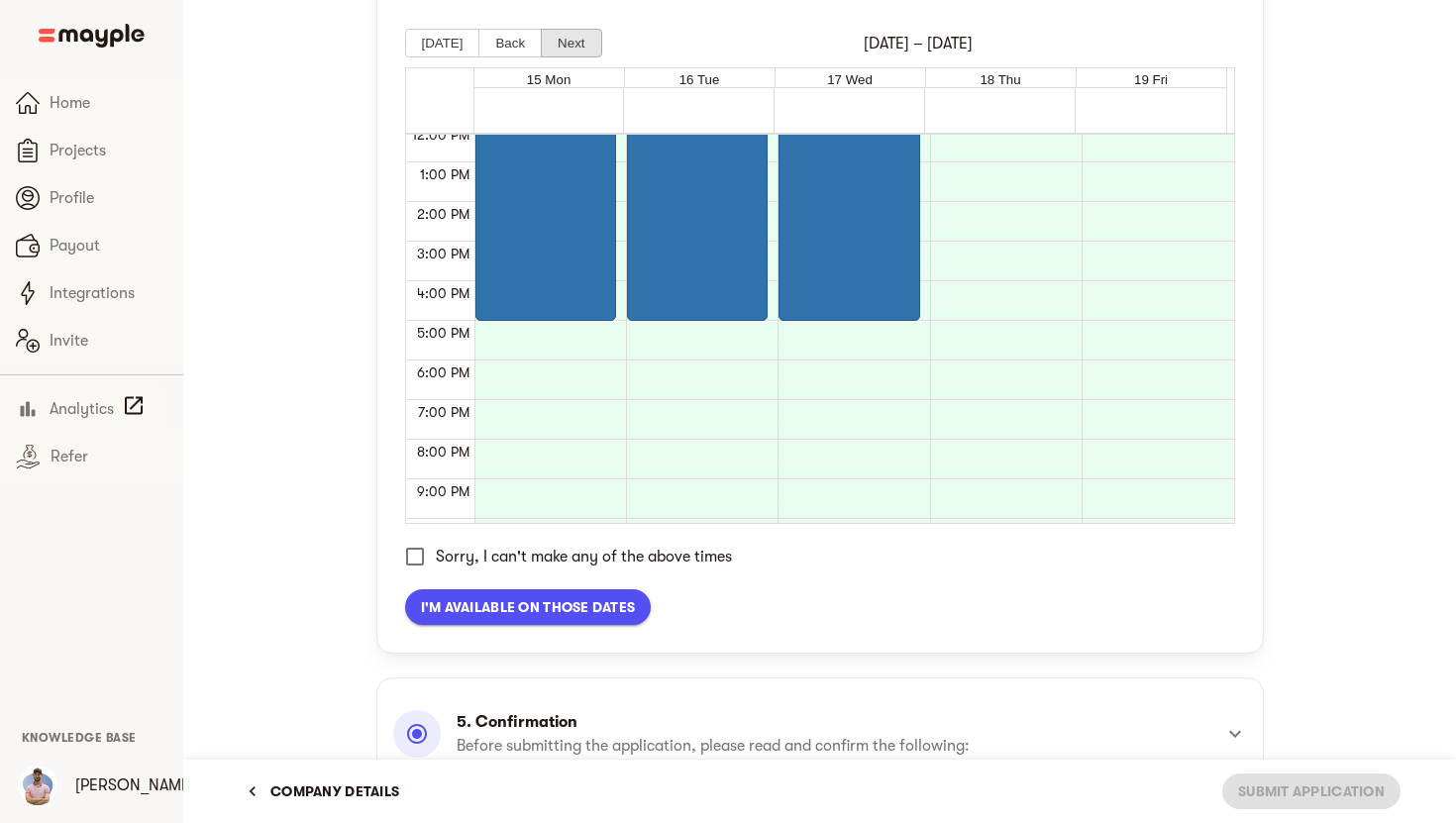
scroll to position [904, 0]
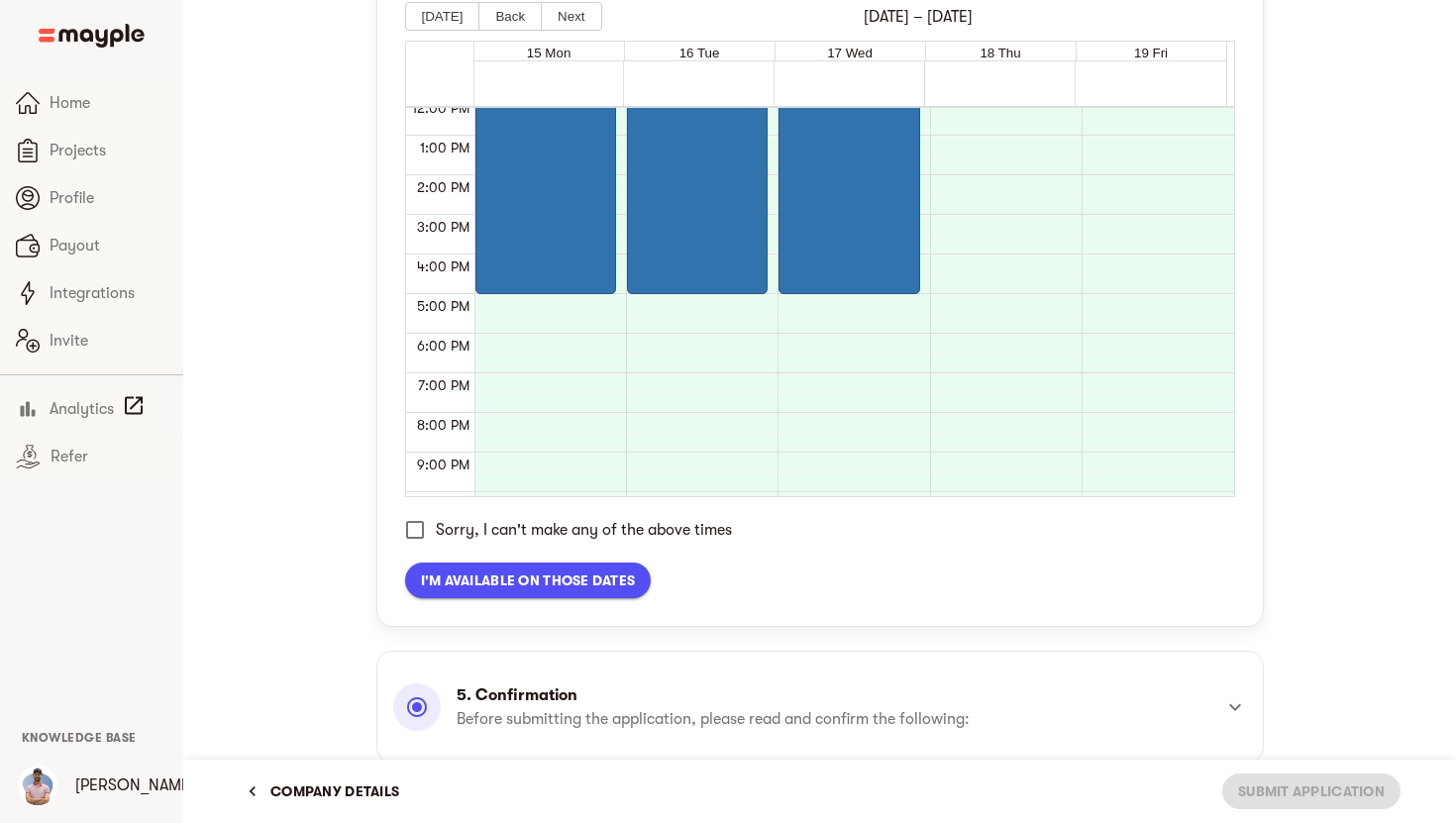
click at [443, 587] on span "I'm available on those dates" at bounding box center [528, 580] width 215 height 24
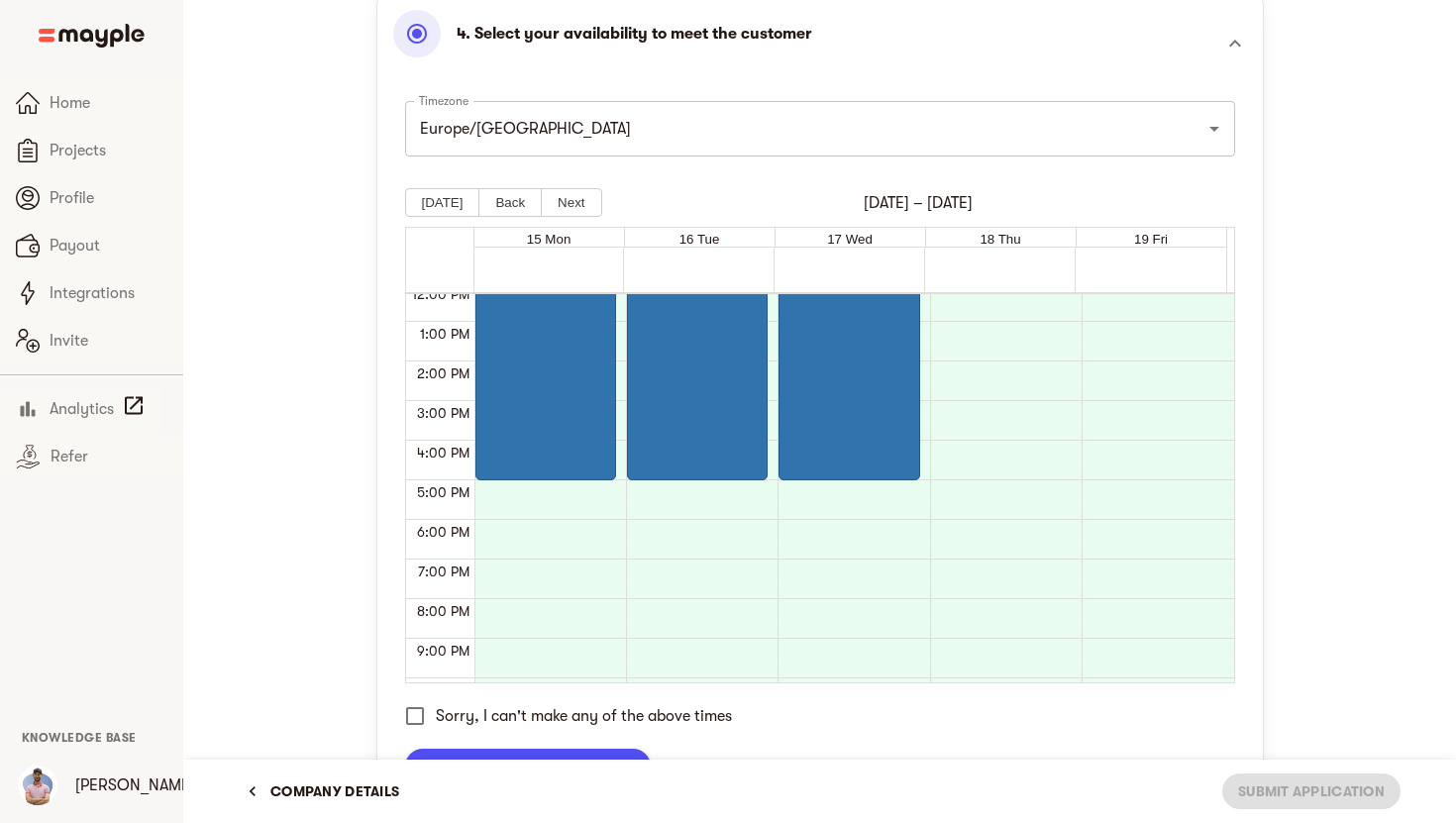
scroll to position [720, 0]
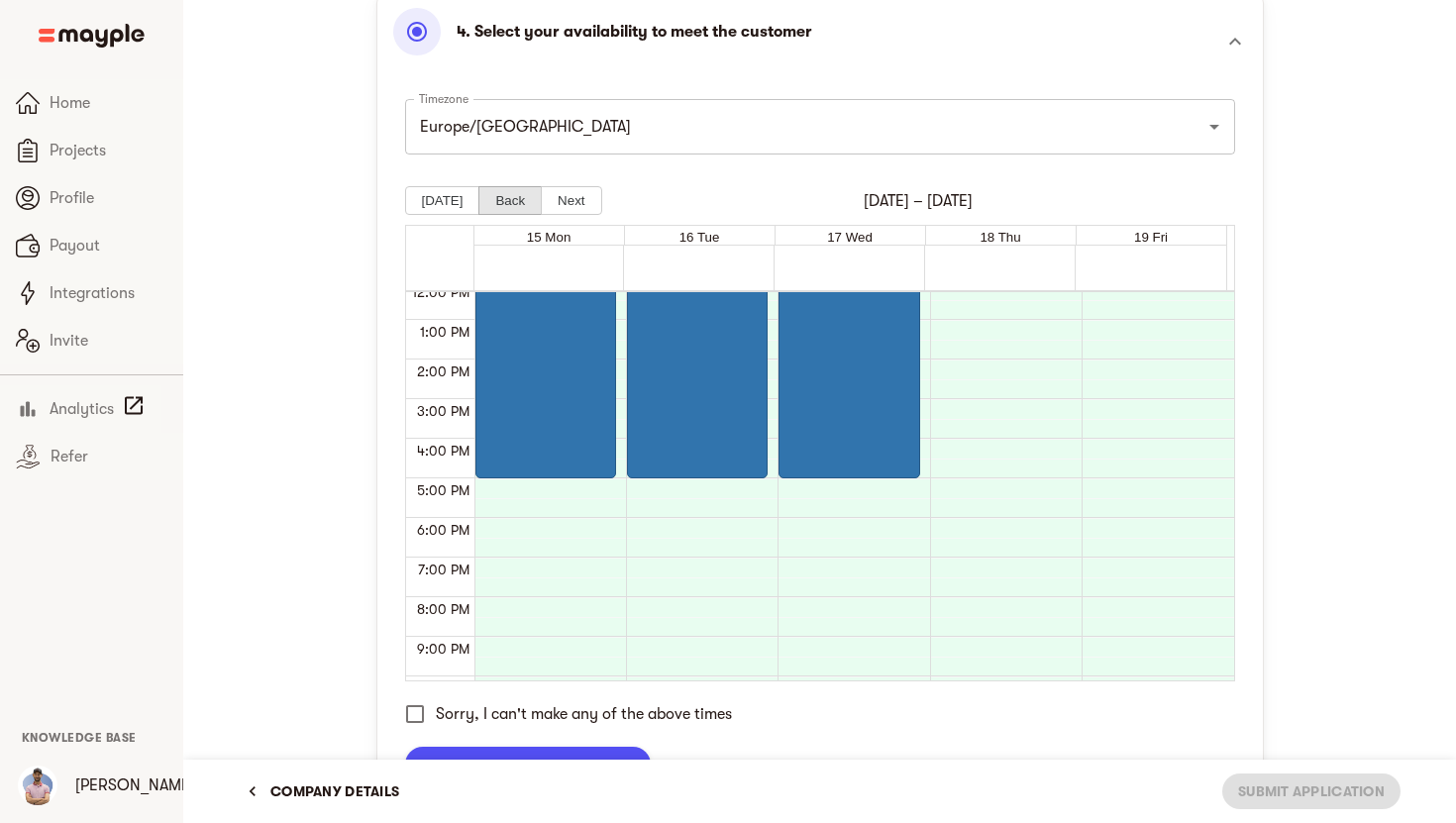
click at [494, 199] on button "Back" at bounding box center [510, 200] width 64 height 29
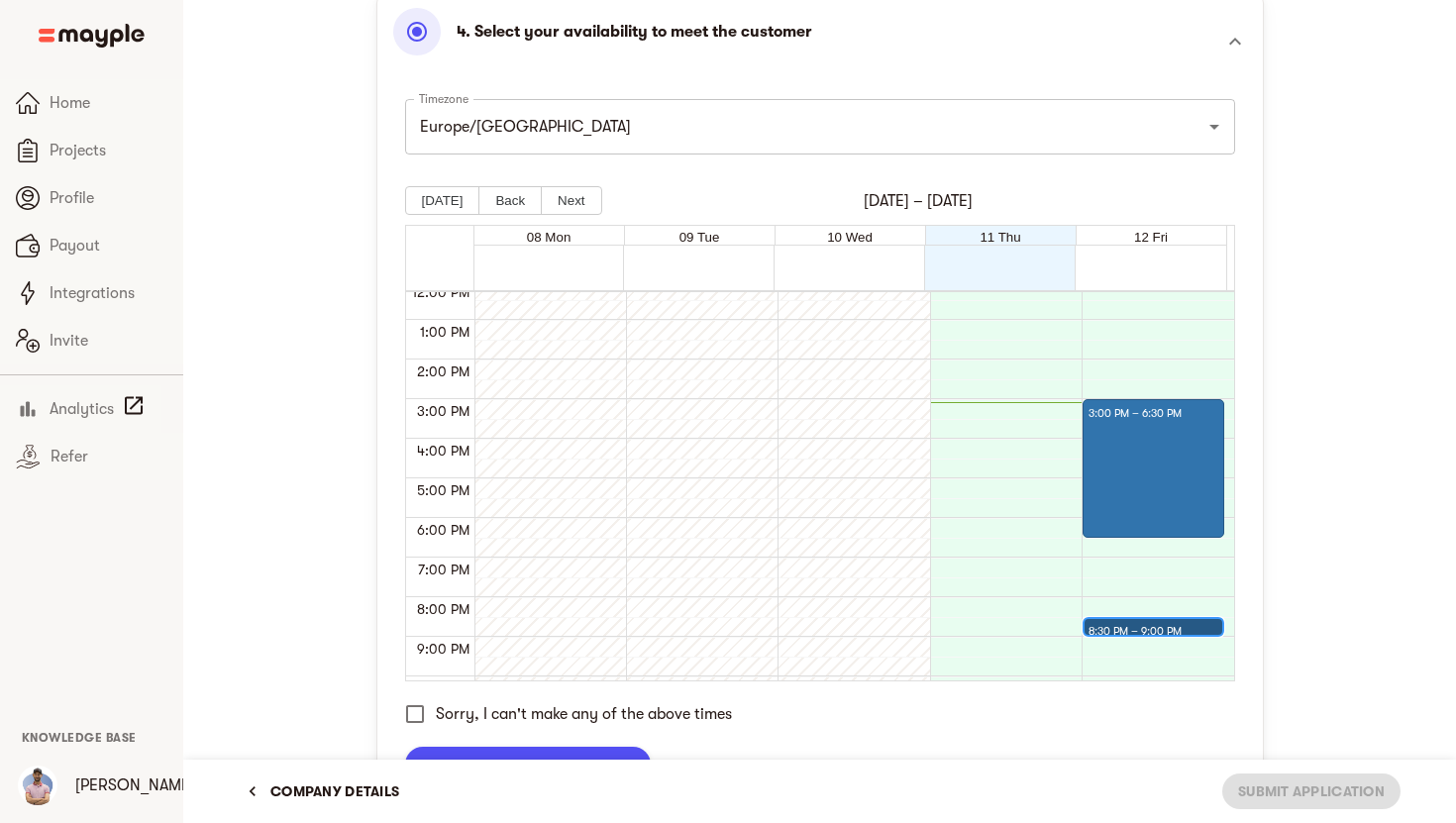
click at [1155, 622] on div "8:30 PM – 9:00 PM" at bounding box center [1138, 631] width 98 height 24
drag, startPoint x: 1136, startPoint y: 617, endPoint x: 1135, endPoint y: 595, distance: 22.0
drag, startPoint x: 1135, startPoint y: 595, endPoint x: 992, endPoint y: 562, distance: 146.8
click at [992, 562] on div "12:00 AM 1:00 AM 2:00 AM 3:00 AM 4:00 AM 5:00 AM 6:00 AM 7:00 AM 8:00 AM 9:00 A…" at bounding box center [819, 485] width 828 height 390
click at [1174, 613] on div at bounding box center [1153, 619] width 128 height 30
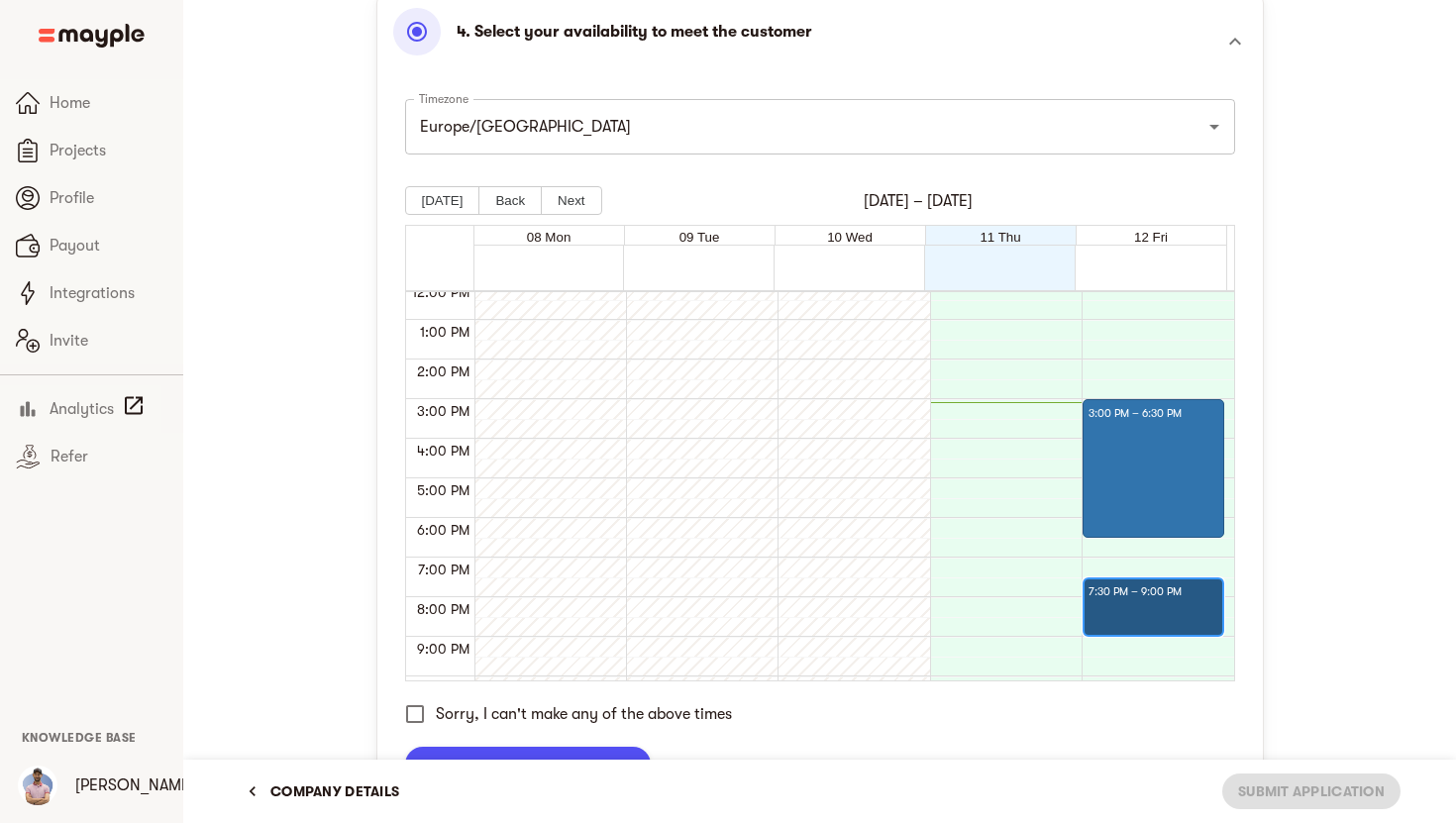
drag, startPoint x: 1173, startPoint y: 614, endPoint x: 1151, endPoint y: 618, distance: 22.4
click at [1151, 618] on div at bounding box center [1153, 619] width 128 height 30
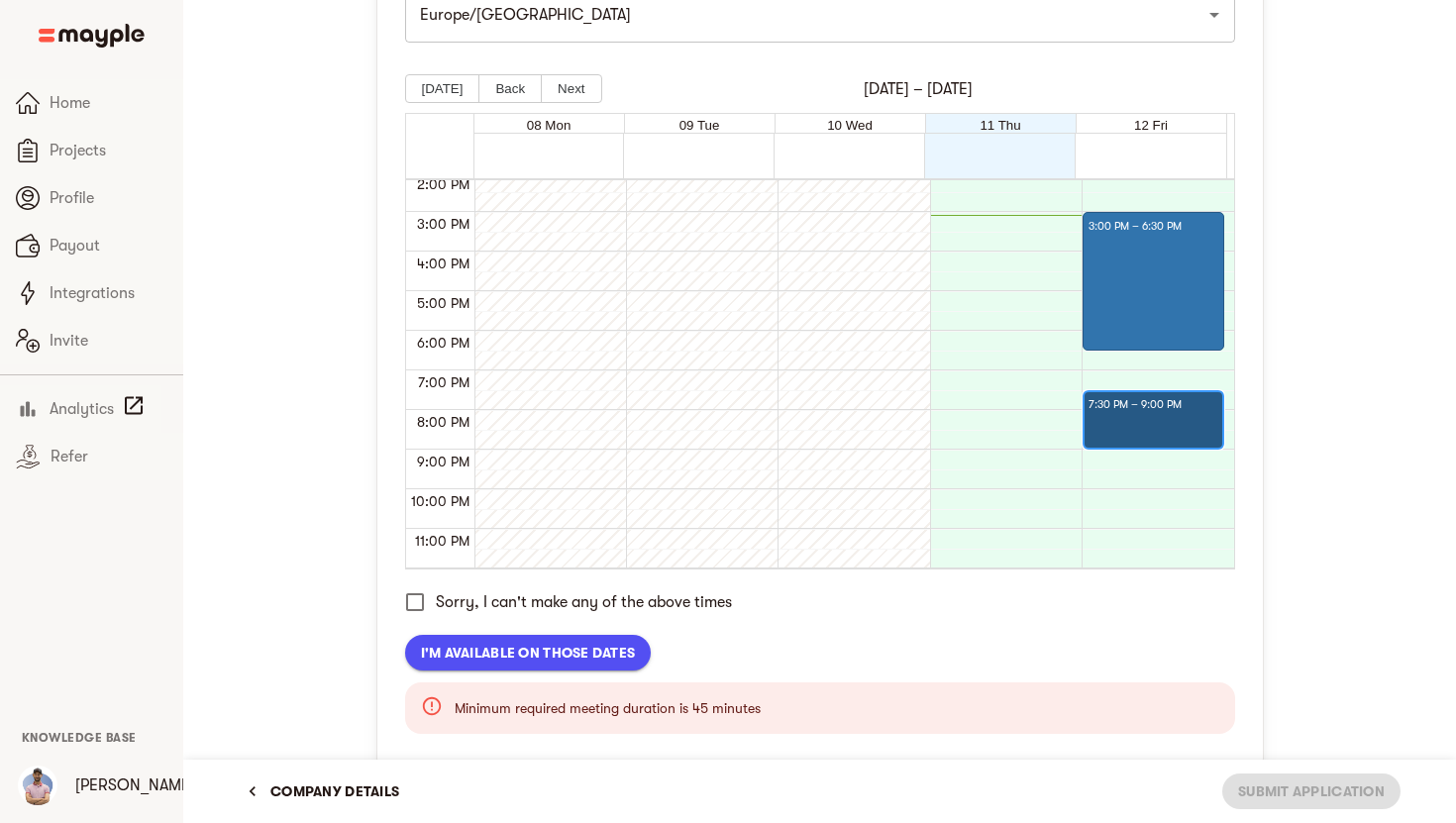
scroll to position [1015, 0]
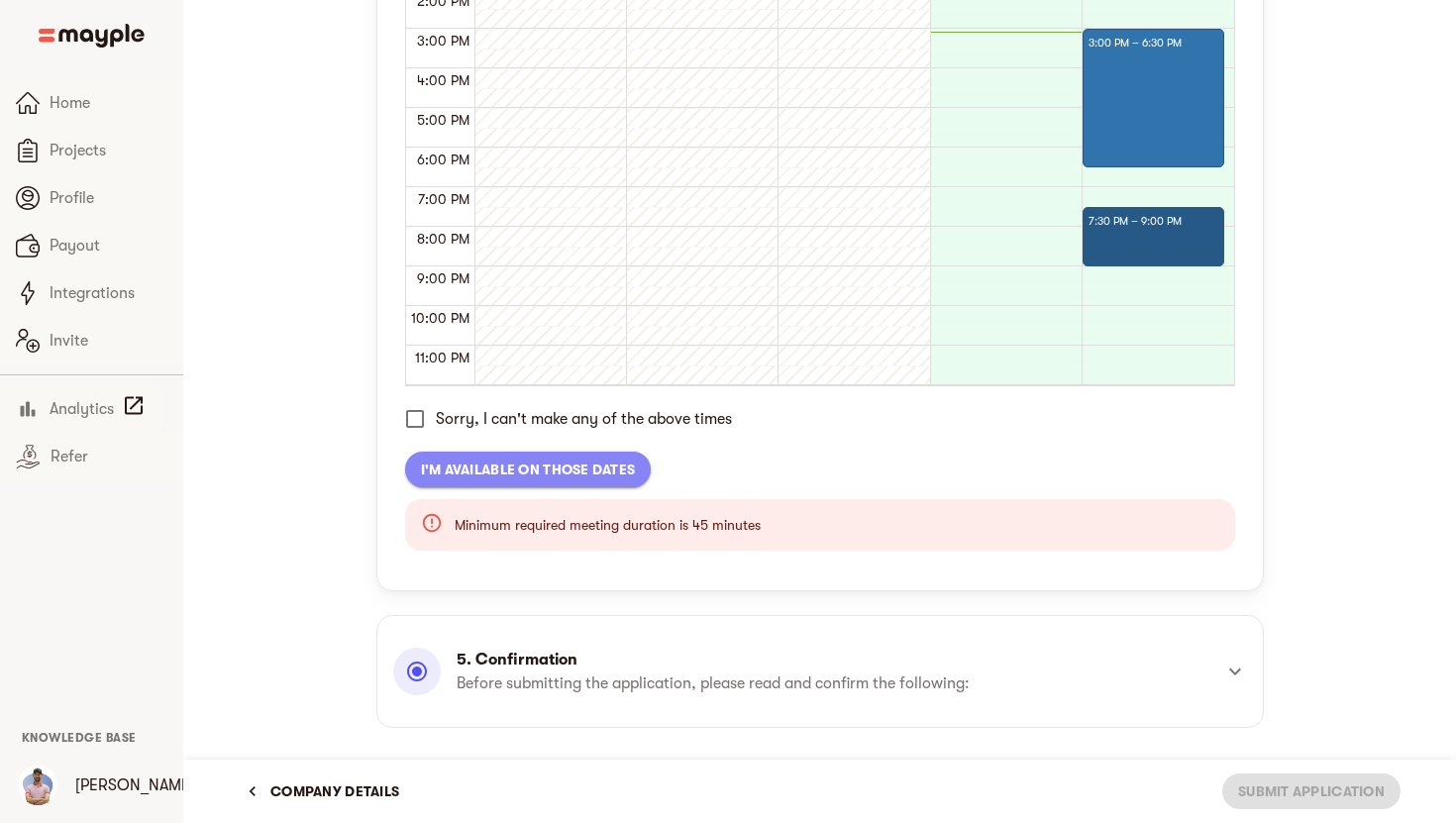
click at [551, 477] on span "I'm available on those dates" at bounding box center [528, 469] width 215 height 24
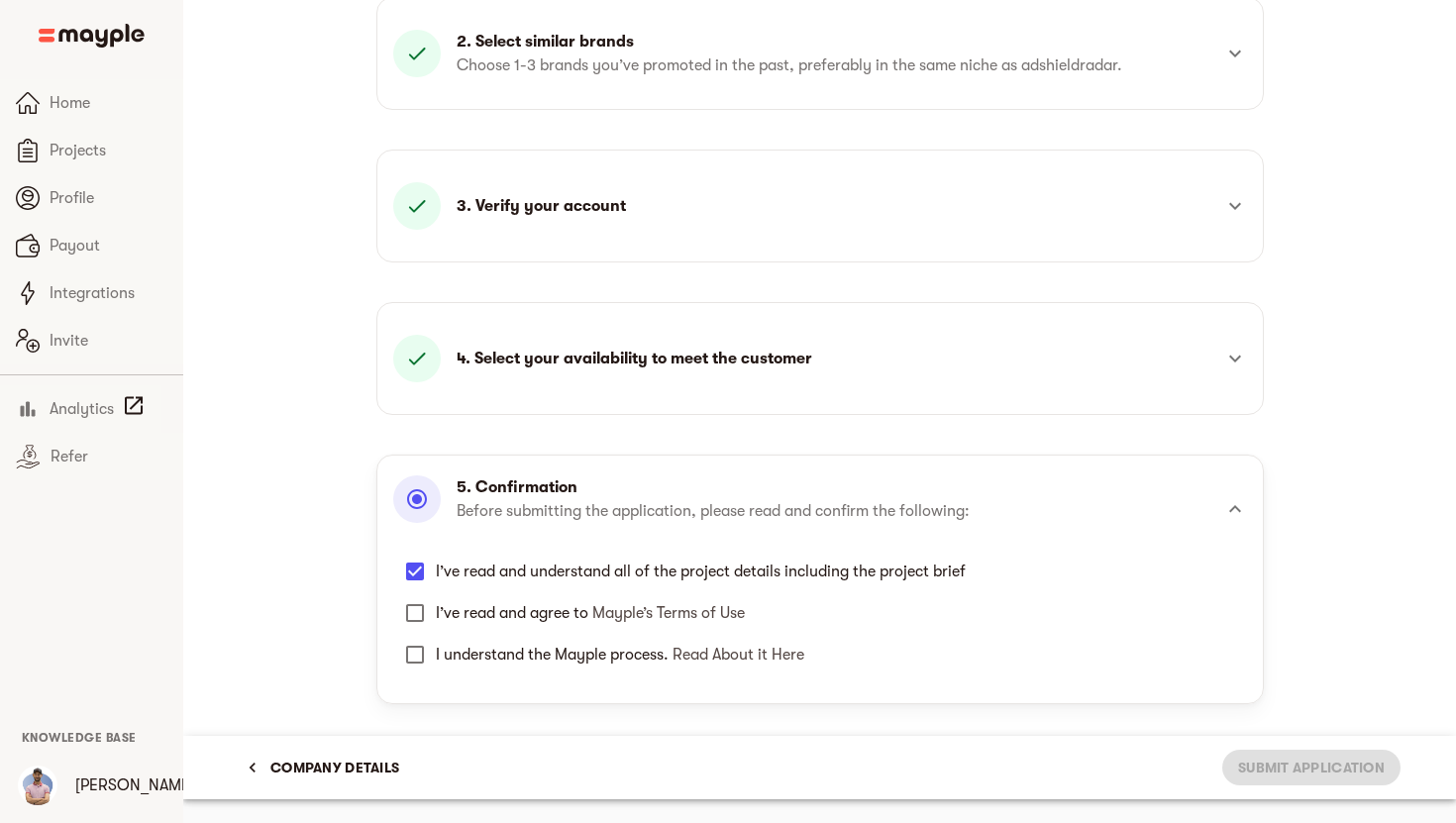
scroll to position [405, 0]
click at [503, 590] on label "I’ve read and understand all of the project details including the project brief" at bounding box center [679, 572] width 572 height 42
click at [436, 590] on input "I’ve read and understand all of the project details including the project brief" at bounding box center [415, 572] width 42 height 42
checkbox input "false"
click at [484, 607] on span "I’ve read and agree to Mayple’s Terms of Use" at bounding box center [590, 613] width 309 height 18
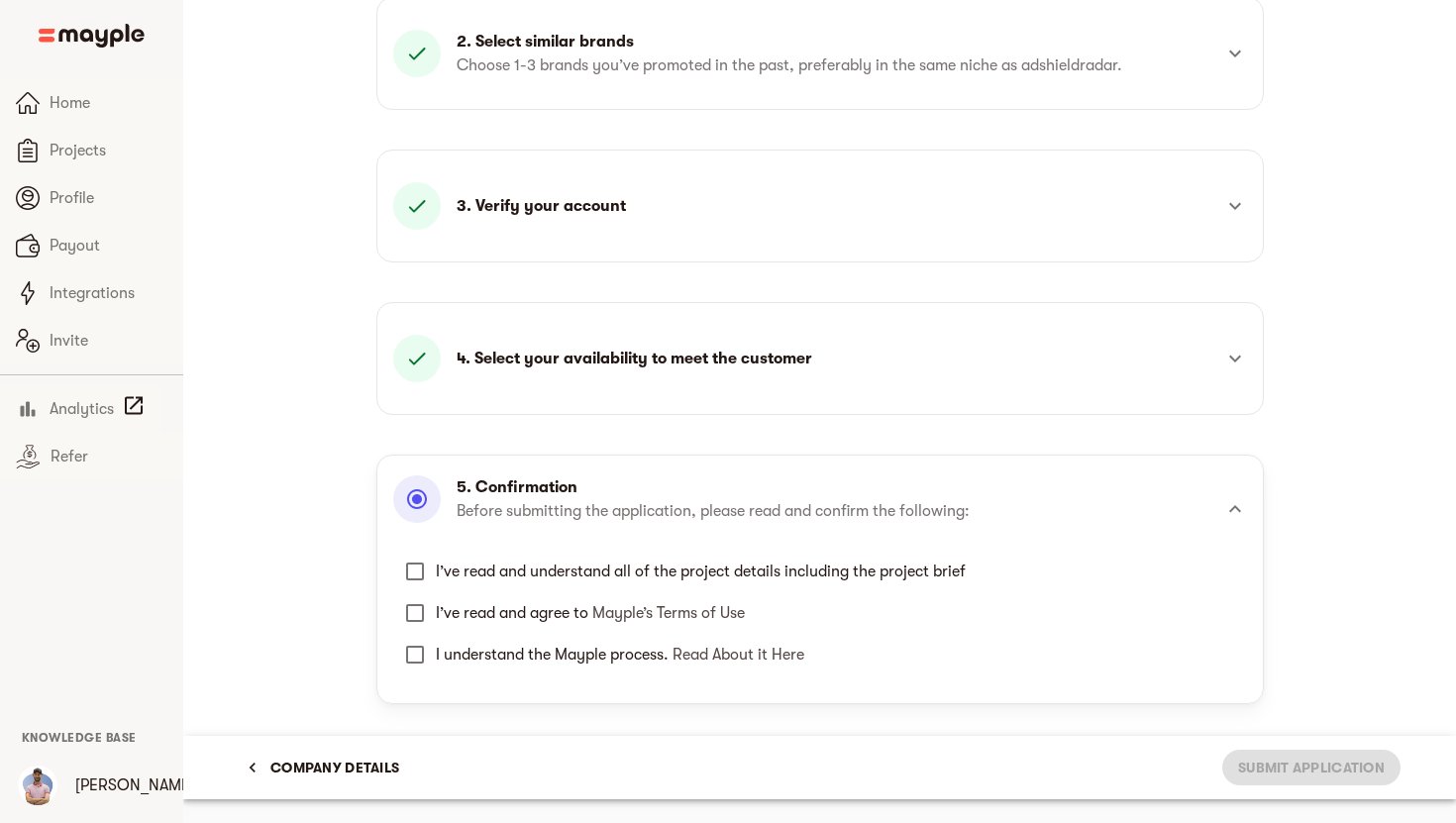
click at [436, 607] on input "I’ve read and agree to Mayple’s Terms of Use" at bounding box center [415, 613] width 42 height 42
checkbox input "true"
click at [474, 550] on div "I’ve read and understand all of the project details including the project brief…" at bounding box center [819, 612] width 854 height 140
click at [447, 583] on label "I’ve read and understand all of the project details including the project brief" at bounding box center [679, 572] width 572 height 42
click at [436, 583] on input "I’ve read and understand all of the project details including the project brief" at bounding box center [415, 572] width 42 height 42
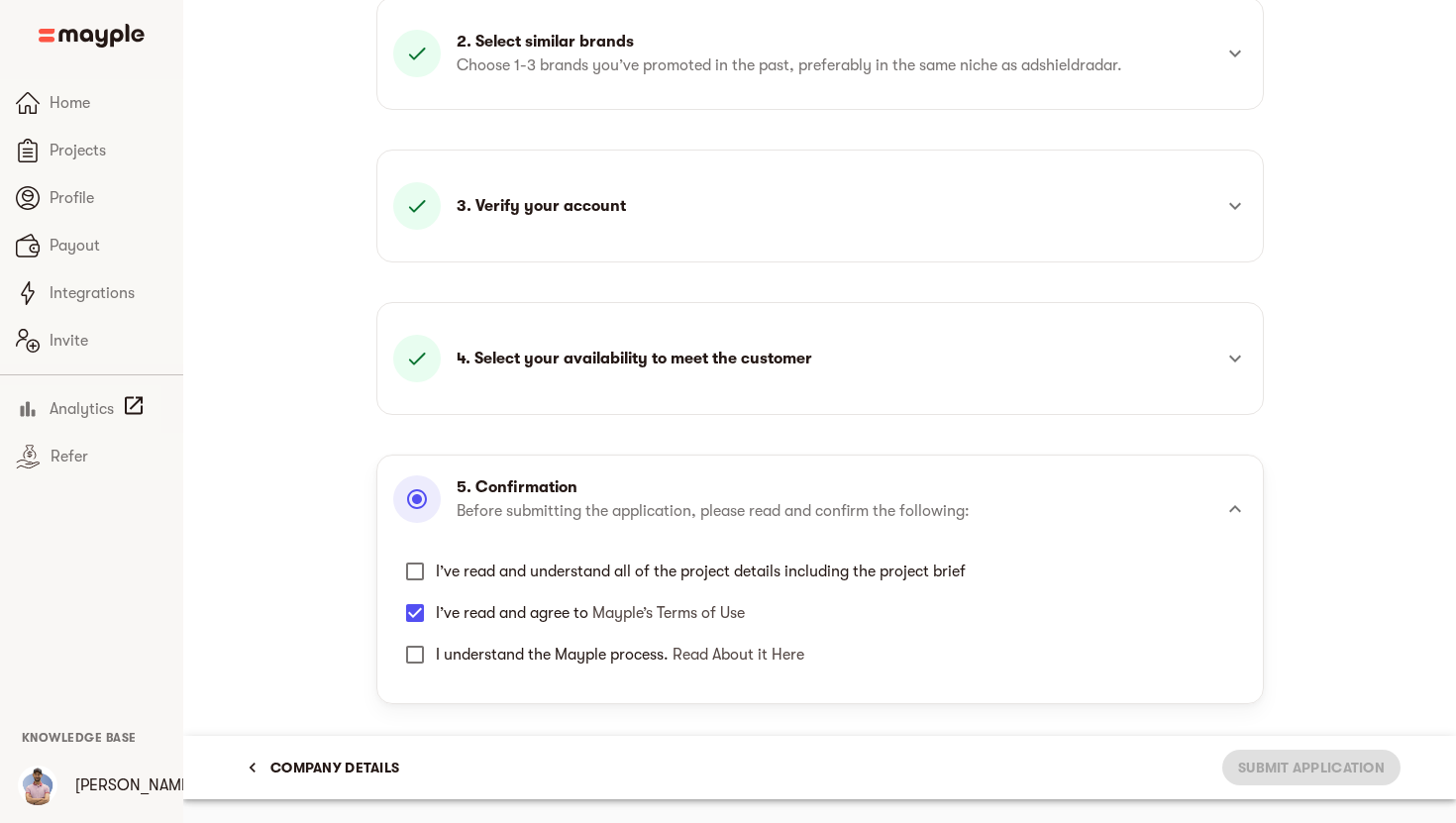
checkbox input "true"
click at [448, 654] on span "I understand the Mayple process. Read About it Here" at bounding box center [620, 654] width 368 height 18
click at [436, 654] on input "I understand the Mayple process. Read About it Here" at bounding box center [415, 654] width 42 height 42
checkbox input "true"
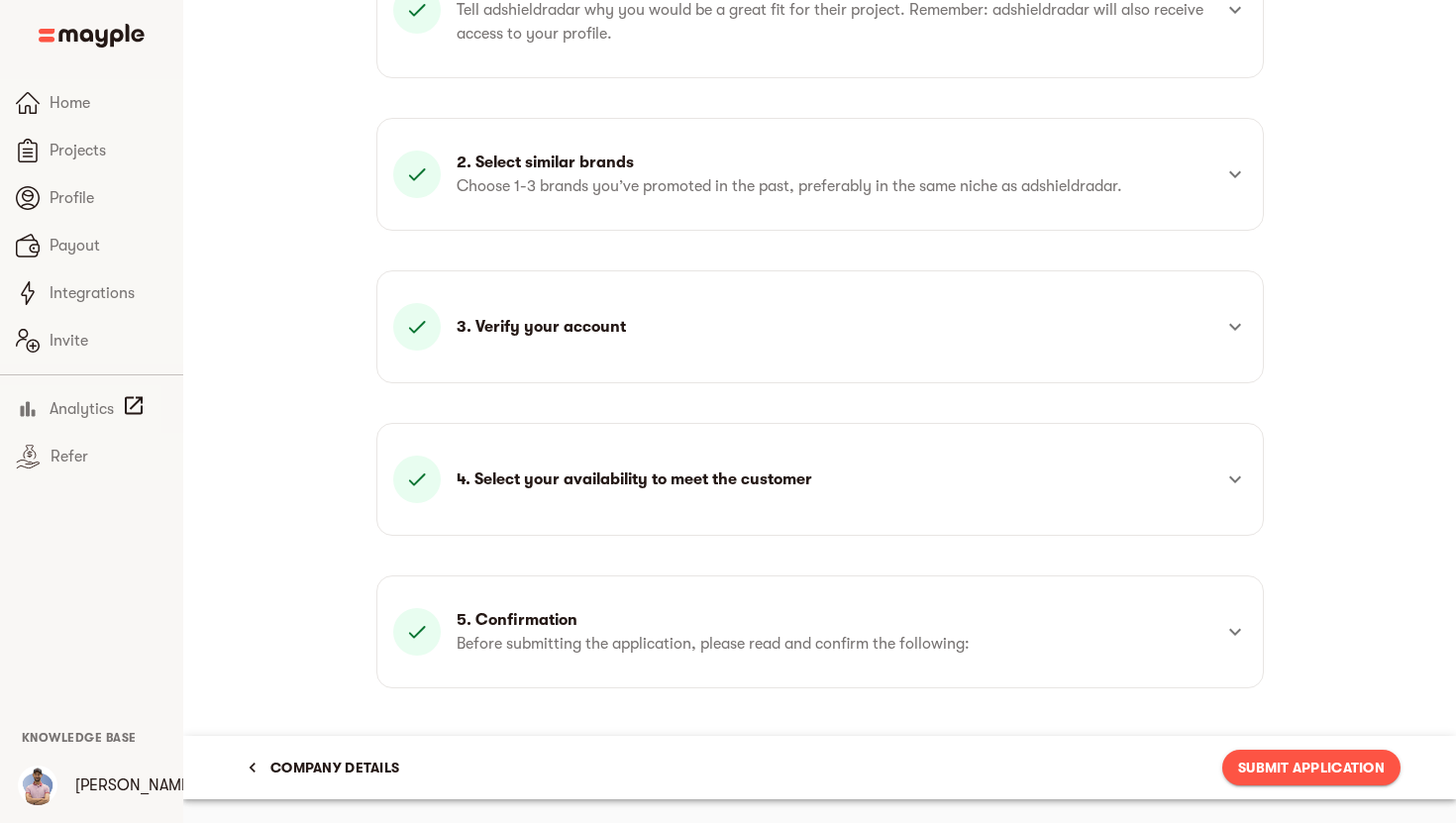
scroll to position [284, 0]
click at [1258, 766] on span "Submit Application" at bounding box center [1311, 767] width 146 height 24
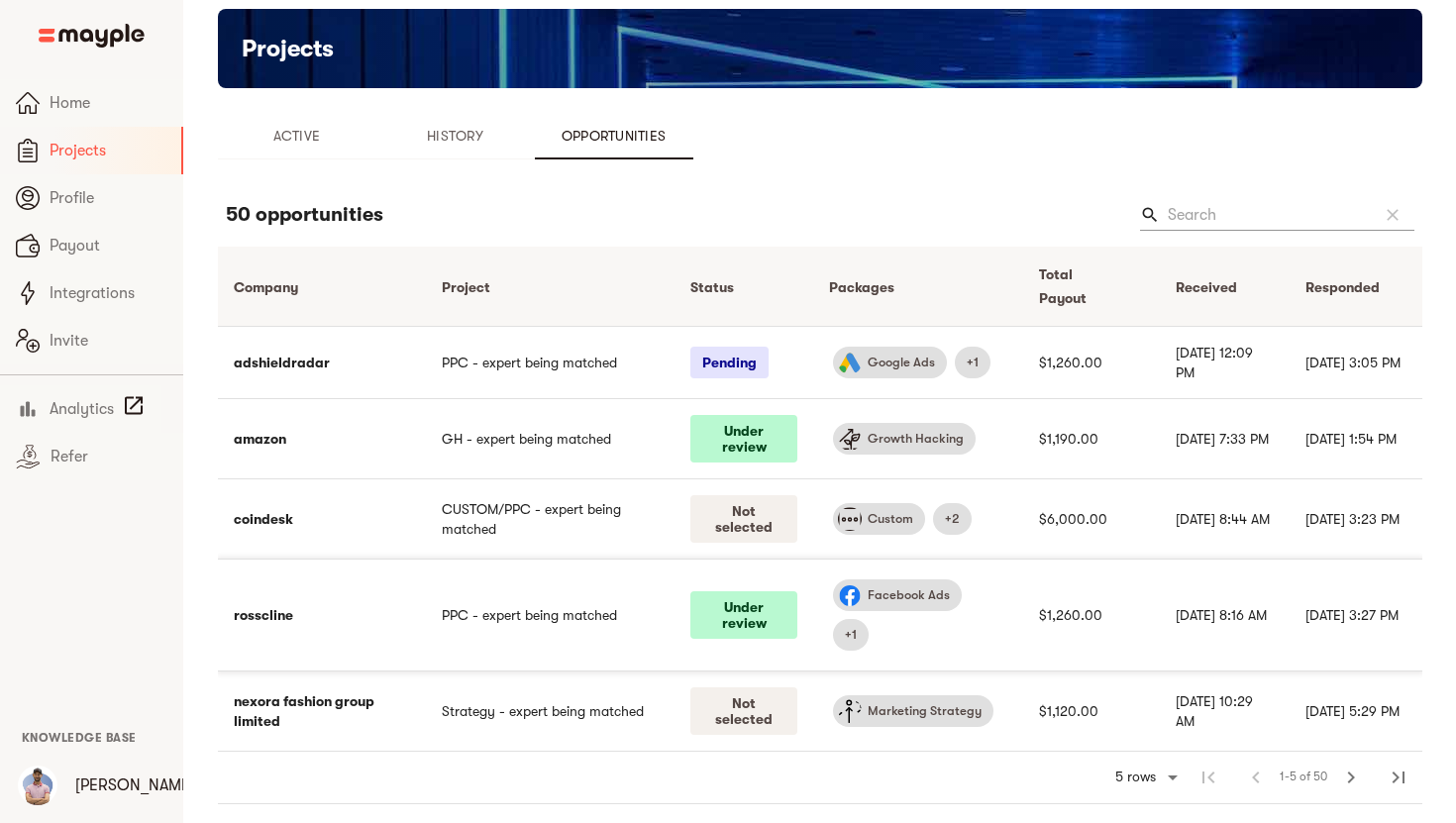
scroll to position [41, 0]
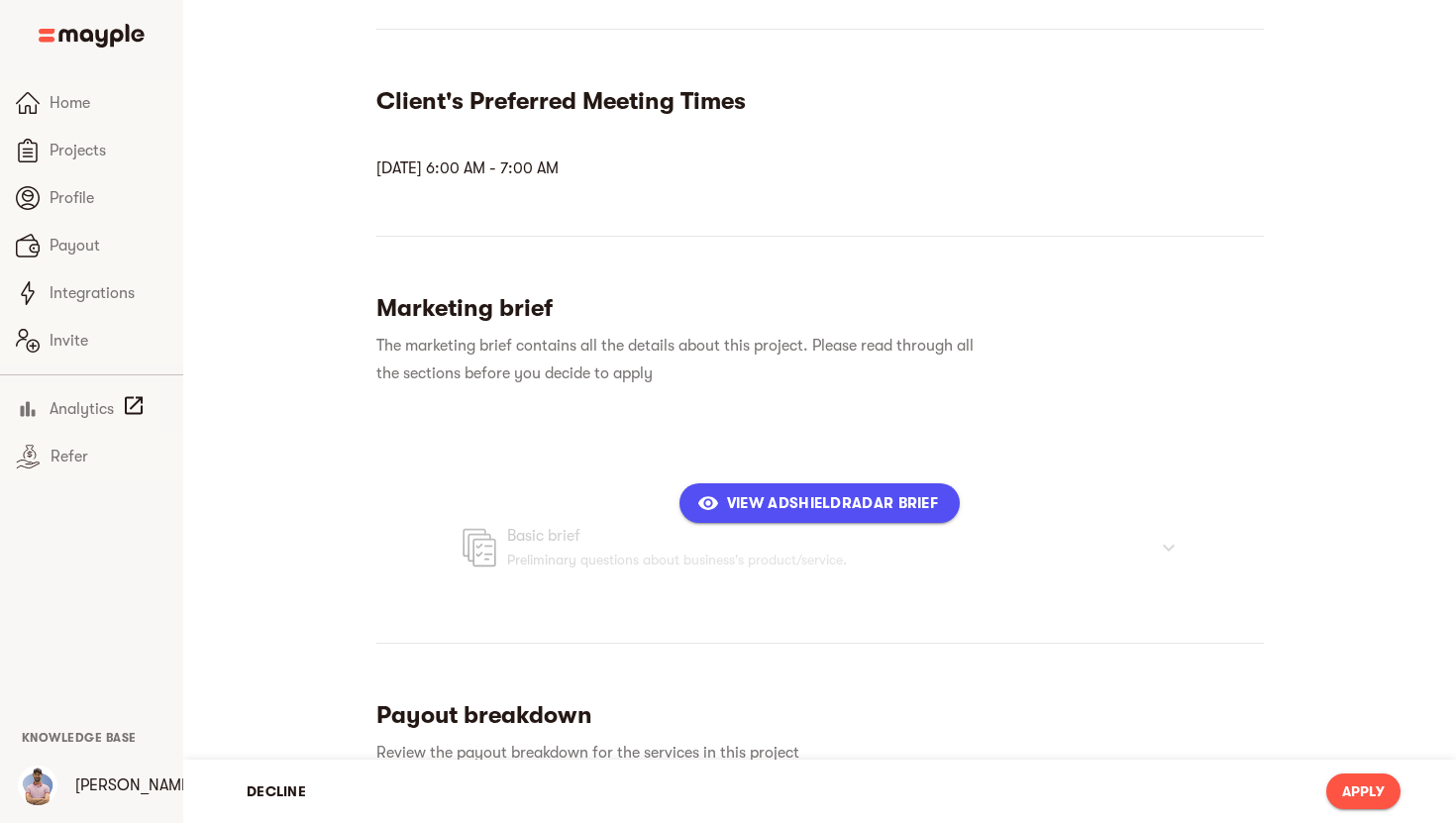
scroll to position [817, 0]
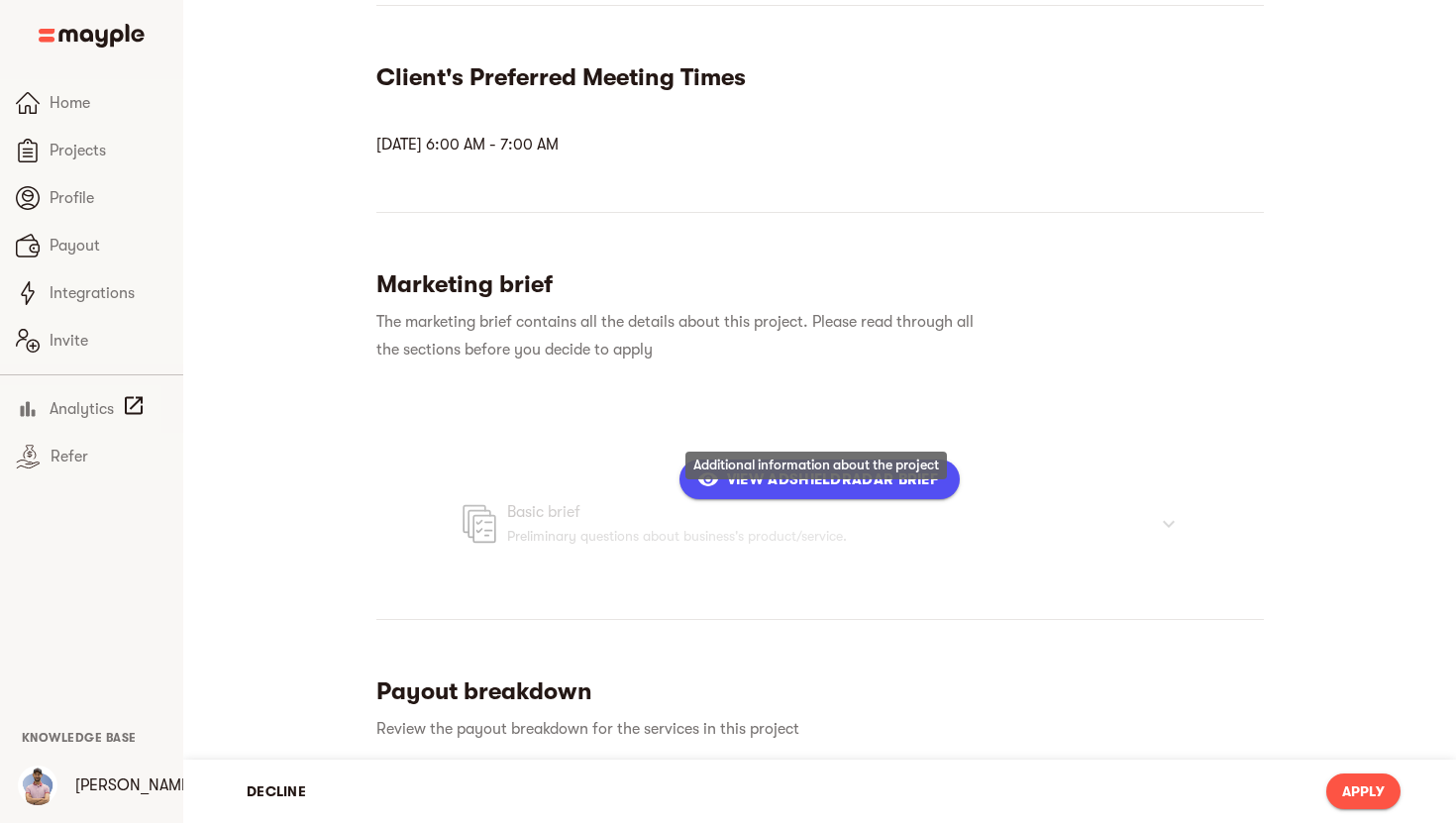
click at [819, 491] on span "View adshieldradar Brief" at bounding box center [819, 479] width 237 height 24
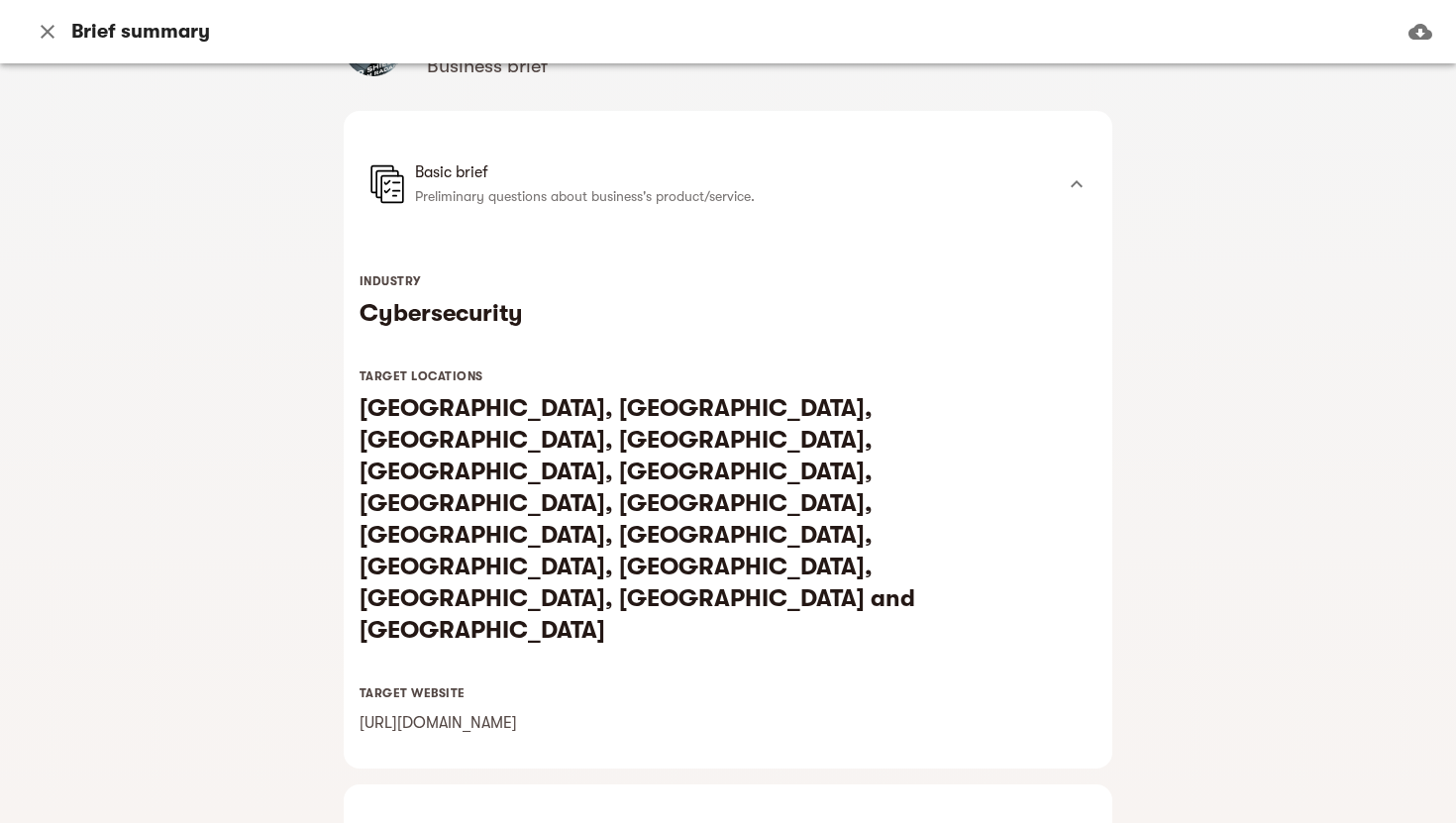
scroll to position [135, 0]
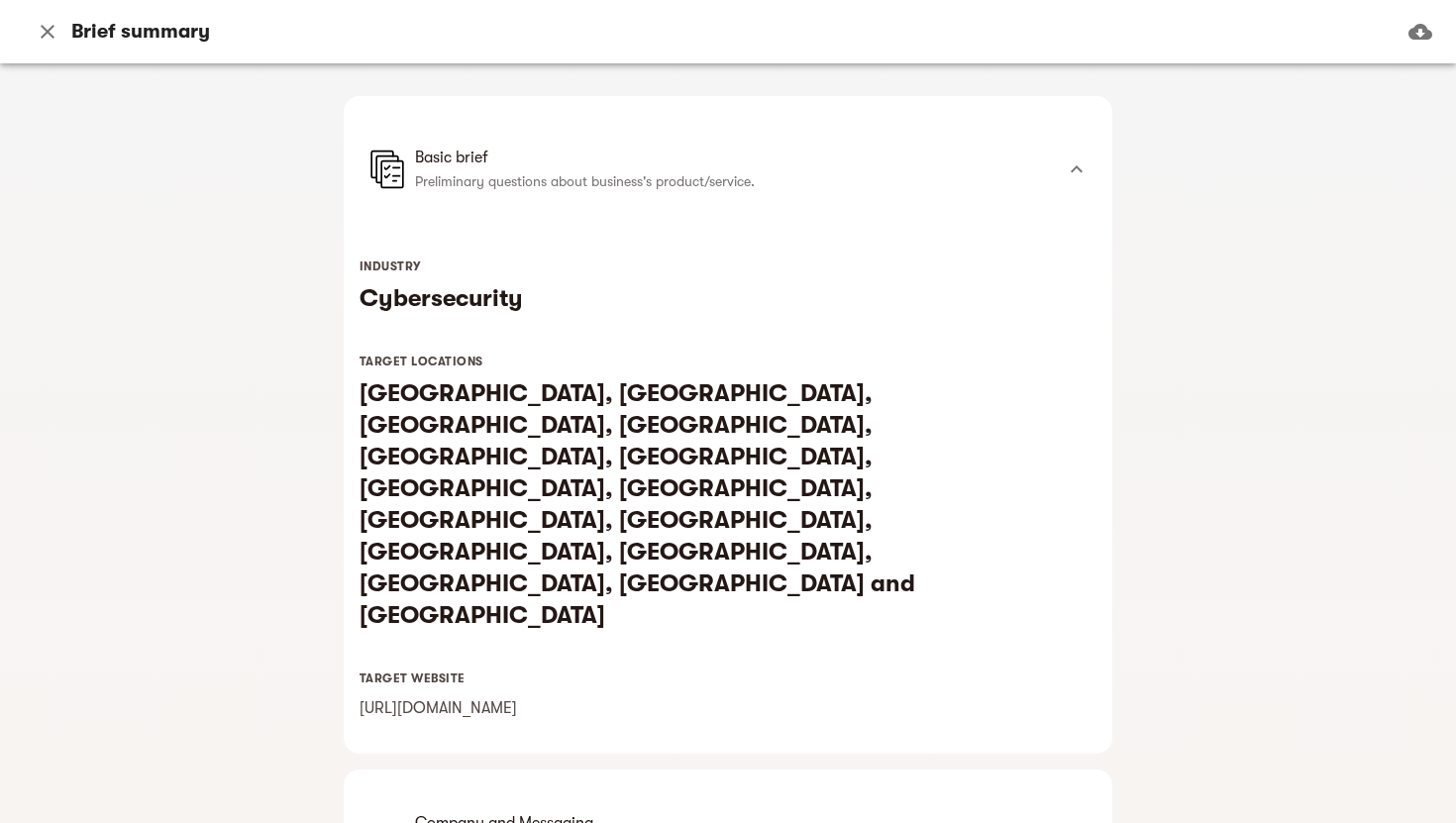
click at [720, 325] on div "INDUSTRY Cybersecurity TARGET LOCATIONS United States, Canada, Great Britain, G…" at bounding box center [728, 494] width 737 height 487
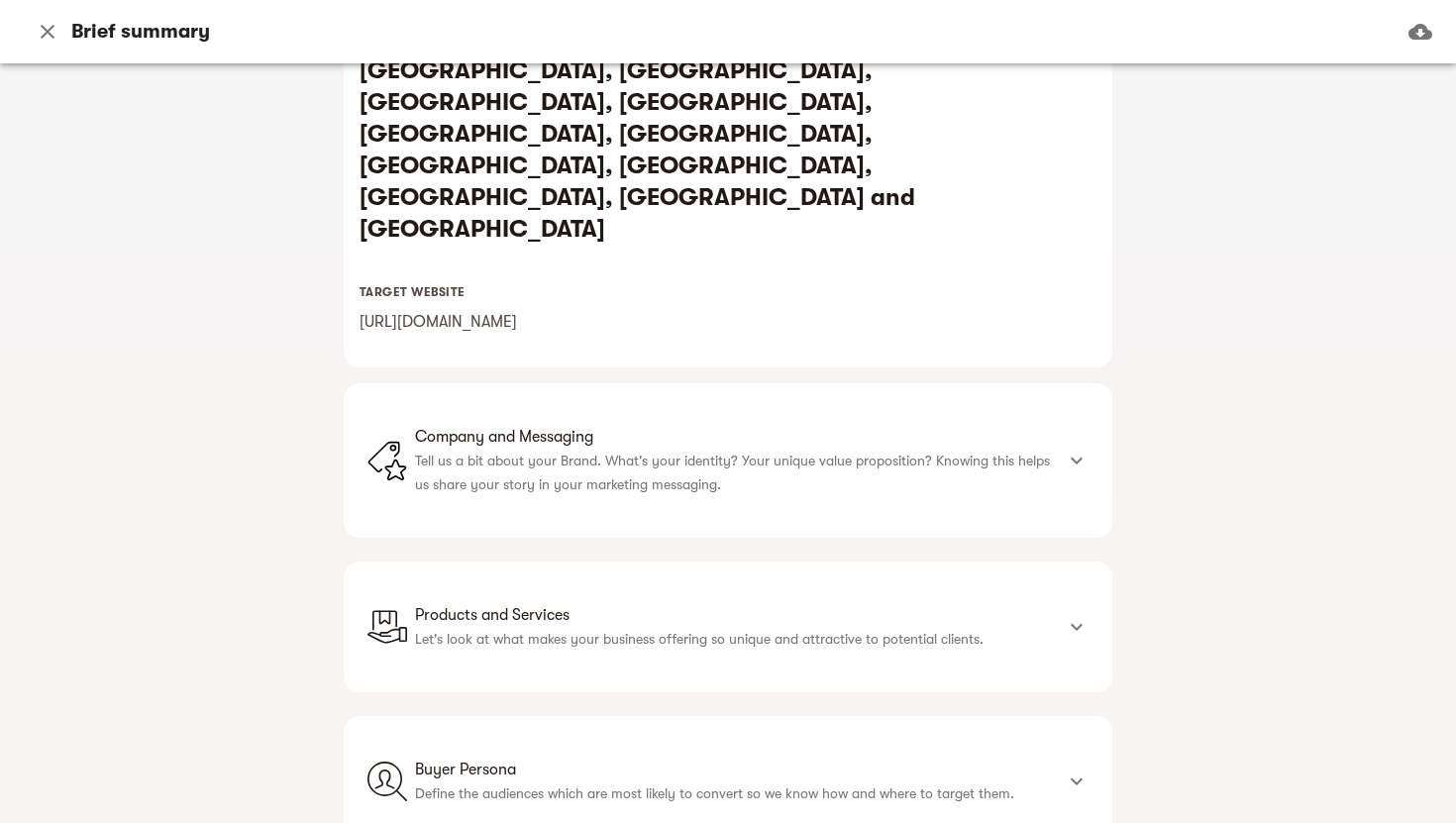
click at [713, 418] on li "Company and Messaging Tell us a bit about your Brand. What's your identity? You…" at bounding box center [709, 460] width 685 height 83
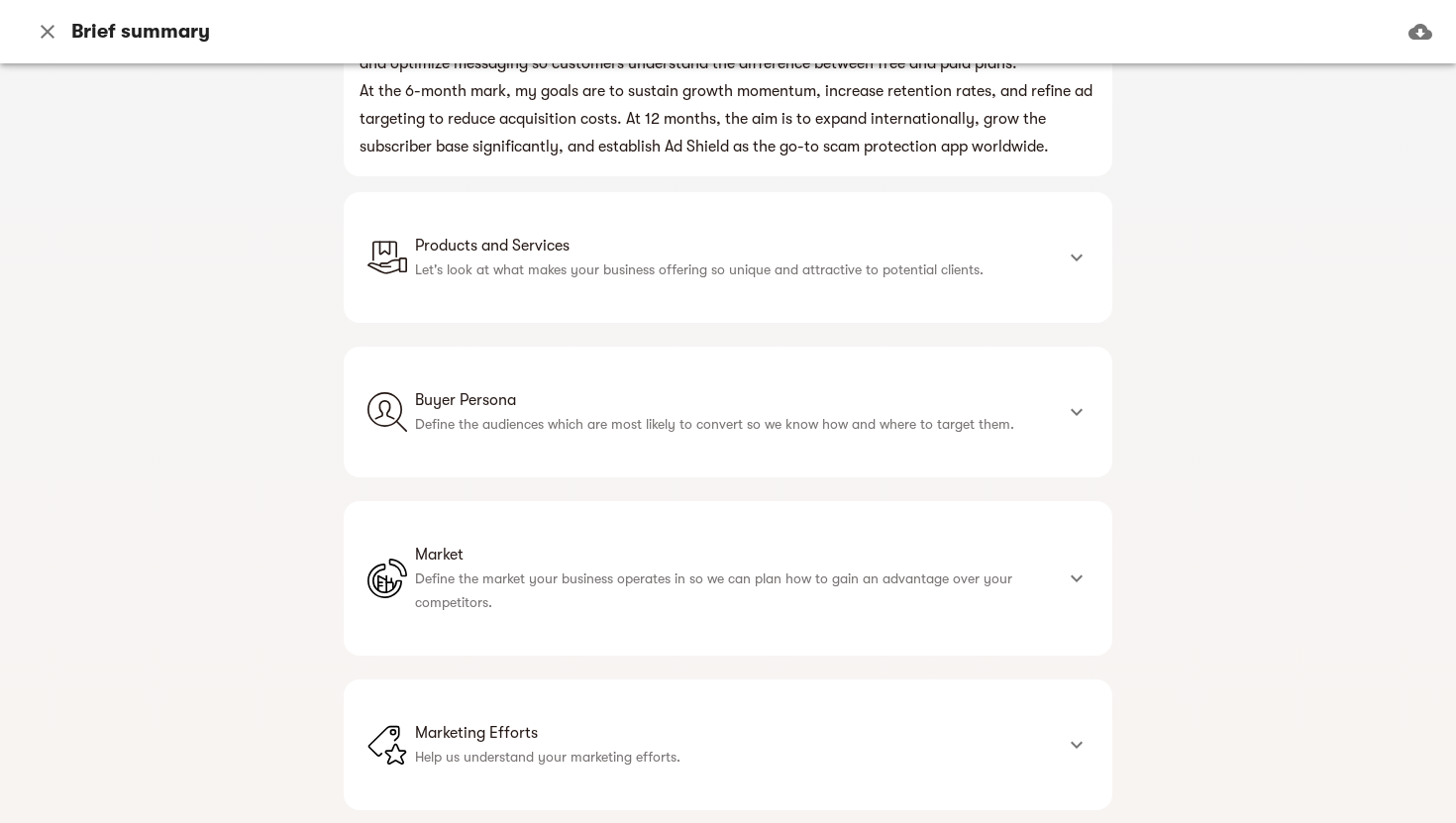
scroll to position [4257, 0]
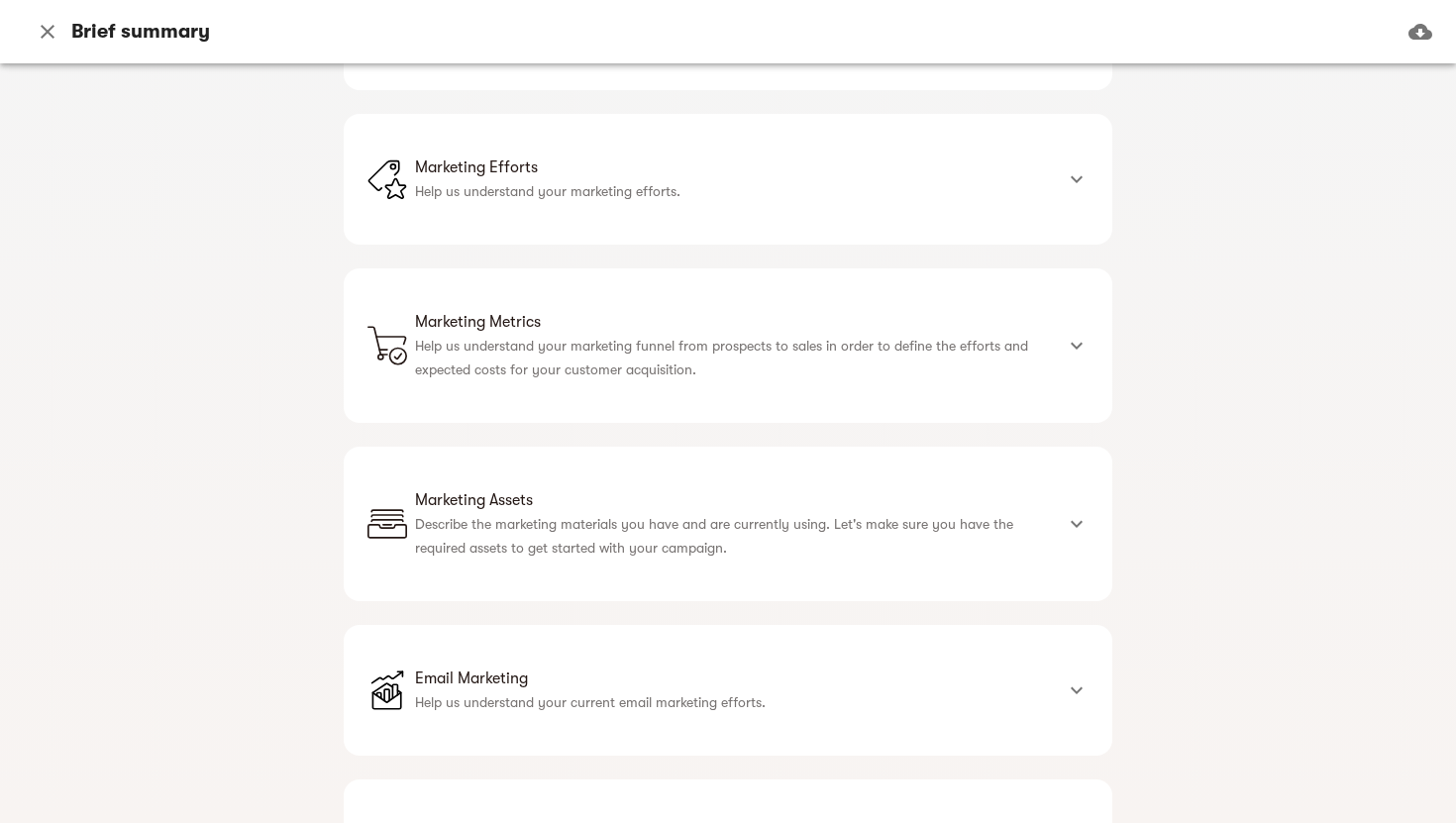
click at [637, 821] on span "Social Media Management" at bounding box center [733, 833] width 637 height 24
click at [637, 666] on span "Email Marketing" at bounding box center [733, 678] width 637 height 24
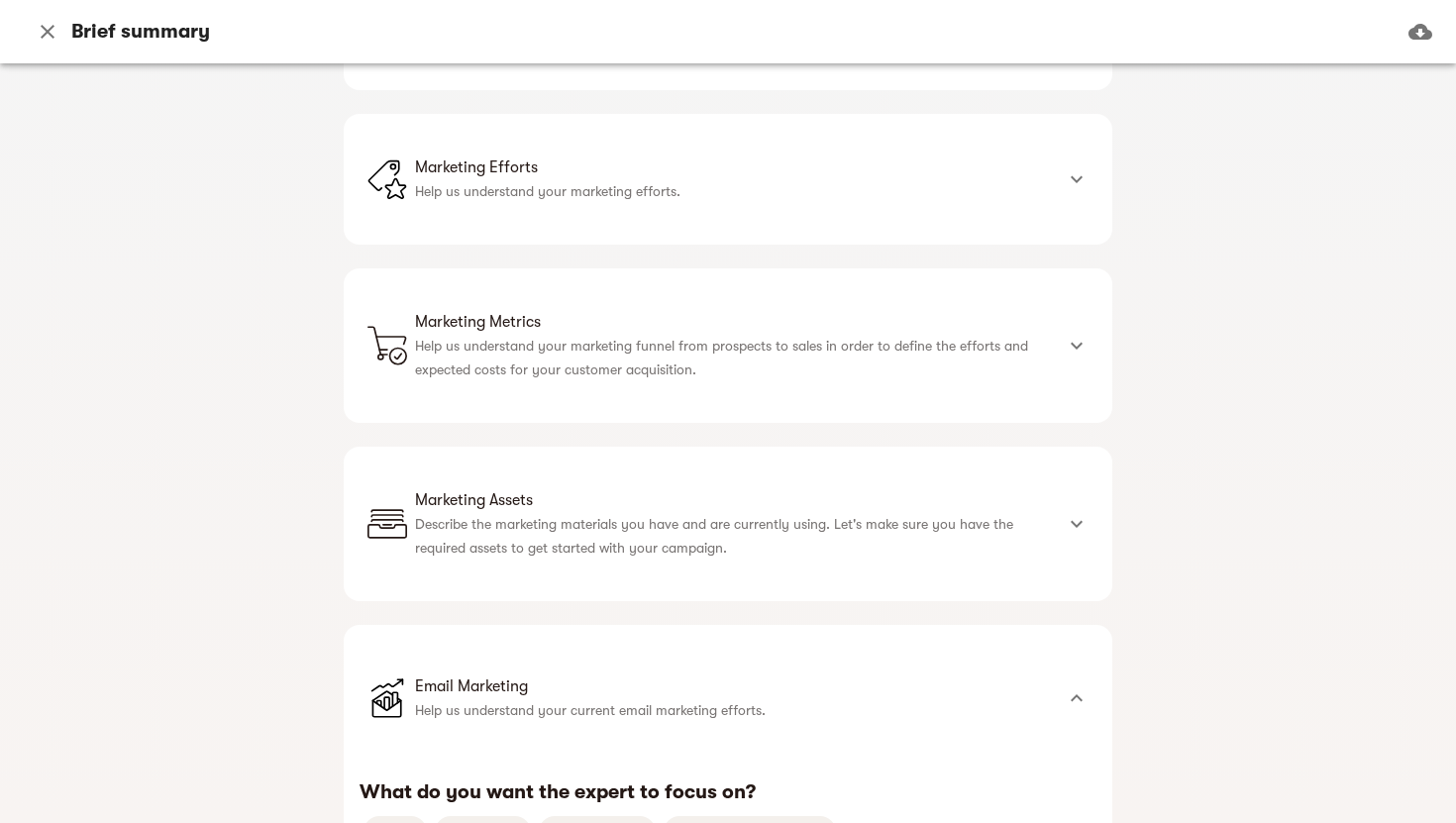
click at [628, 446] on div "Marketing Assets Describe the marketing materials you have and are currently us…" at bounding box center [728, 523] width 769 height 154
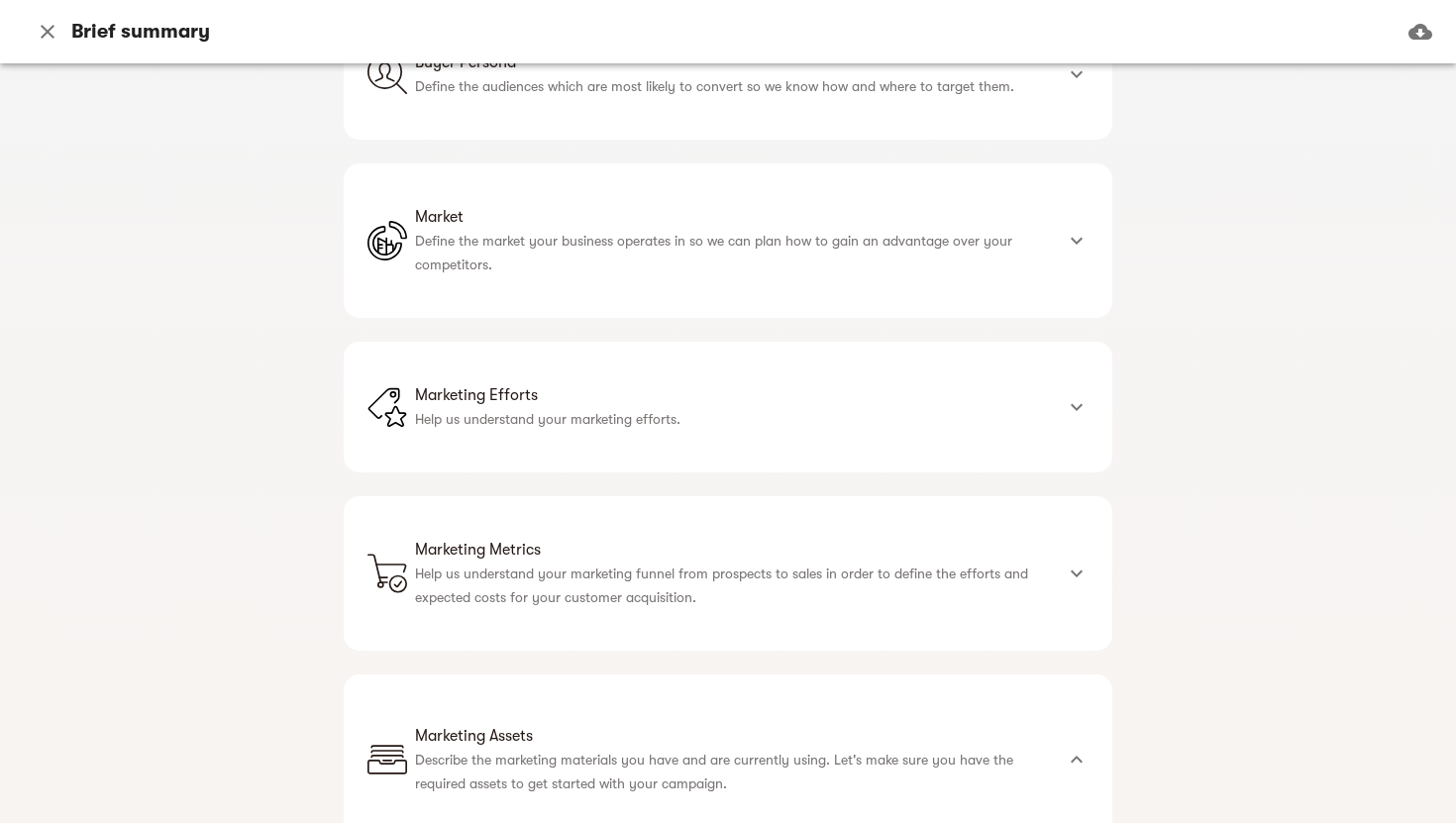
scroll to position [4016, 0]
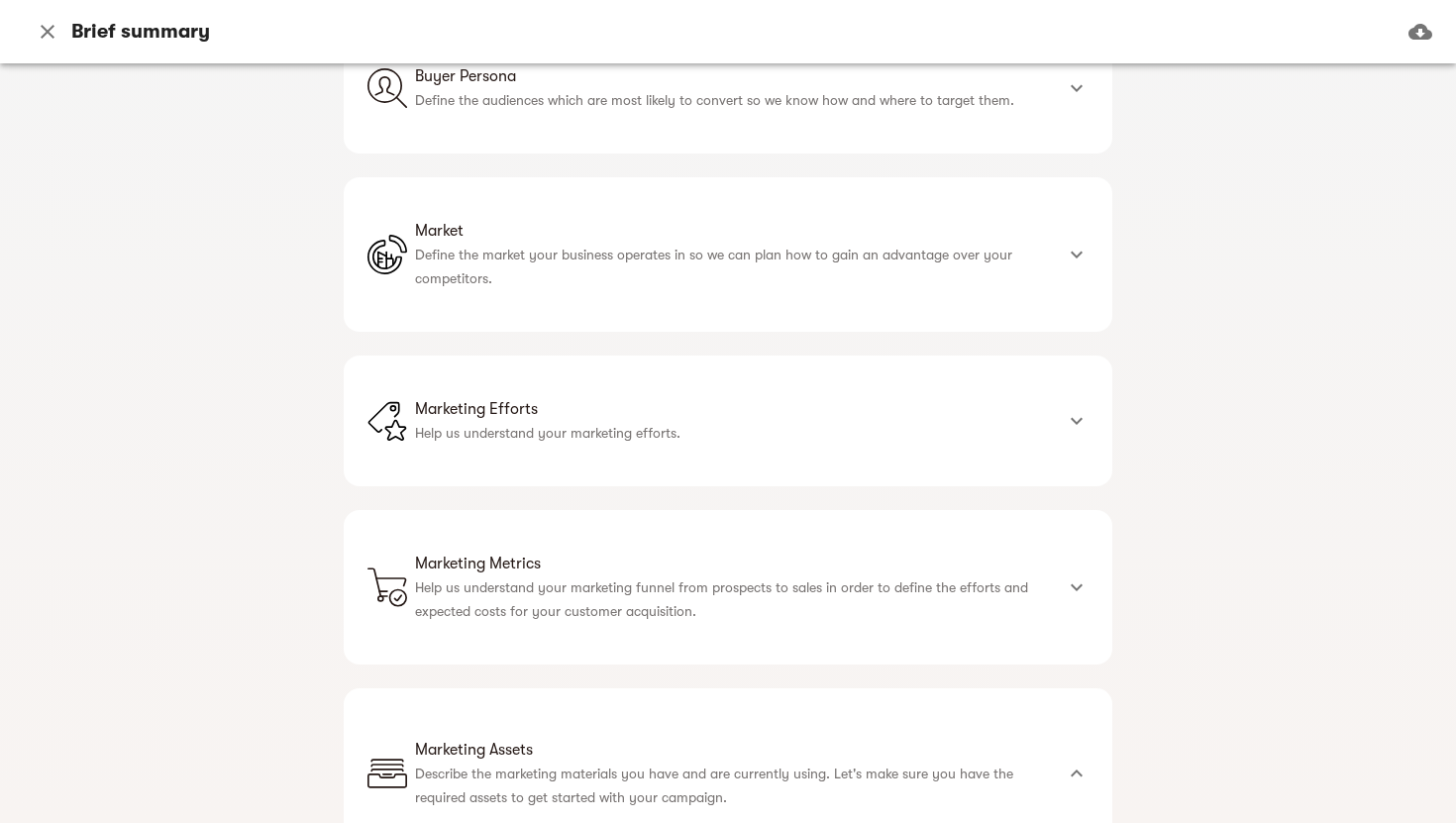
click at [606, 576] on p "Help us understand your marketing funnel from prospects to sales in order to de…" at bounding box center [733, 599] width 637 height 48
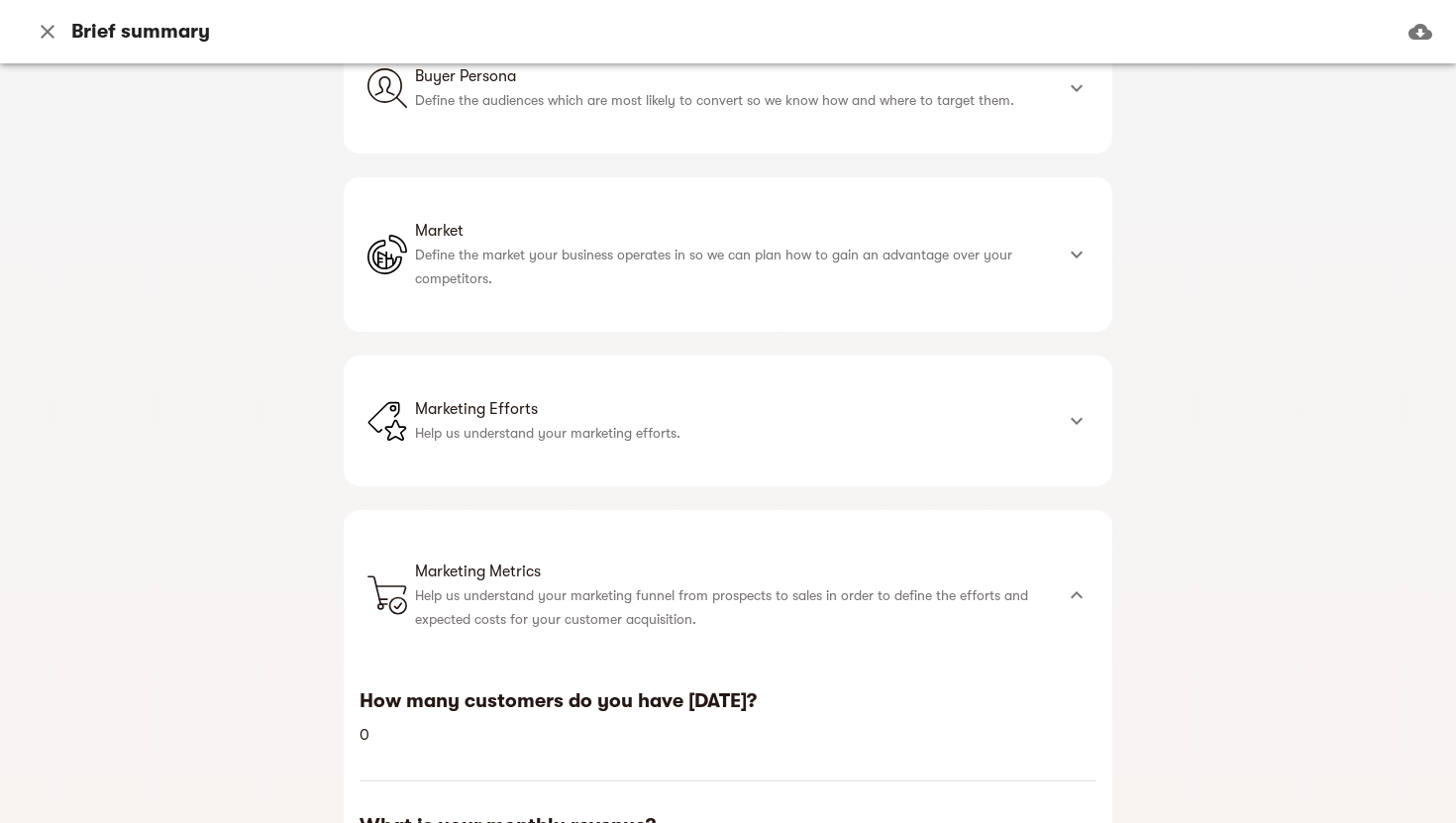
click at [606, 420] on p "Help us understand your marketing efforts." at bounding box center [733, 432] width 637 height 24
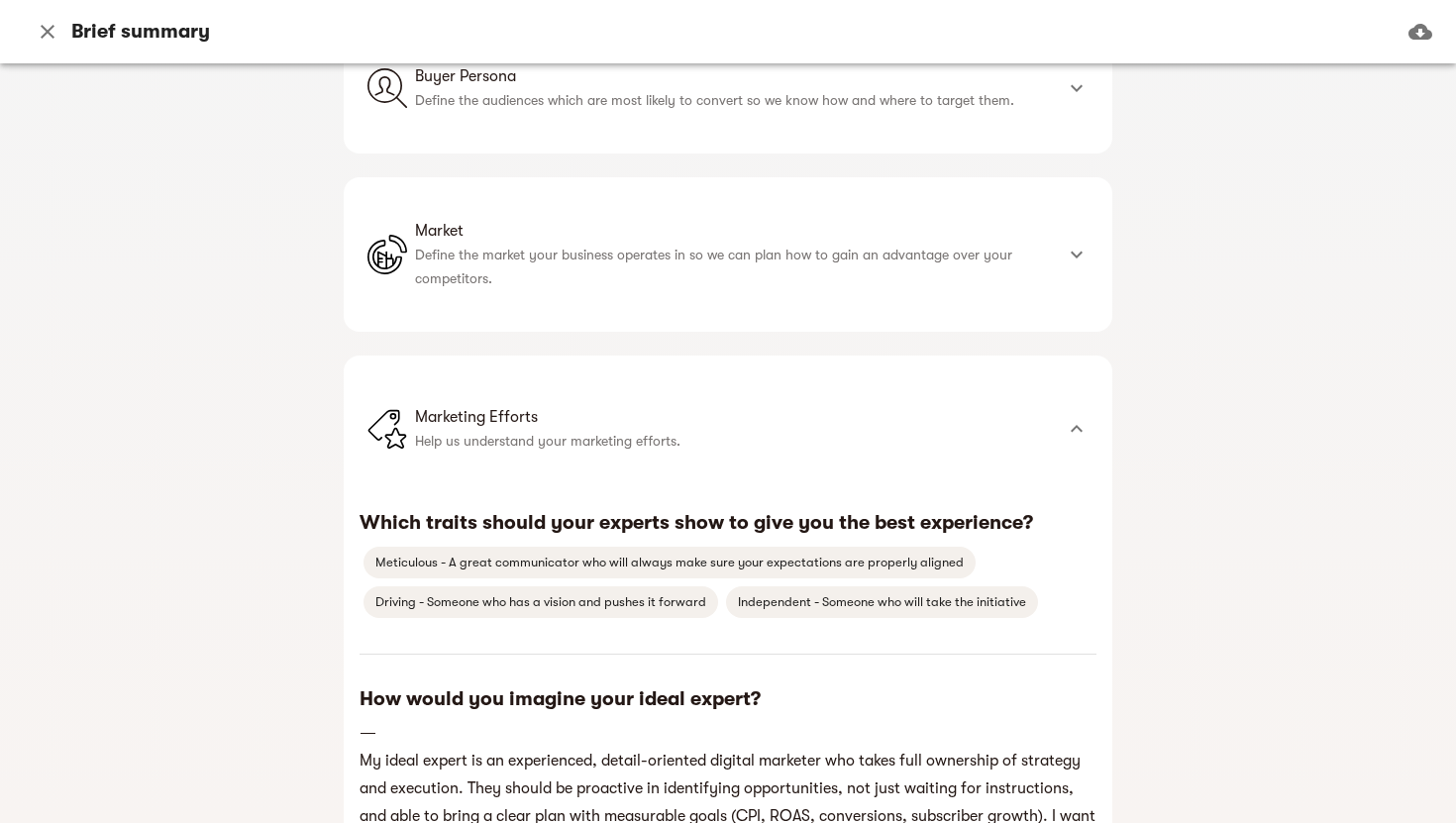
scroll to position [3812, 0]
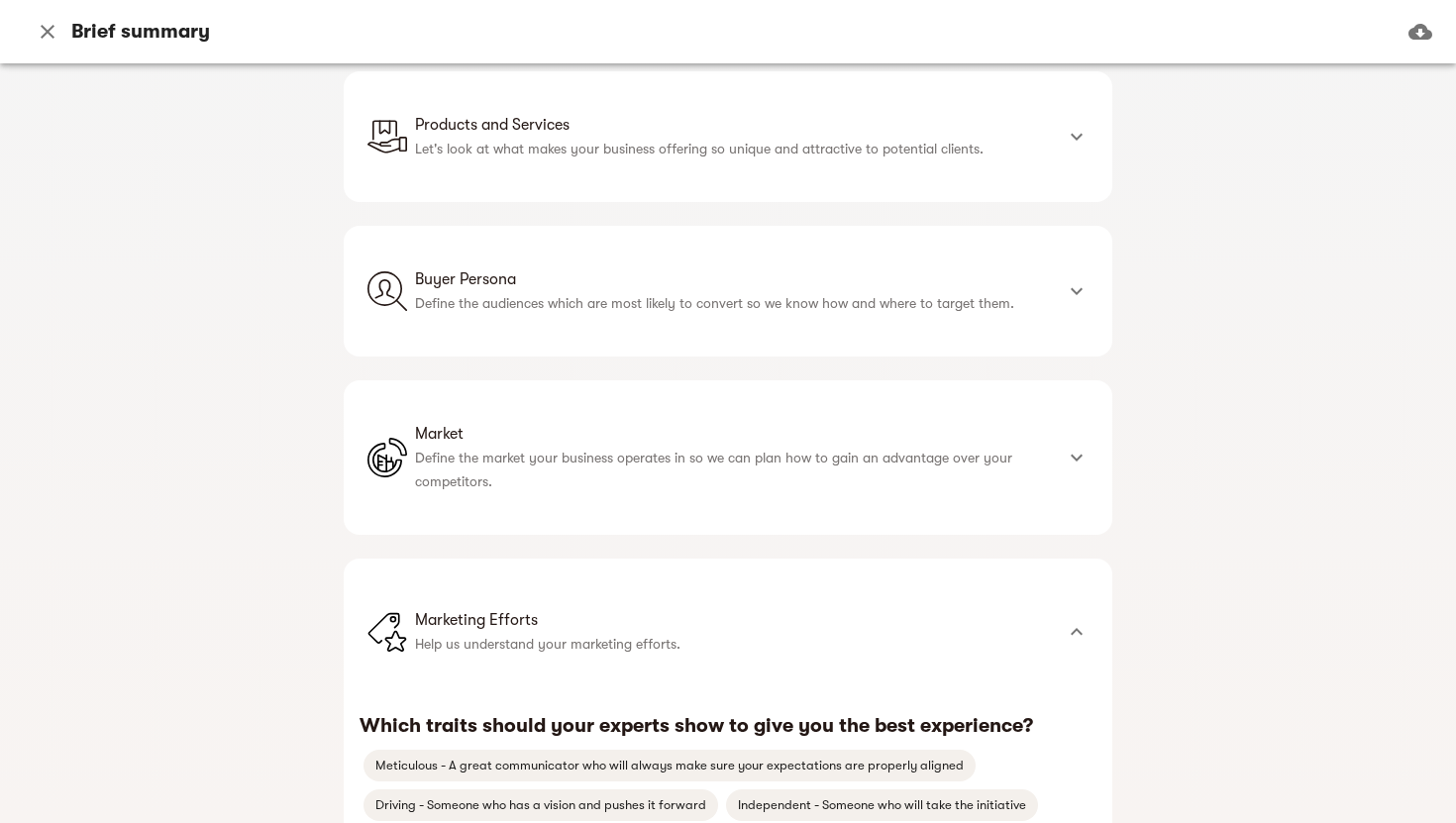
click at [612, 445] on p "Define the market your business operates in so we can plan how to gain an advan…" at bounding box center [733, 469] width 637 height 48
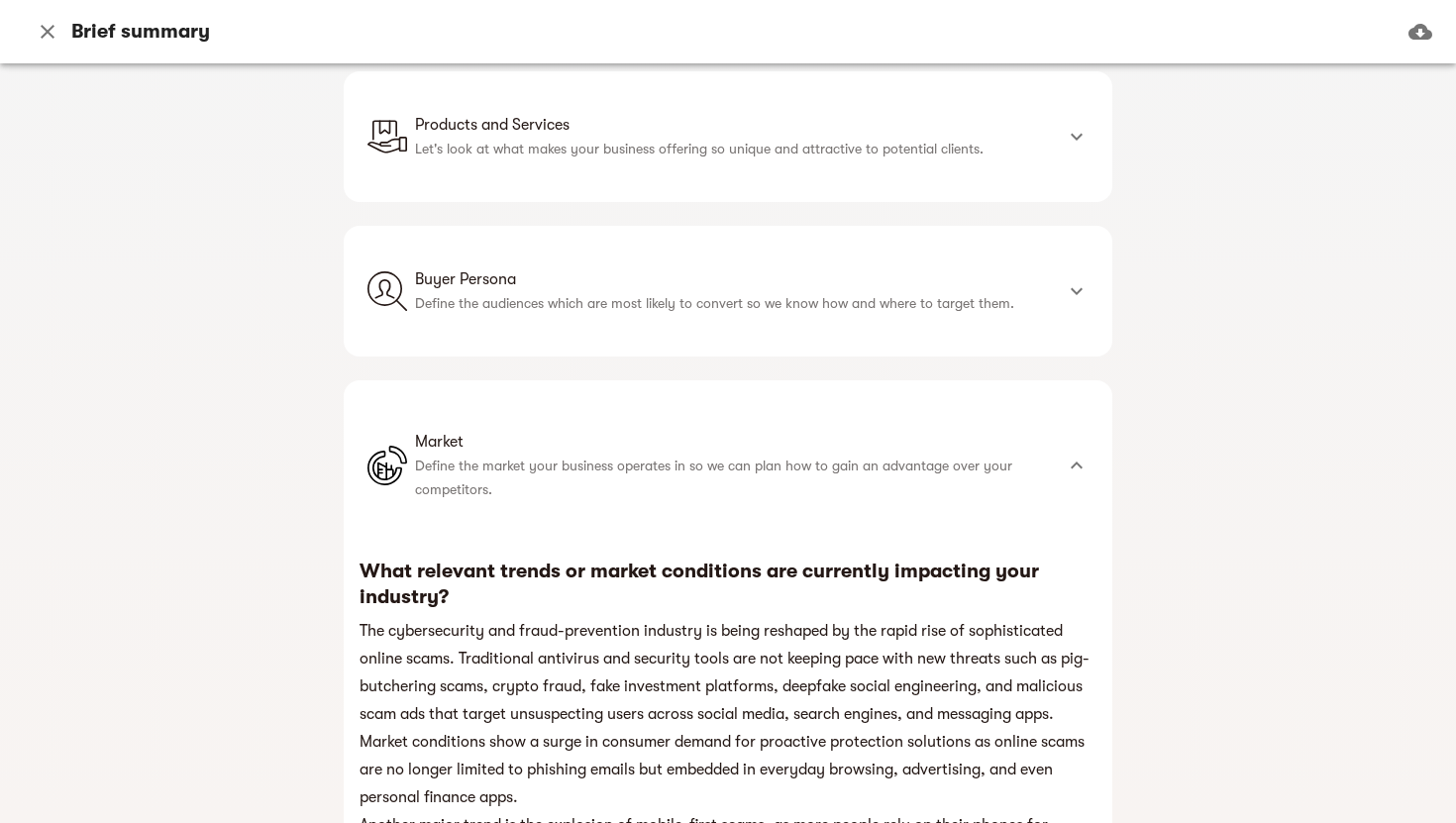
click at [615, 226] on div "Buyer Persona Define the audiences which are most likely to convert so we know …" at bounding box center [728, 290] width 769 height 130
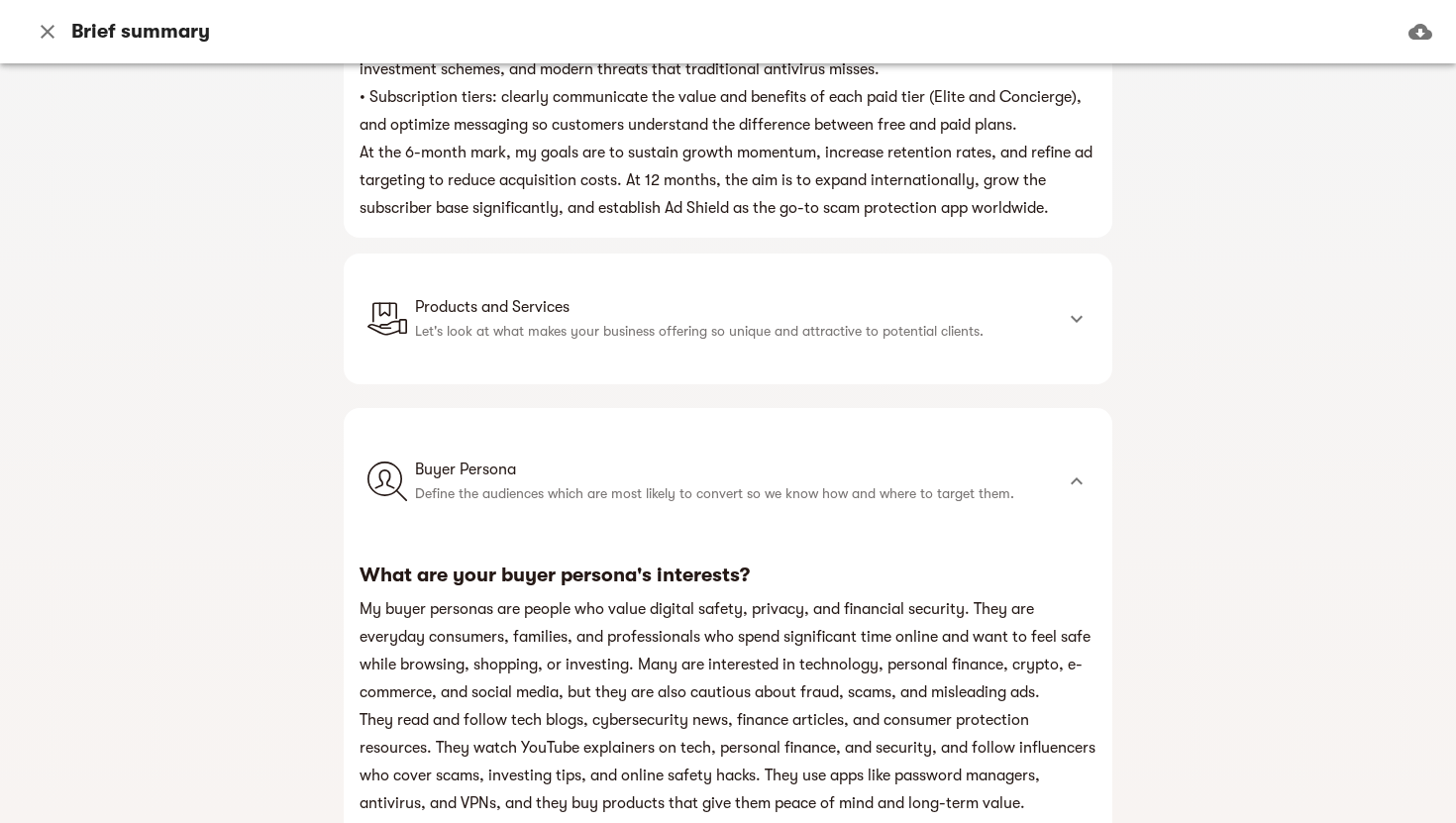
click at [627, 253] on div "Products and Services Let's look at what makes your business offering so unique…" at bounding box center [728, 318] width 769 height 130
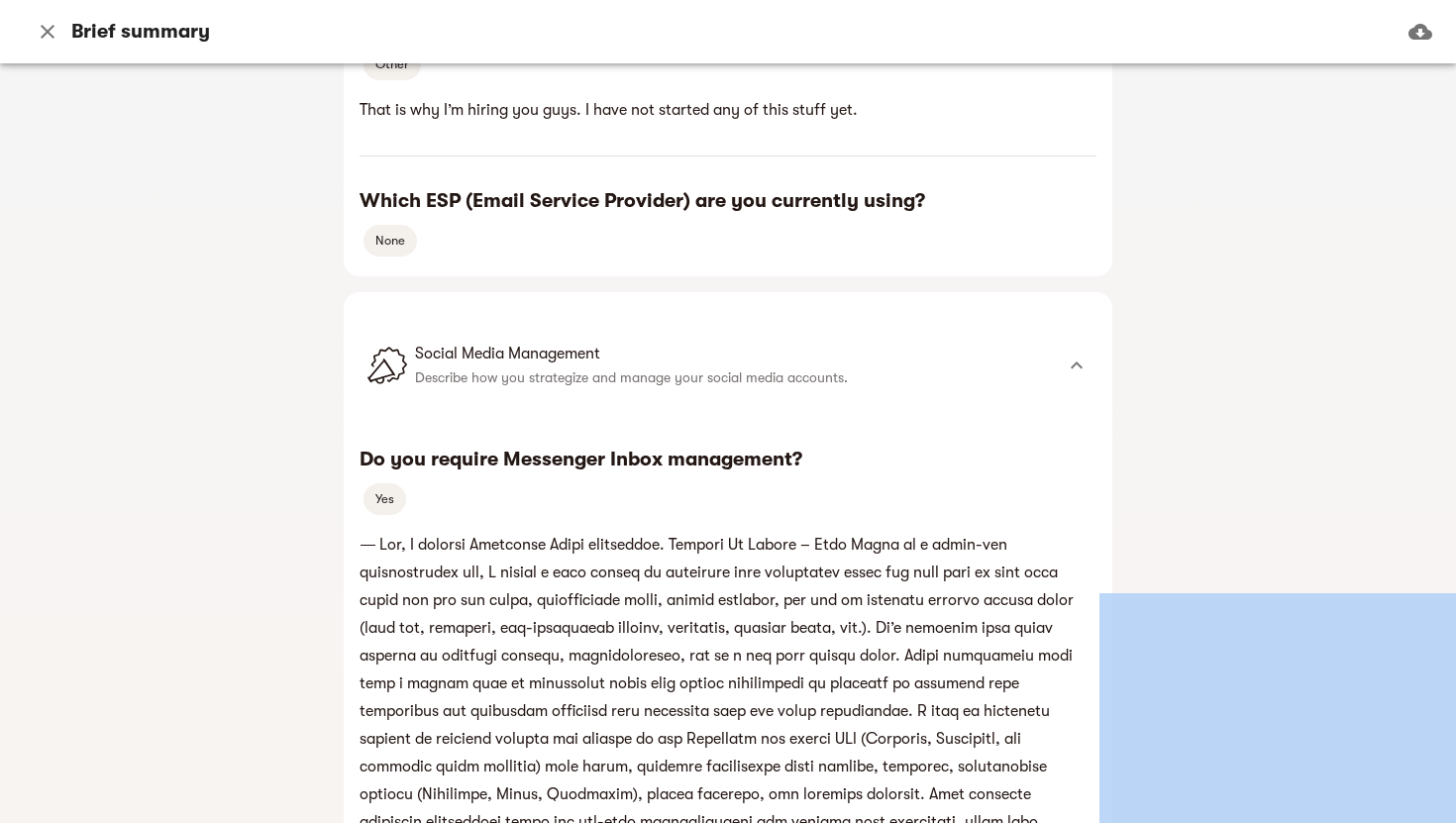
scroll to position [19190, 0]
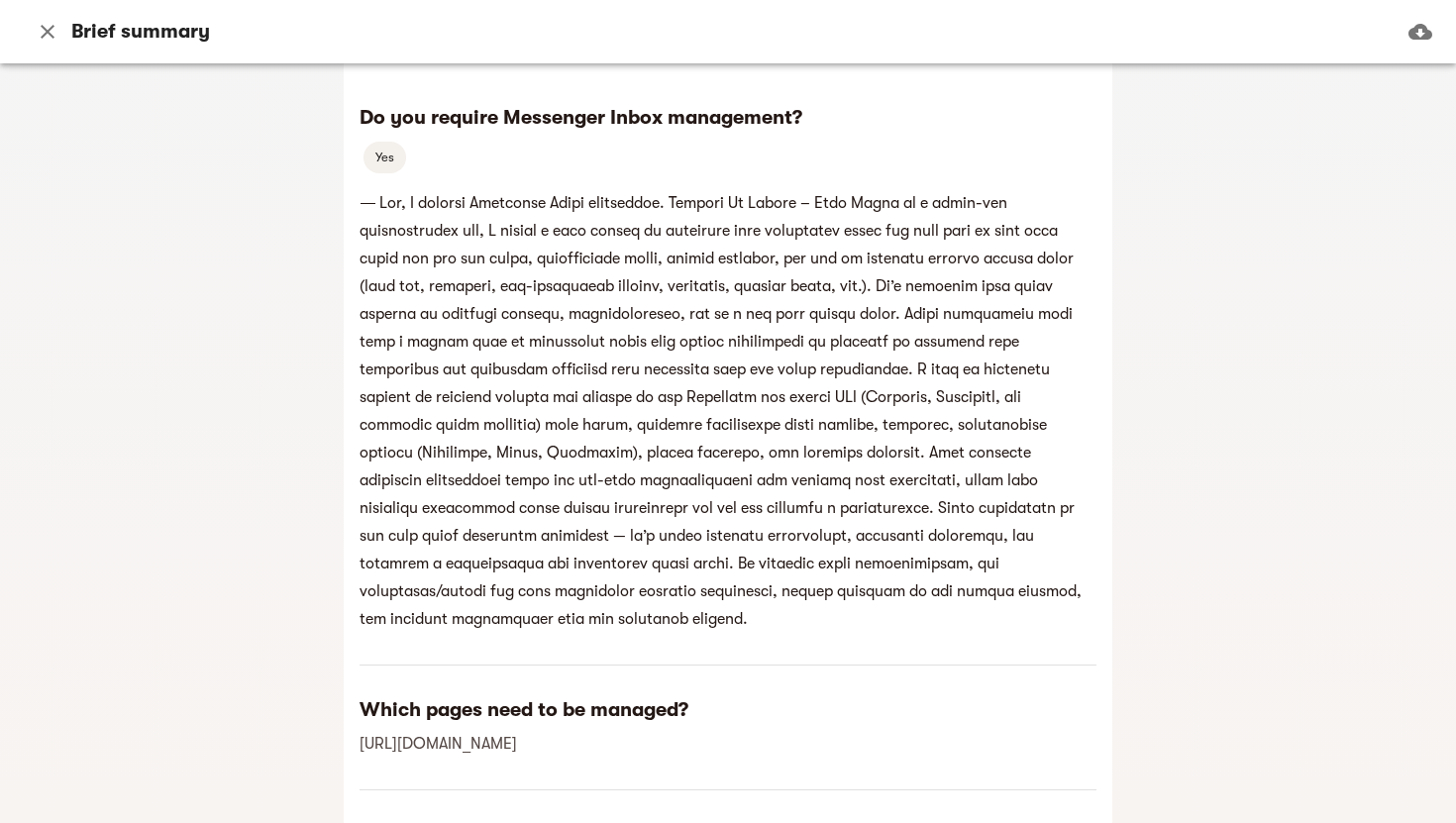
click at [436, 730] on h6 "[URL][DOMAIN_NAME]" at bounding box center [728, 743] width 737 height 28
click at [437, 735] on link "[URL][DOMAIN_NAME]" at bounding box center [439, 743] width 157 height 18
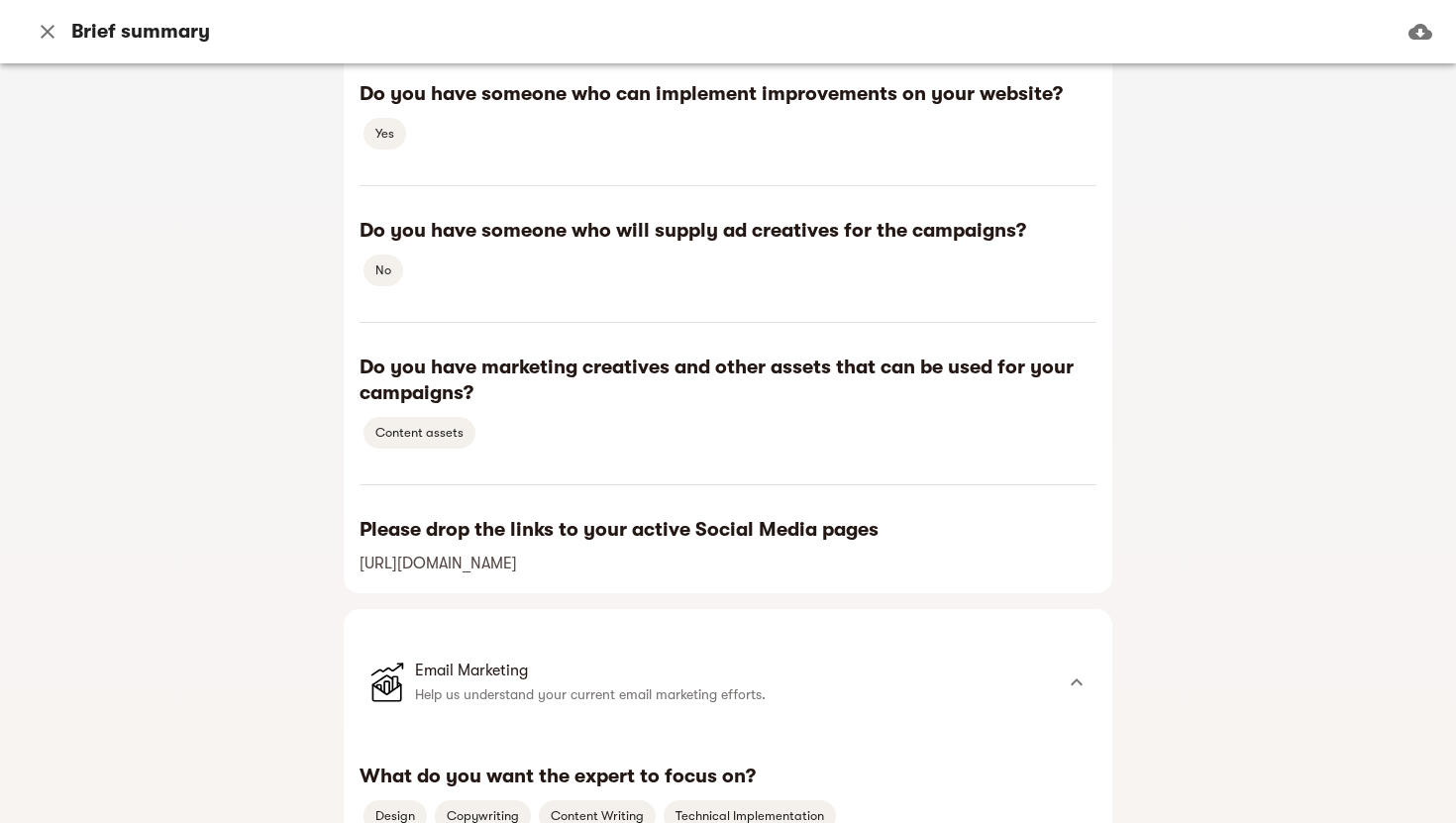
scroll to position [17172, 0]
